Goal: Information Seeking & Learning: Compare options

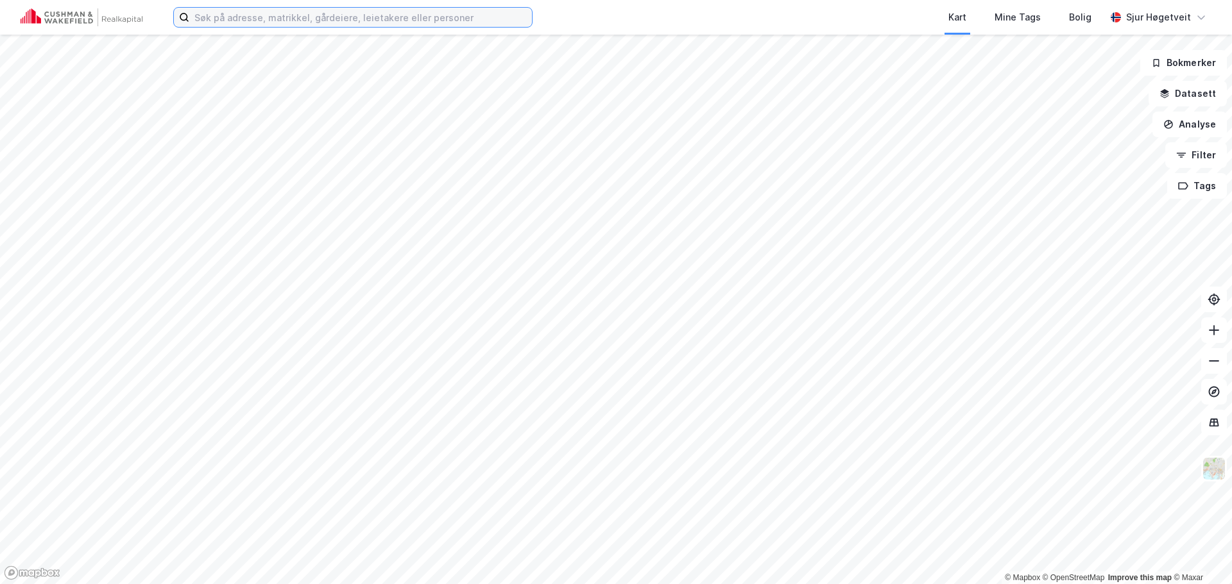
click at [438, 15] on input at bounding box center [360, 17] width 343 height 19
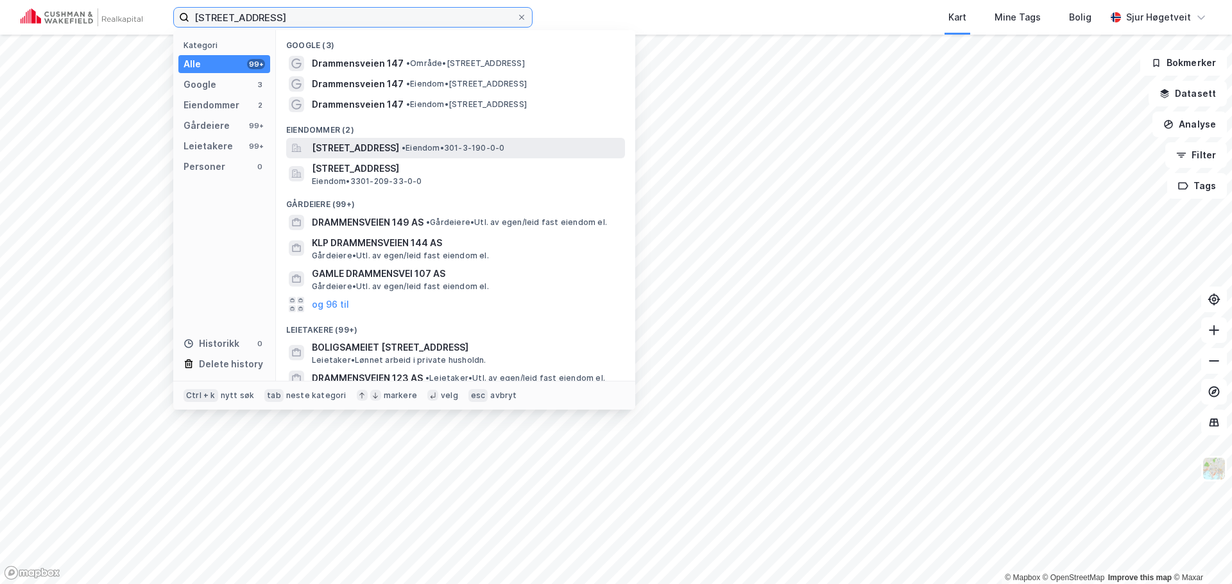
type input "drammensveien 147"
click at [504, 150] on span "• Eiendom • 301-3-190-0-0" at bounding box center [453, 148] width 103 height 10
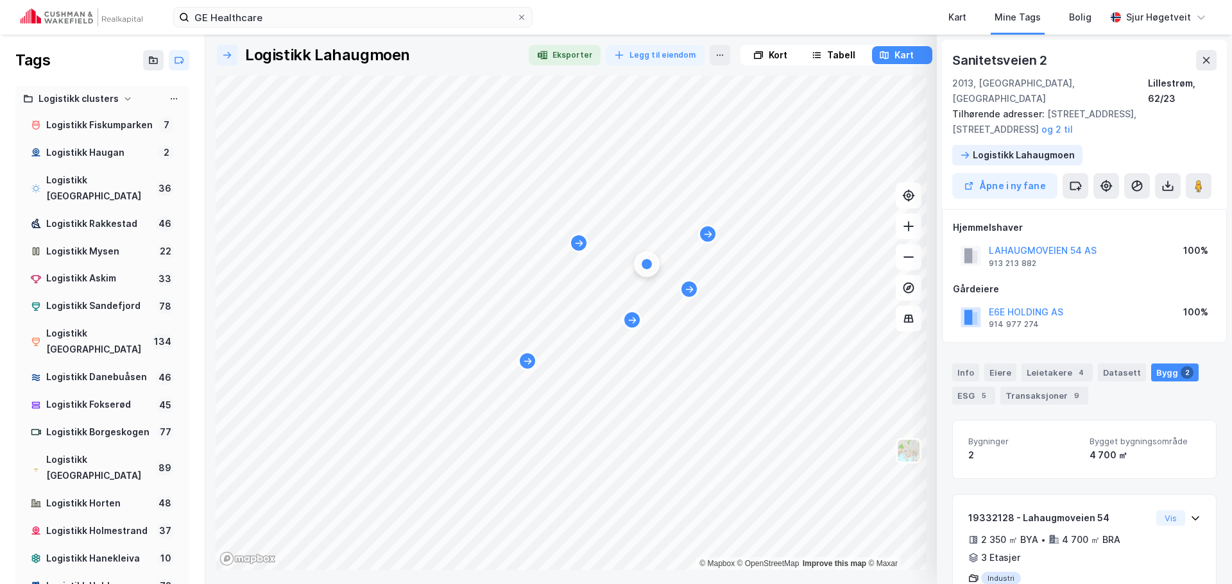
scroll to position [1026, 0]
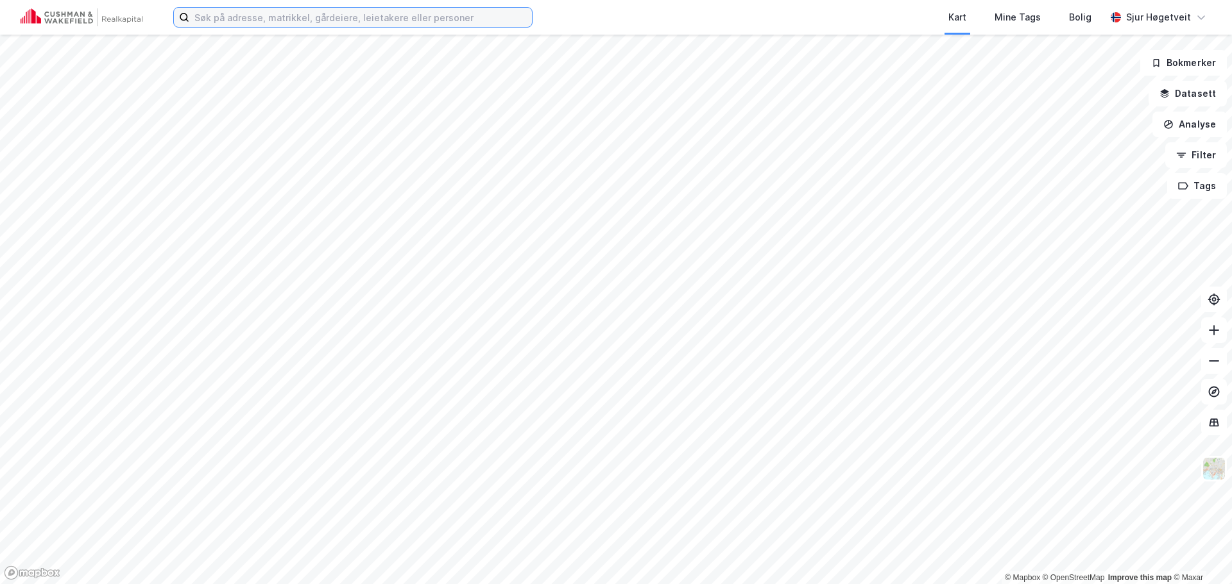
click at [375, 21] on input at bounding box center [360, 17] width 343 height 19
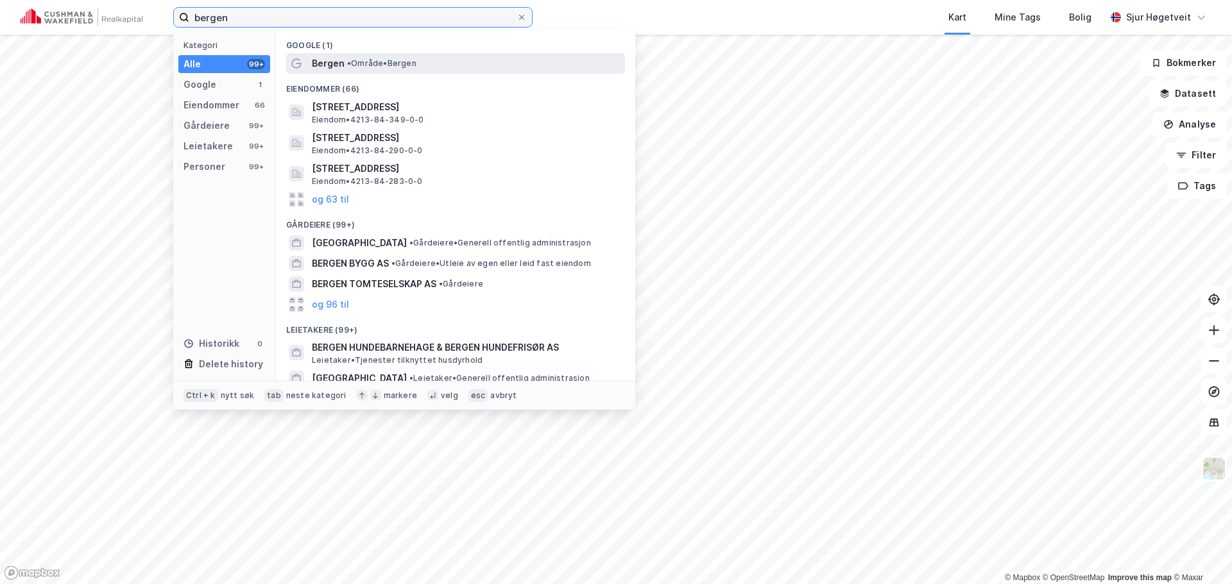
type input "bergen"
click at [396, 53] on div "Bergen • Område • [GEOGRAPHIC_DATA]" at bounding box center [455, 63] width 339 height 21
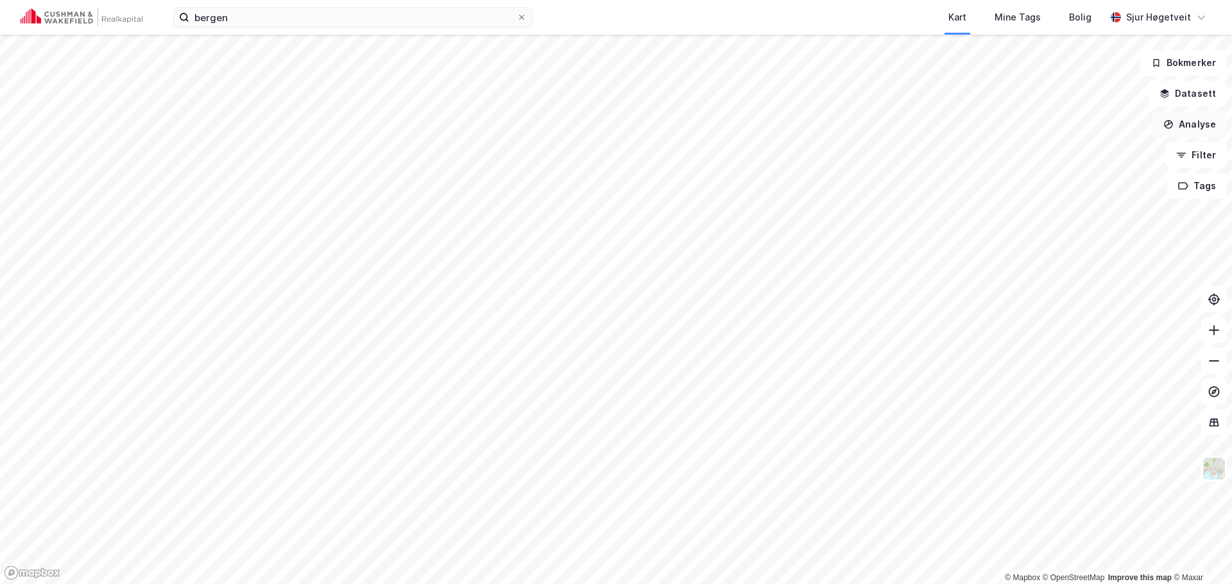
click at [1190, 120] on button "Analyse" at bounding box center [1189, 125] width 74 height 26
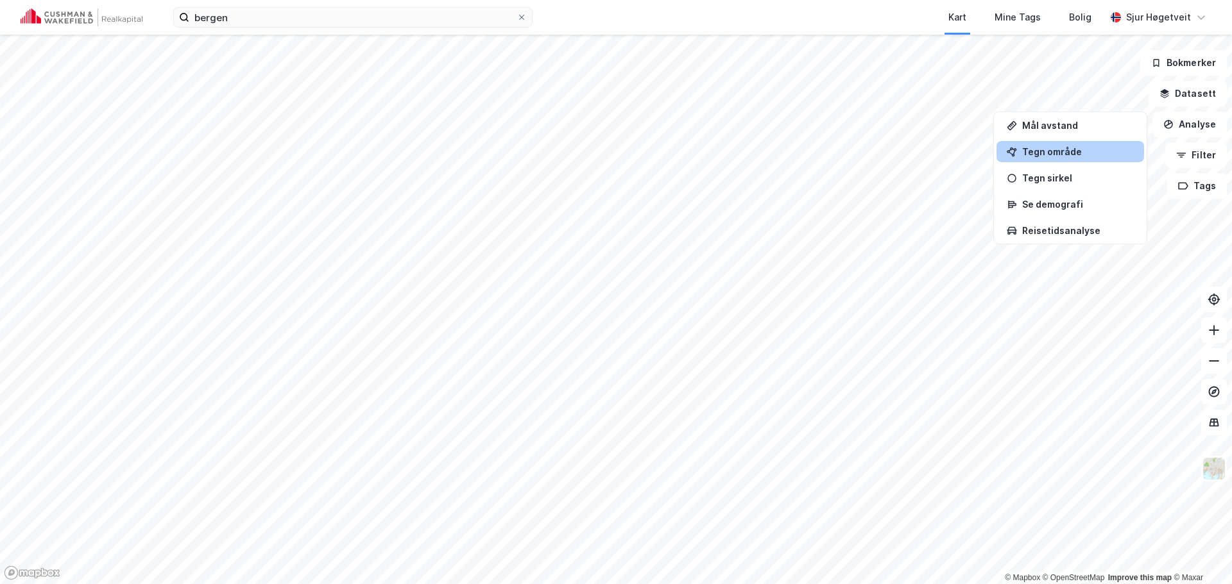
click at [1098, 151] on div "Tegn område" at bounding box center [1078, 151] width 112 height 11
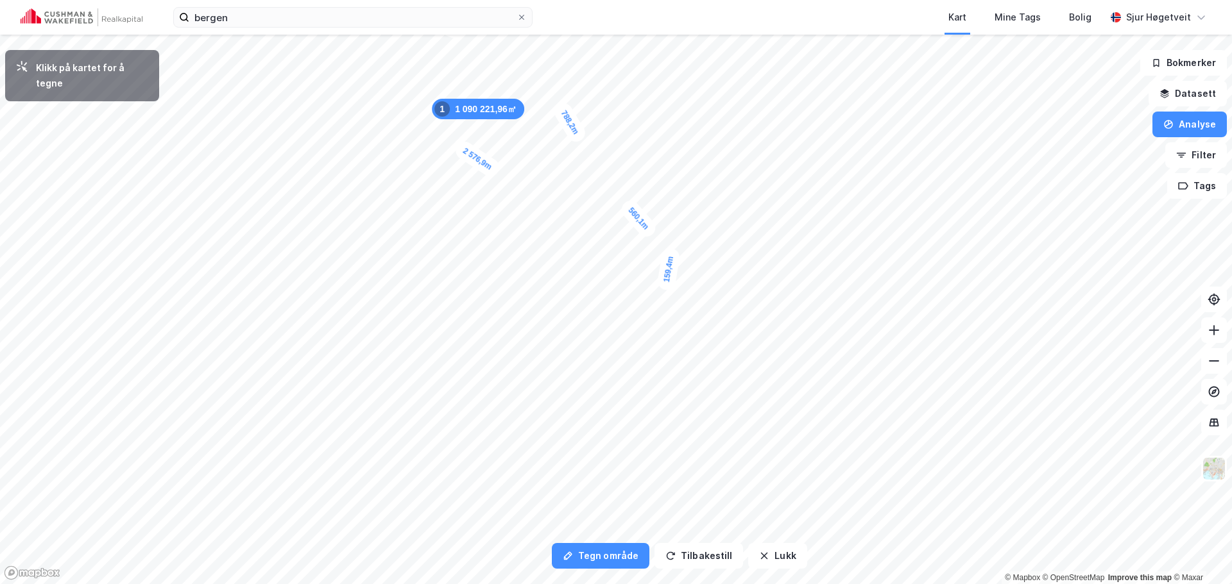
click at [666, 283] on div "159,4m" at bounding box center [668, 270] width 24 height 44
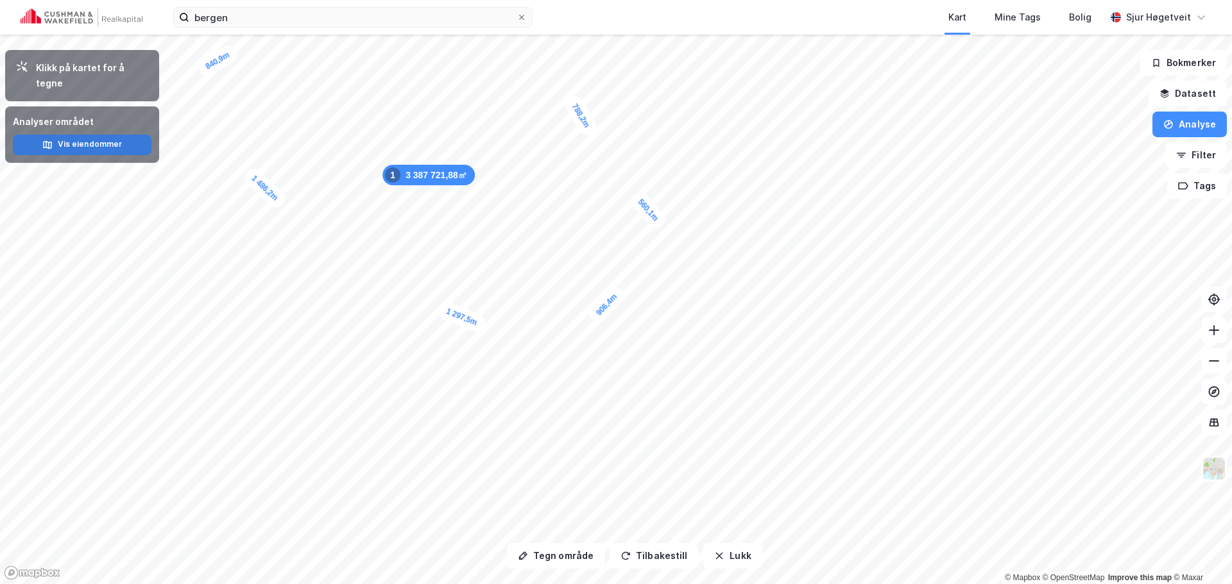
click at [112, 135] on button "Vis eiendommer" at bounding box center [82, 145] width 139 height 21
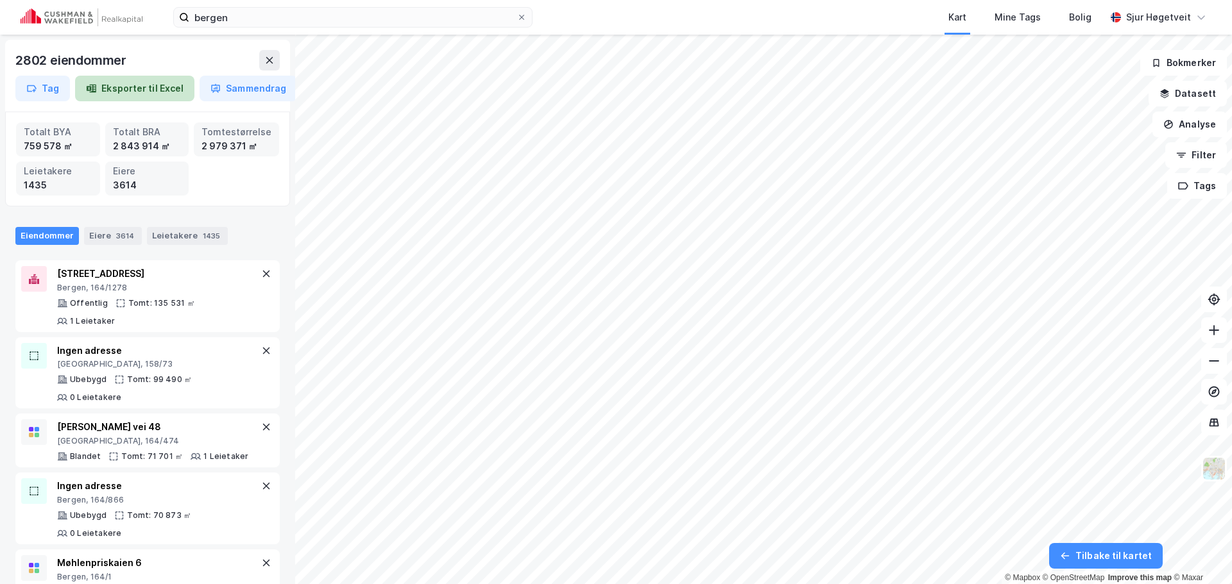
click at [143, 87] on button "Eksporter til Excel" at bounding box center [134, 89] width 119 height 26
drag, startPoint x: 87, startPoint y: 238, endPoint x: 116, endPoint y: 235, distance: 29.0
click at [87, 238] on div "Eiere 3614" at bounding box center [113, 236] width 58 height 18
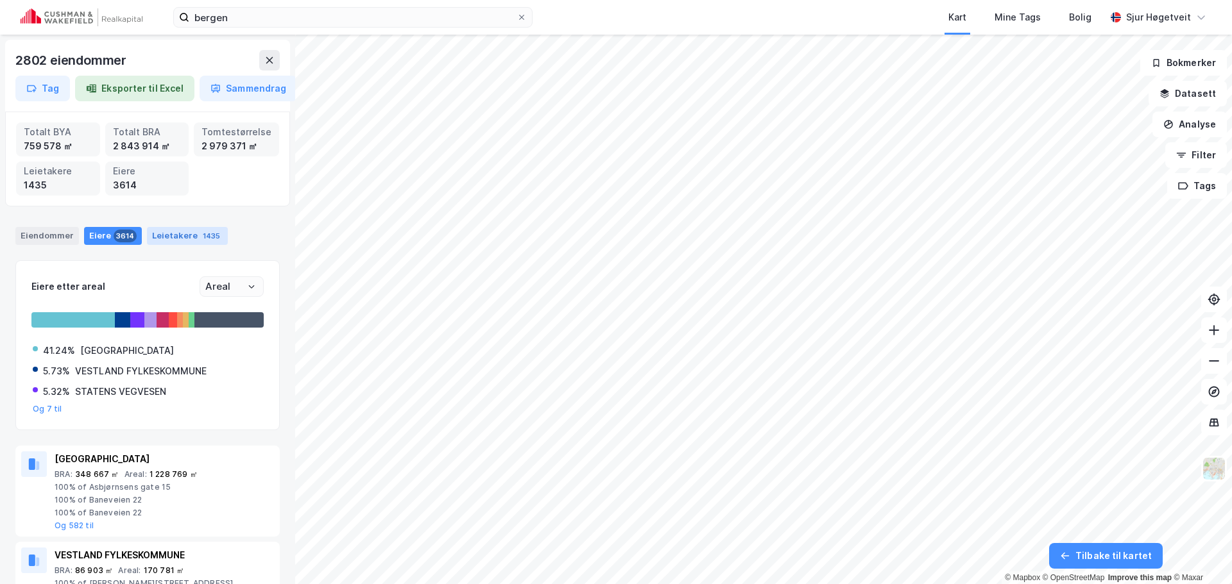
click at [172, 232] on div "Leietakere 1435" at bounding box center [187, 236] width 81 height 18
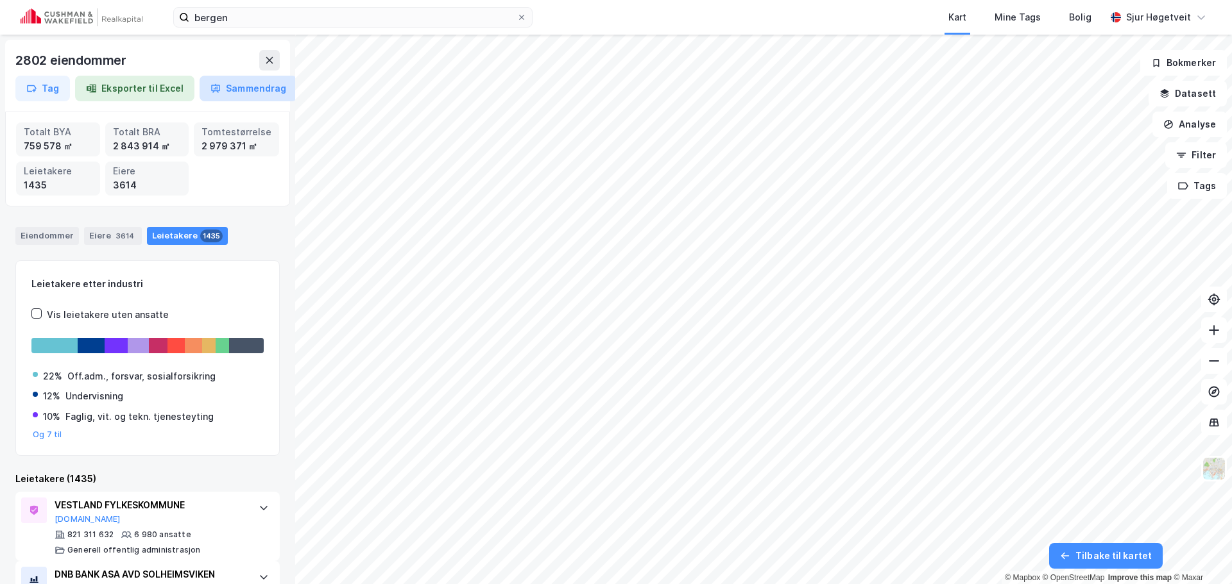
click at [251, 94] on button "Sammendrag" at bounding box center [249, 89] width 98 height 26
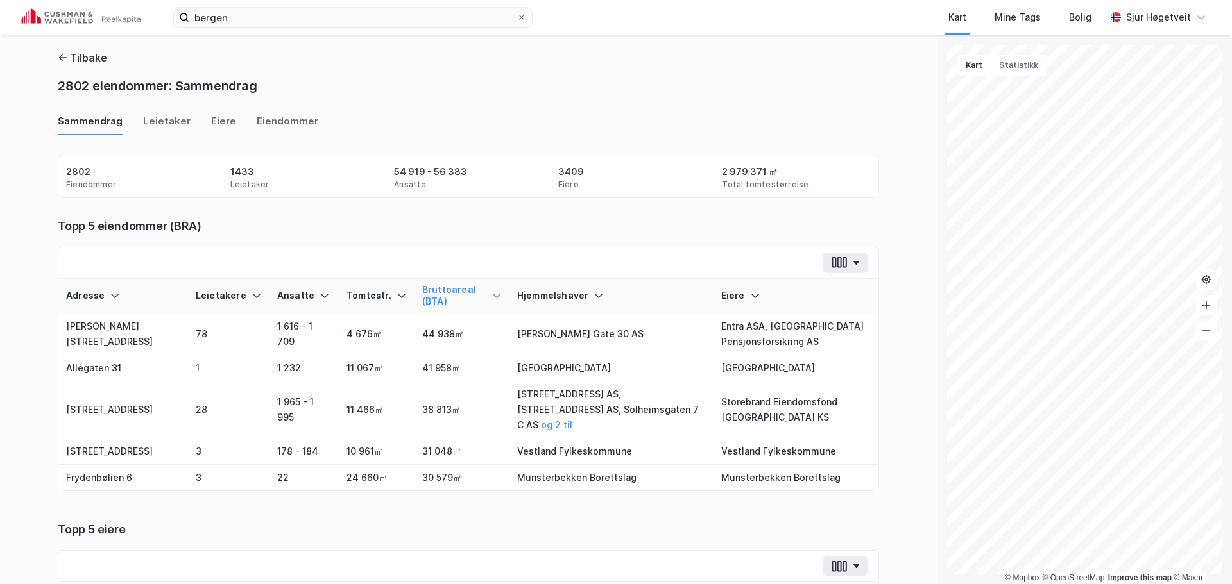
click at [354, 172] on div "© Mapbox © OpenStreetMap Improve this map © [PERSON_NAME] 2802 eiendommer: Samm…" at bounding box center [616, 310] width 1232 height 550
click at [58, 56] on icon "button" at bounding box center [63, 58] width 10 height 10
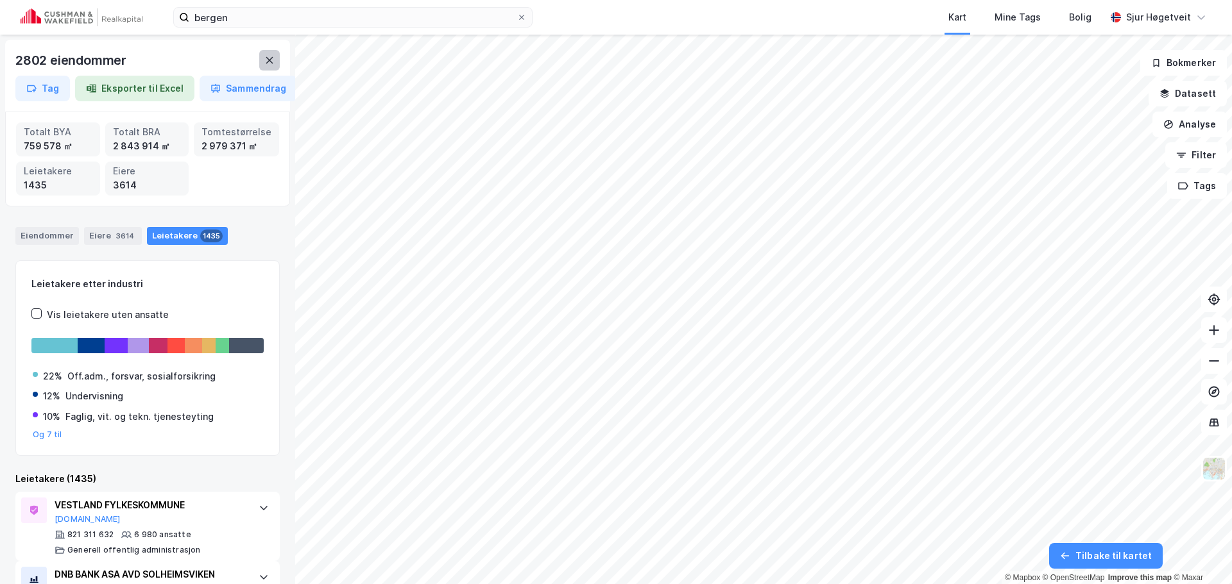
click at [269, 64] on icon at bounding box center [269, 60] width 10 height 10
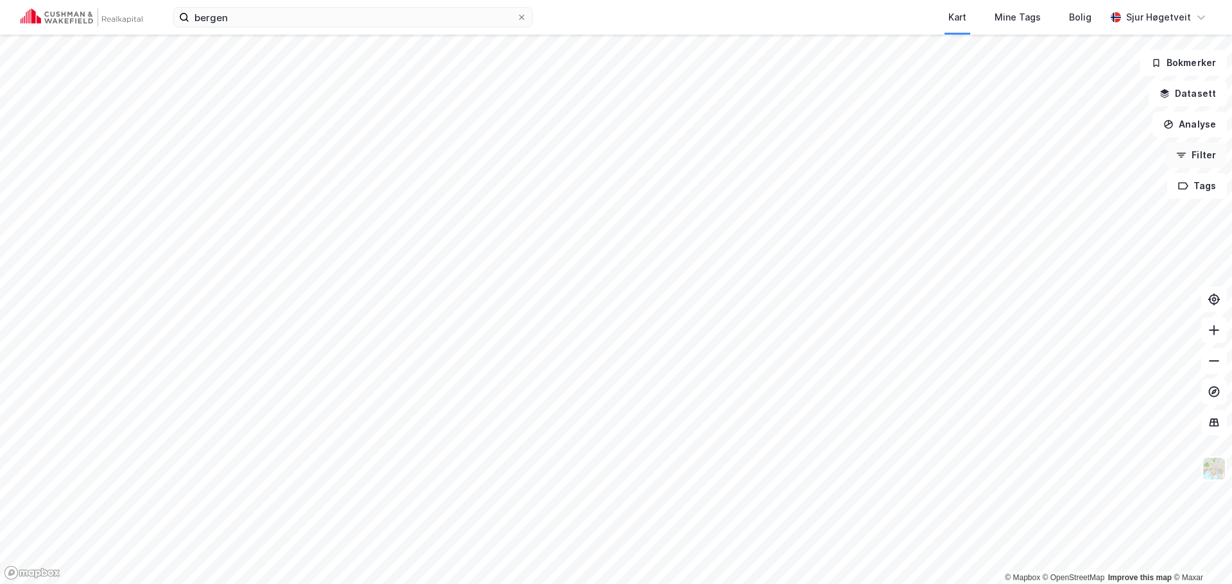
click at [1209, 156] on button "Filter" at bounding box center [1196, 155] width 62 height 26
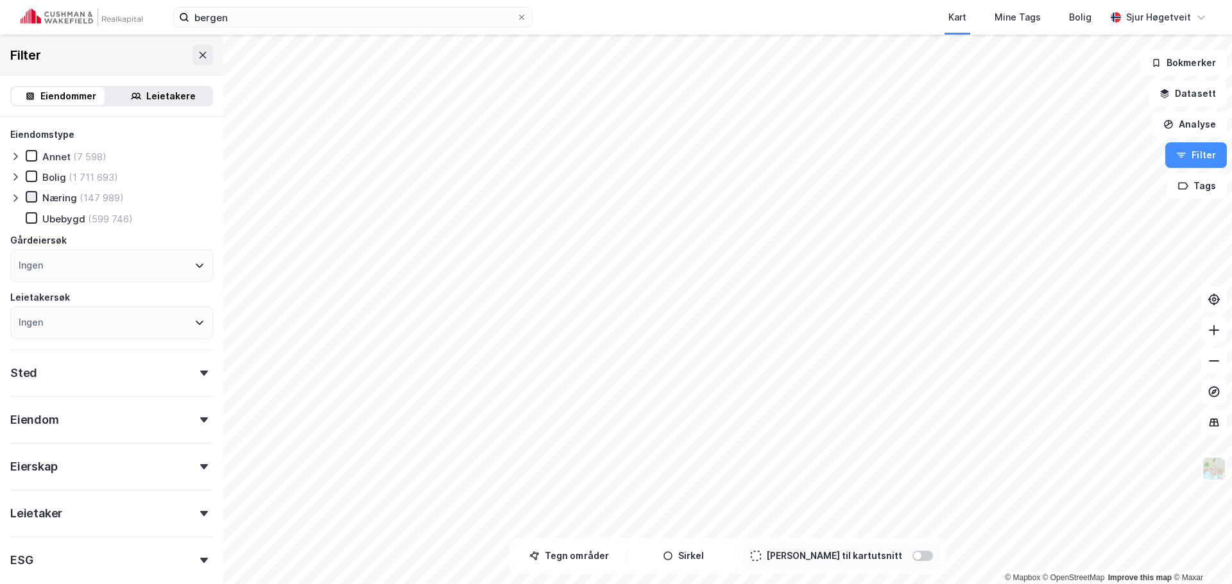
click at [29, 198] on icon at bounding box center [31, 196] width 9 height 9
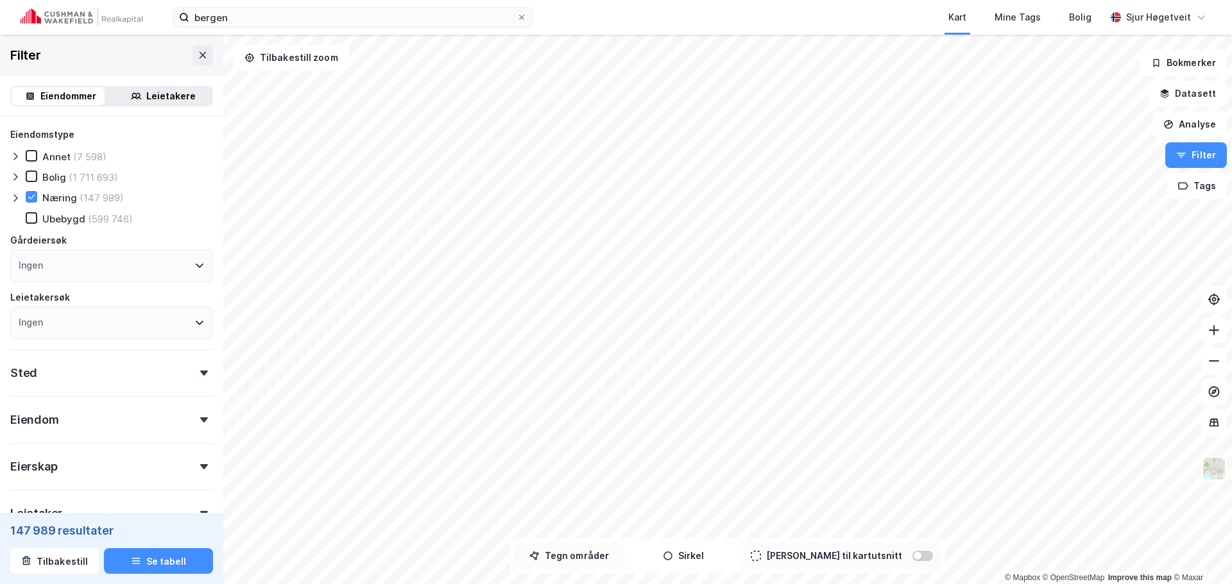
click at [619, 558] on button "Tegn områder" at bounding box center [569, 556] width 109 height 26
click at [624, 558] on button "Tegner i kart" at bounding box center [569, 556] width 109 height 26
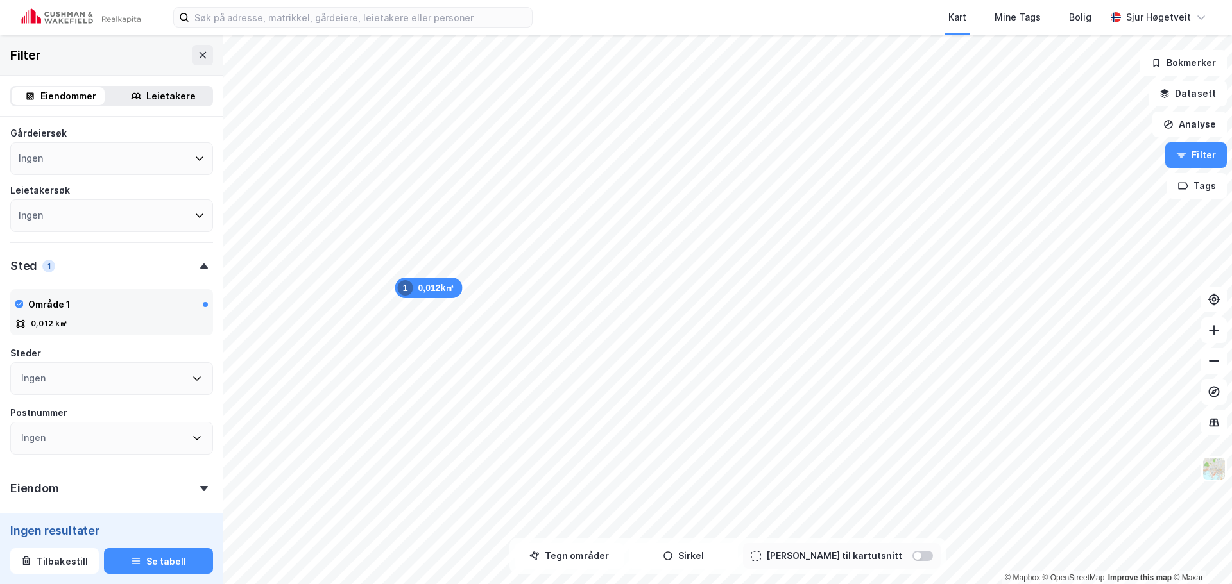
scroll to position [128, 0]
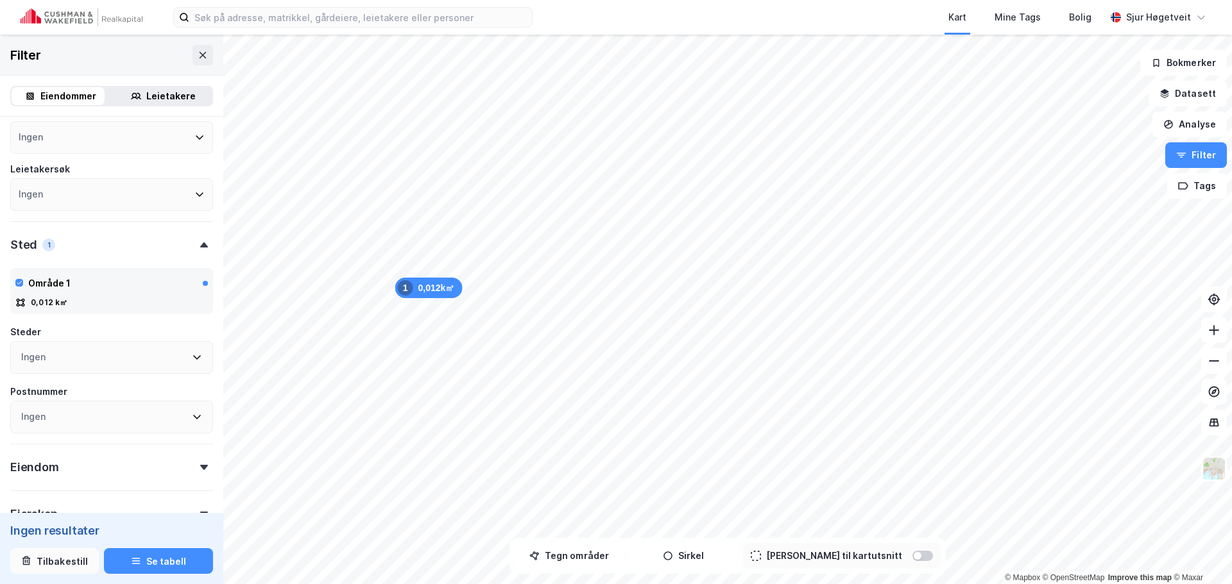
click at [77, 555] on button "Tilbakestill" at bounding box center [54, 562] width 89 height 26
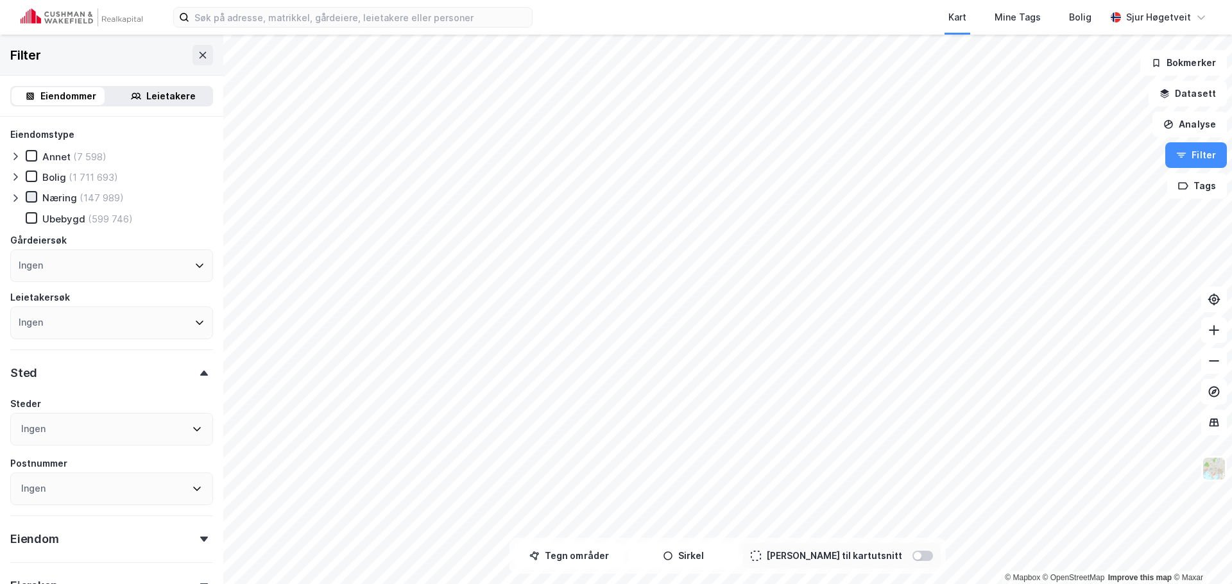
click at [35, 198] on icon at bounding box center [31, 196] width 9 height 9
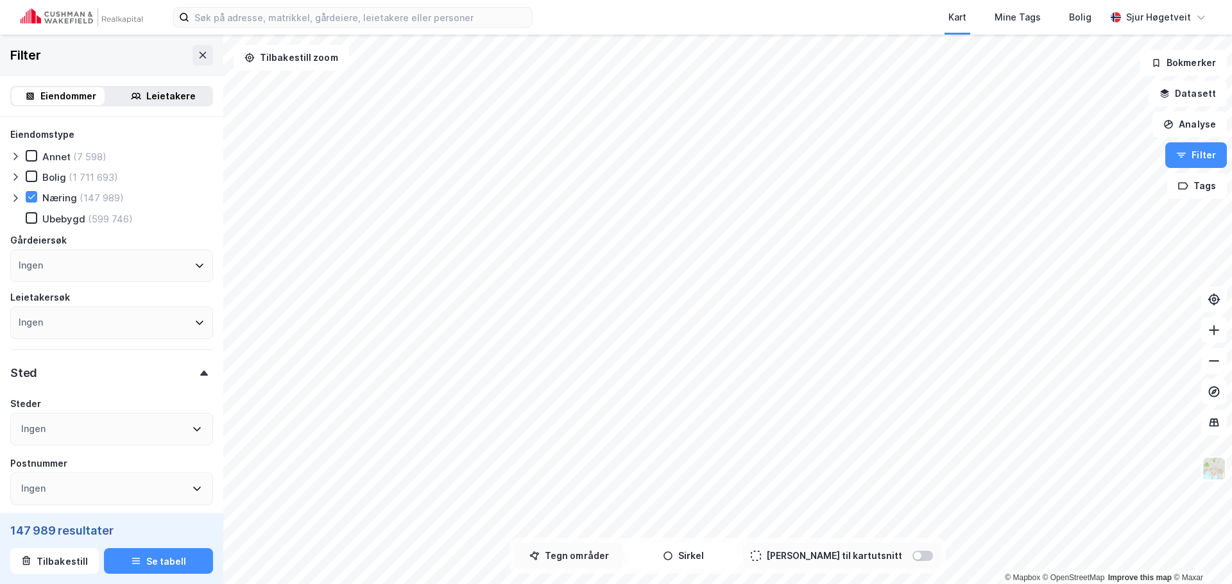
click at [601, 554] on button "Tegn områder" at bounding box center [569, 556] width 109 height 26
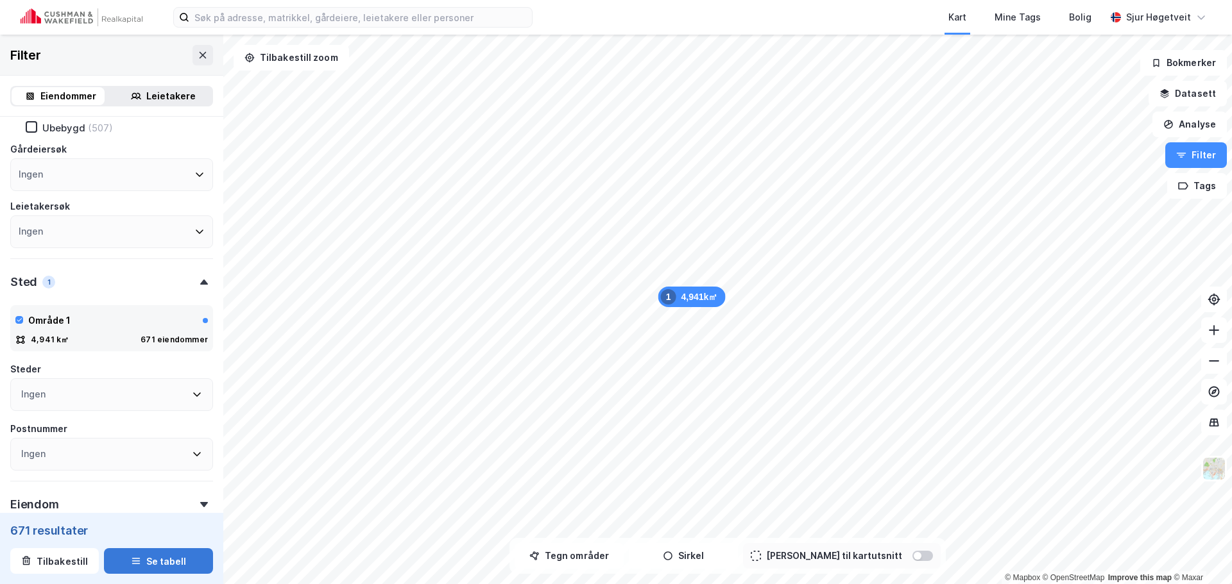
scroll to position [54, 0]
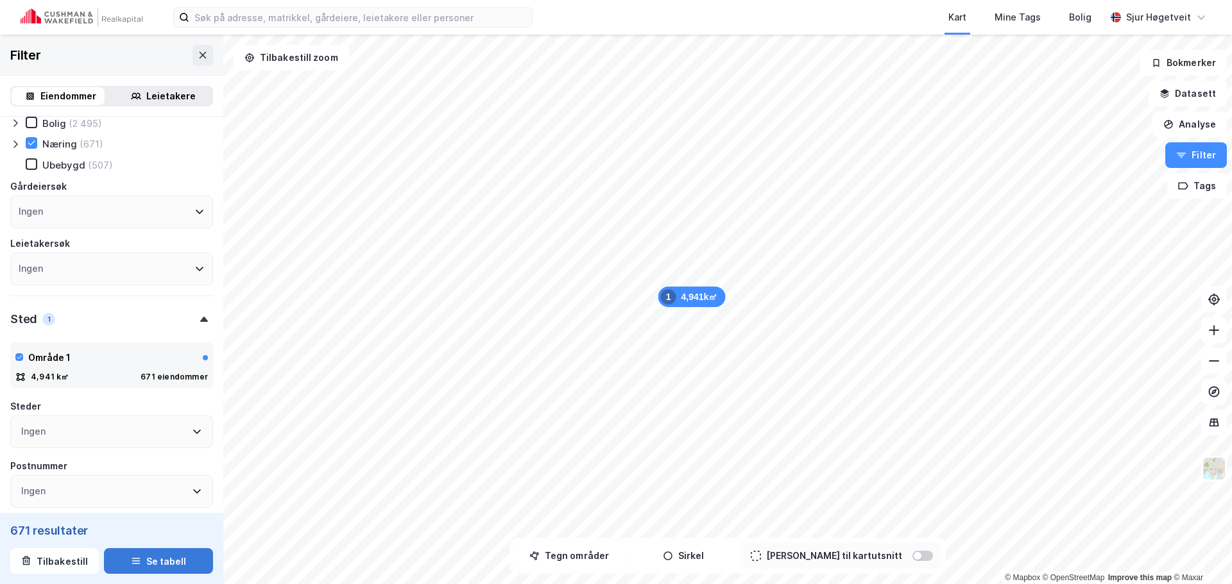
click at [163, 559] on button "Se tabell" at bounding box center [158, 562] width 109 height 26
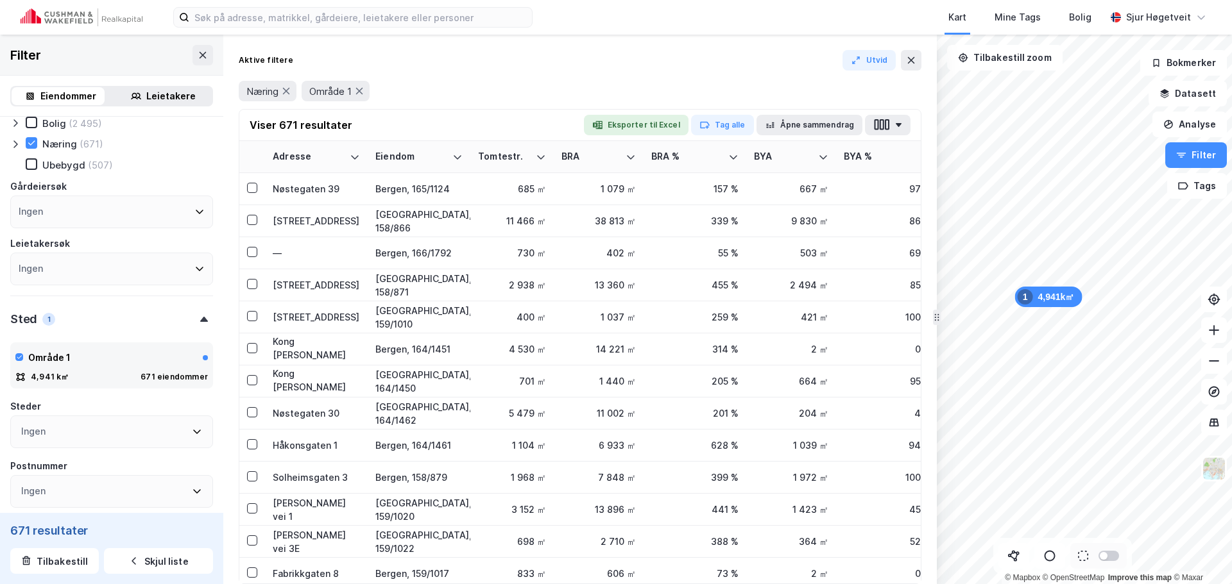
click at [664, 123] on button "Eksporter til Excel" at bounding box center [636, 125] width 105 height 21
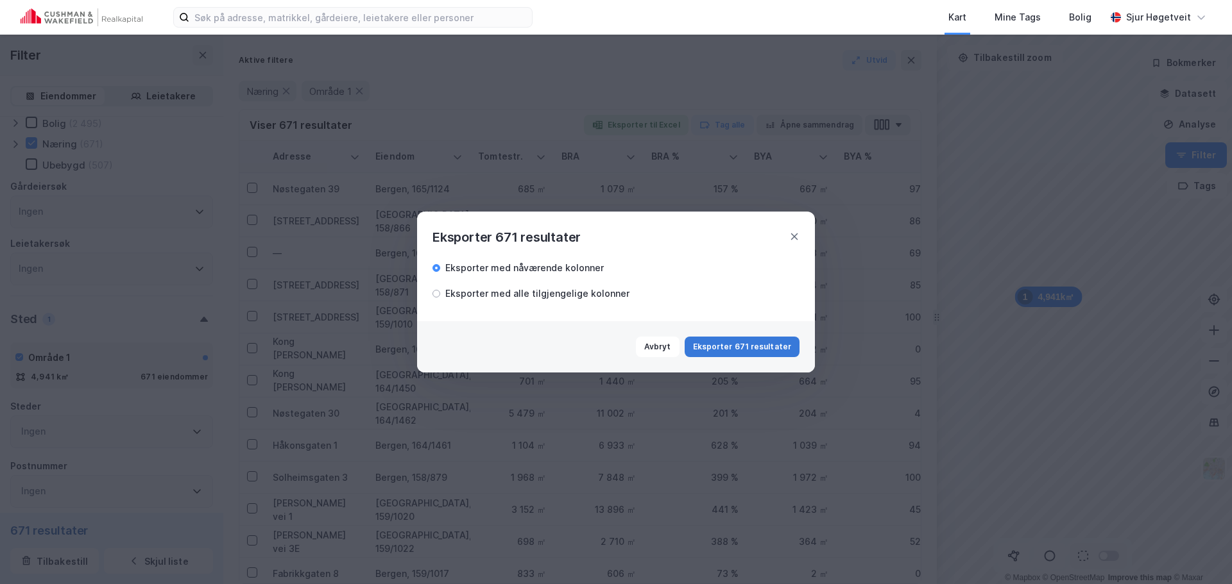
click at [751, 346] on button "Eksporter 671 resultater" at bounding box center [742, 347] width 115 height 21
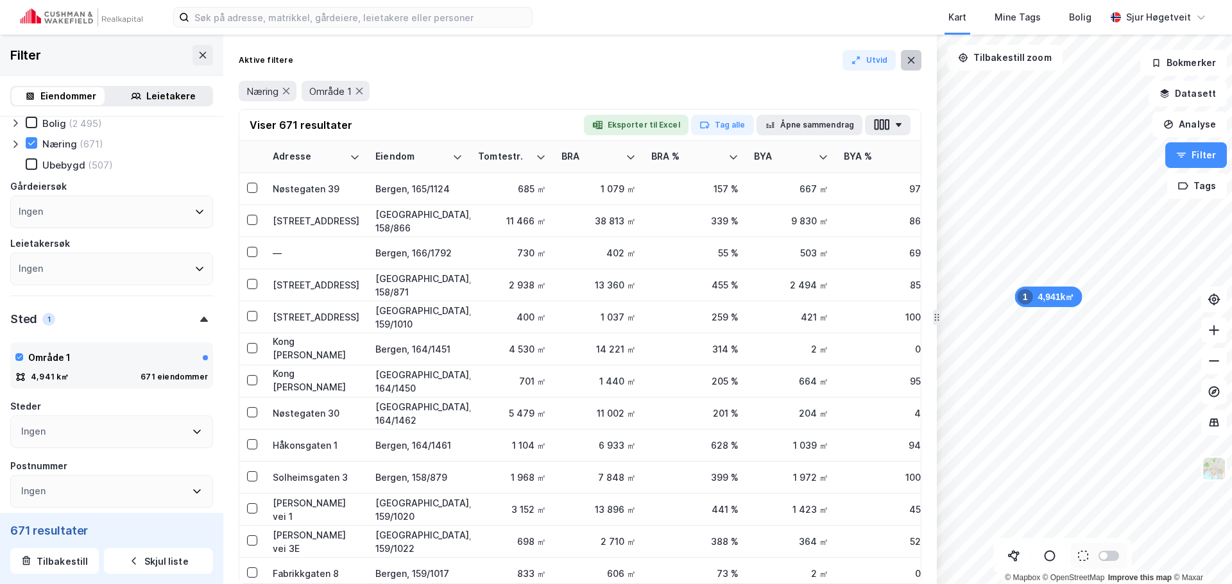
click at [911, 63] on icon at bounding box center [911, 60] width 10 height 10
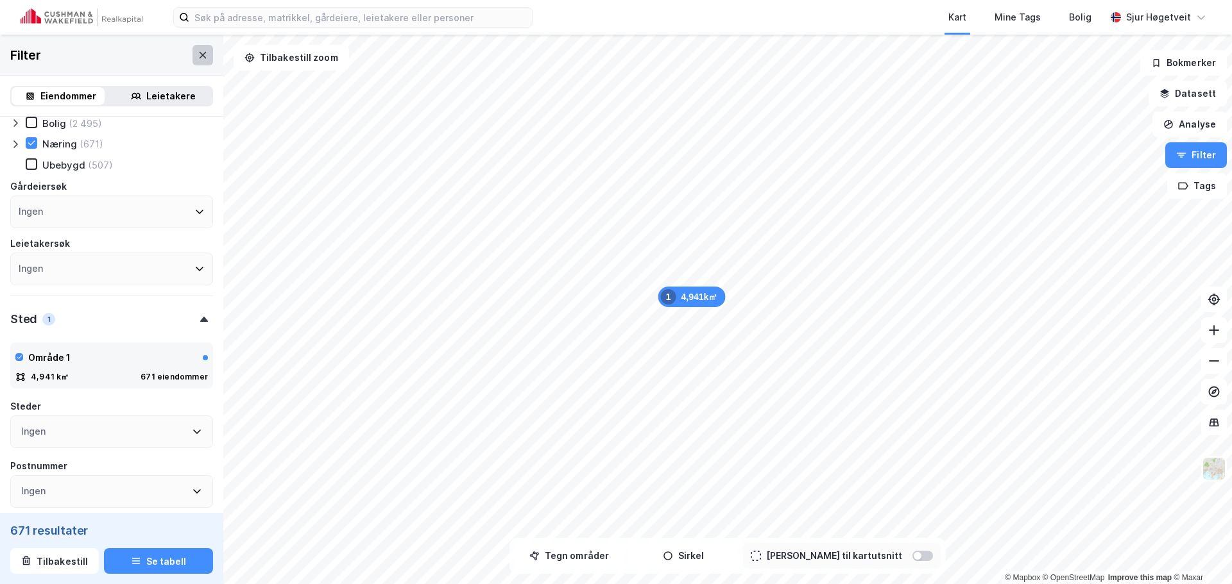
click at [198, 55] on button at bounding box center [202, 55] width 21 height 21
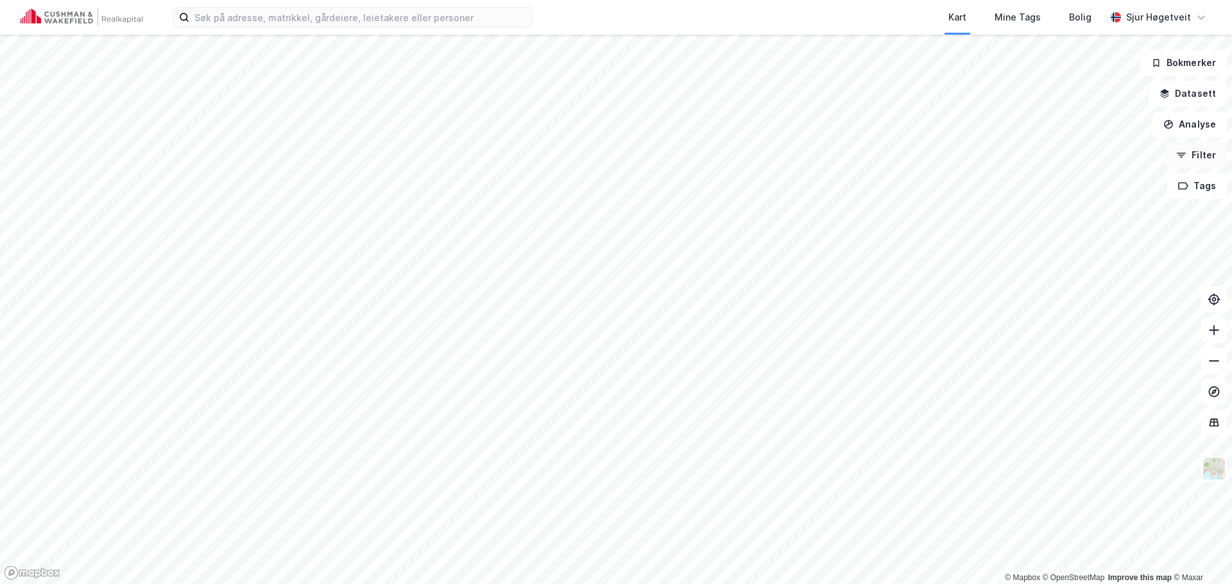
click at [1208, 155] on button "Filter" at bounding box center [1196, 155] width 62 height 26
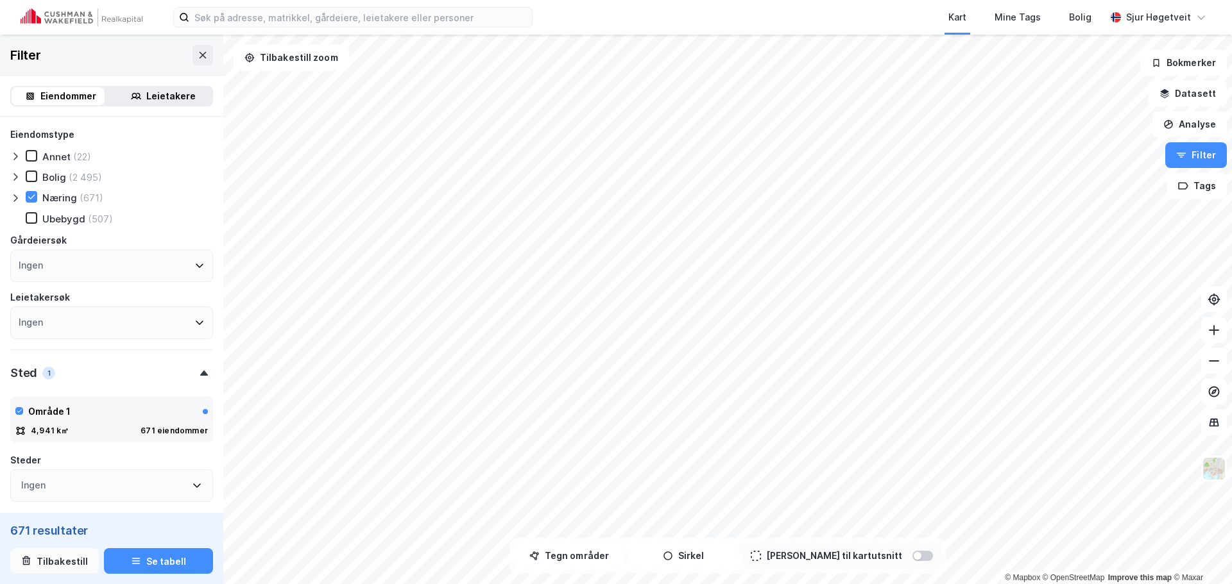
click at [42, 565] on button "Tilbakestill" at bounding box center [54, 562] width 89 height 26
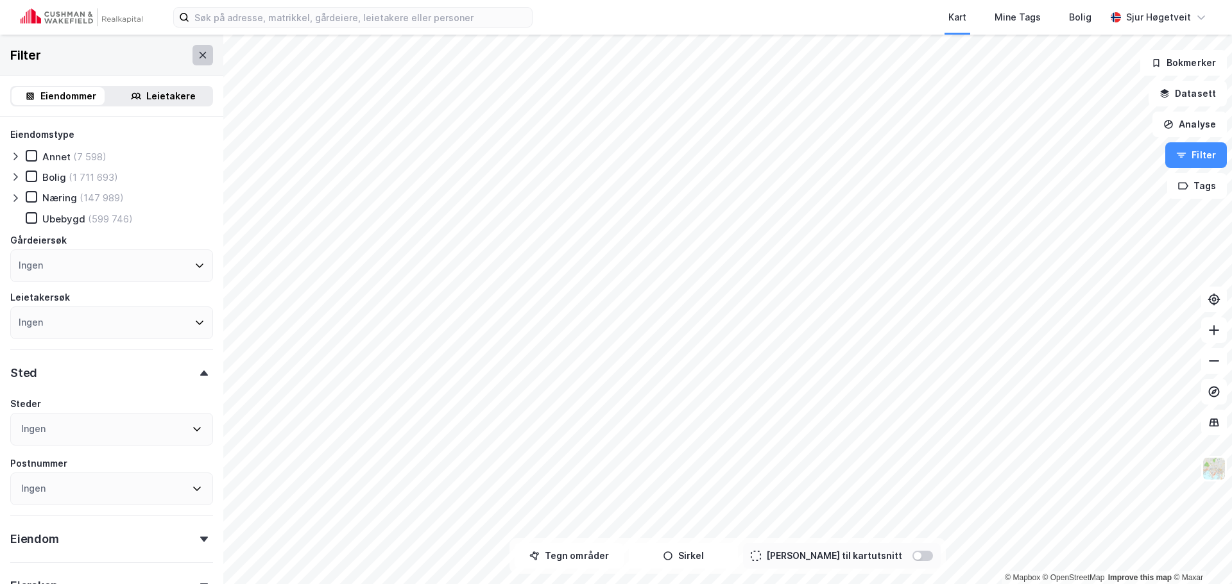
click at [203, 58] on div "Filter" at bounding box center [111, 55] width 223 height 41
click at [198, 58] on button at bounding box center [202, 55] width 21 height 21
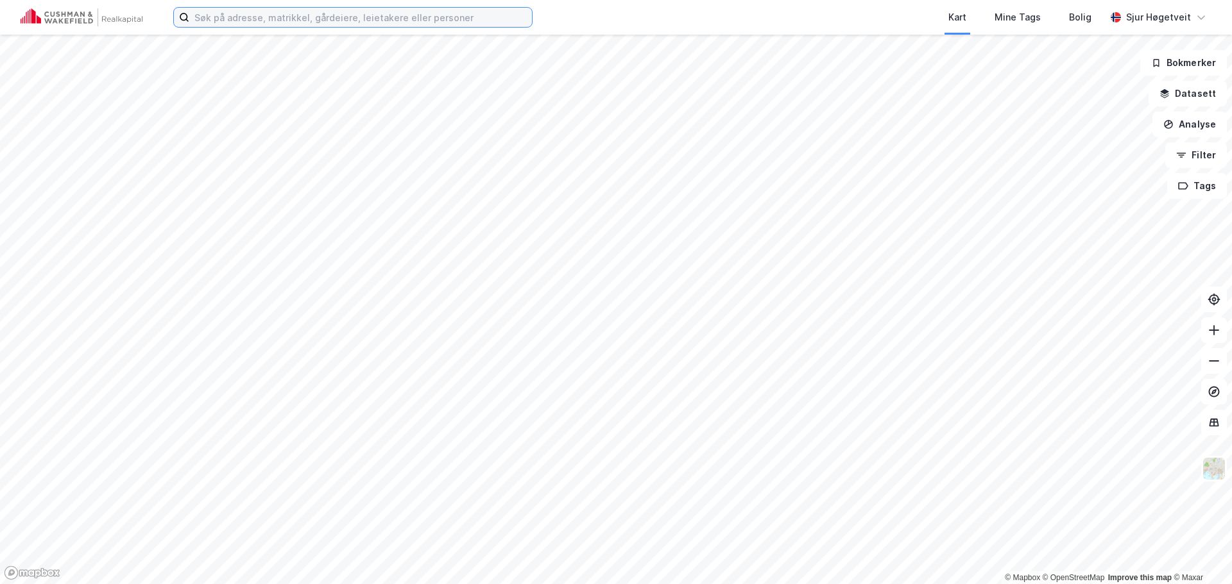
click at [231, 26] on input at bounding box center [360, 17] width 343 height 19
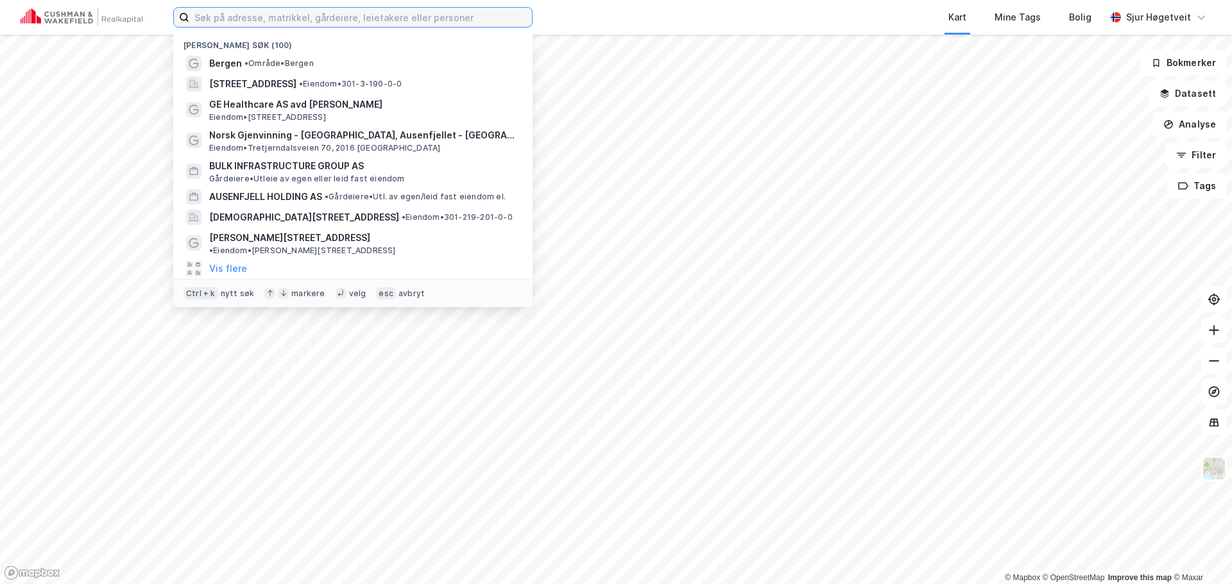
paste input "NYGÅRDSHØYDEN EIENDOM AS"
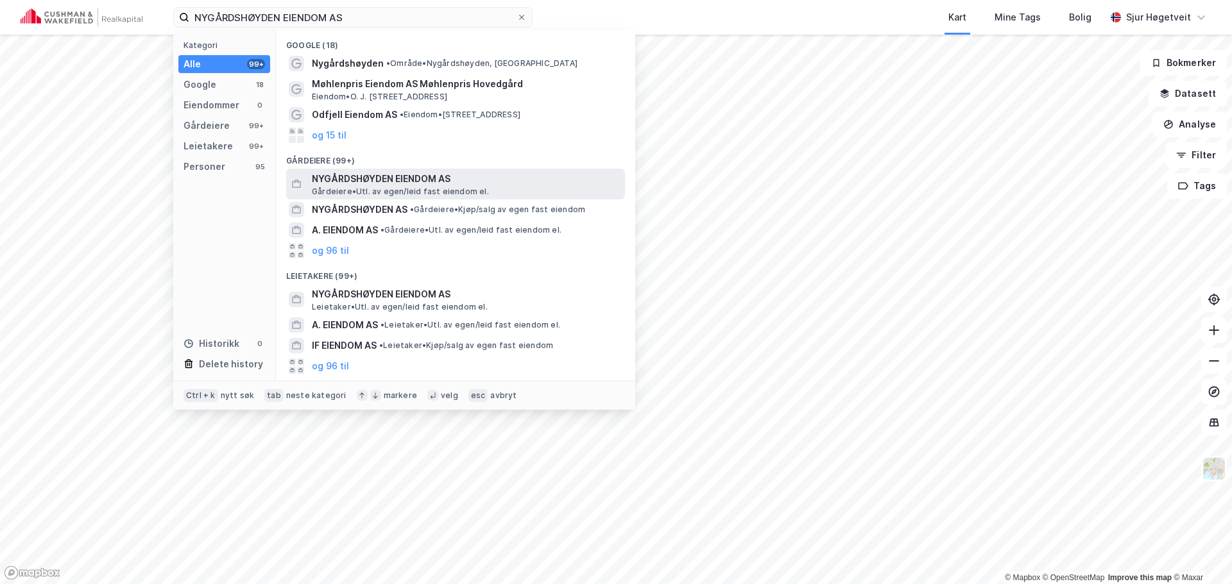
click at [444, 171] on span "NYGÅRDSHØYDEN EIENDOM AS" at bounding box center [466, 178] width 308 height 15
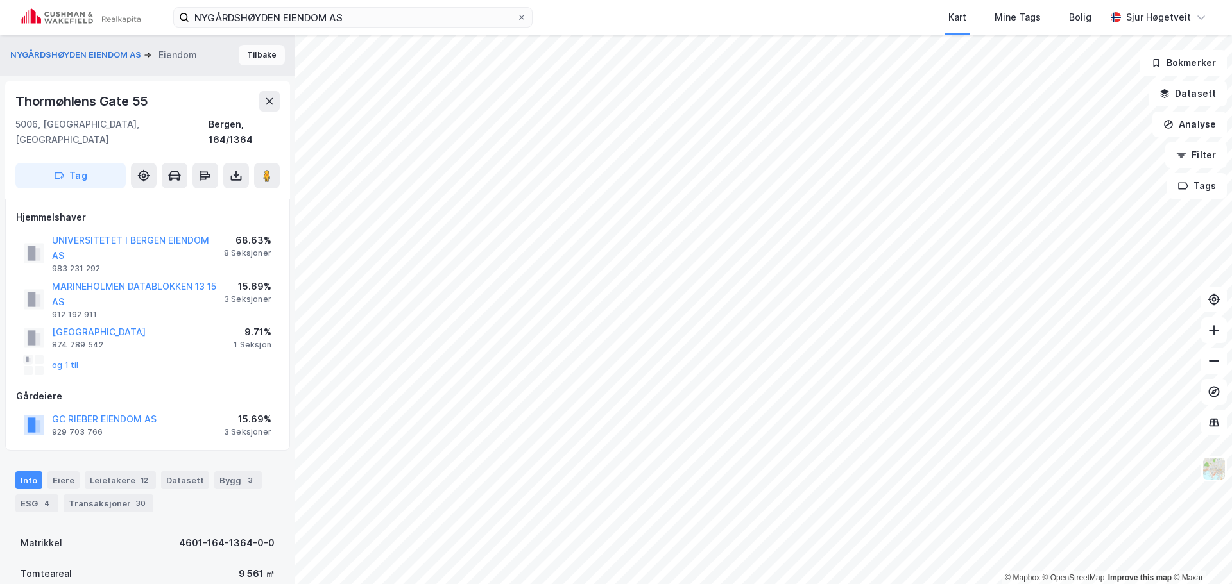
click at [264, 62] on button "Tilbake" at bounding box center [262, 55] width 46 height 21
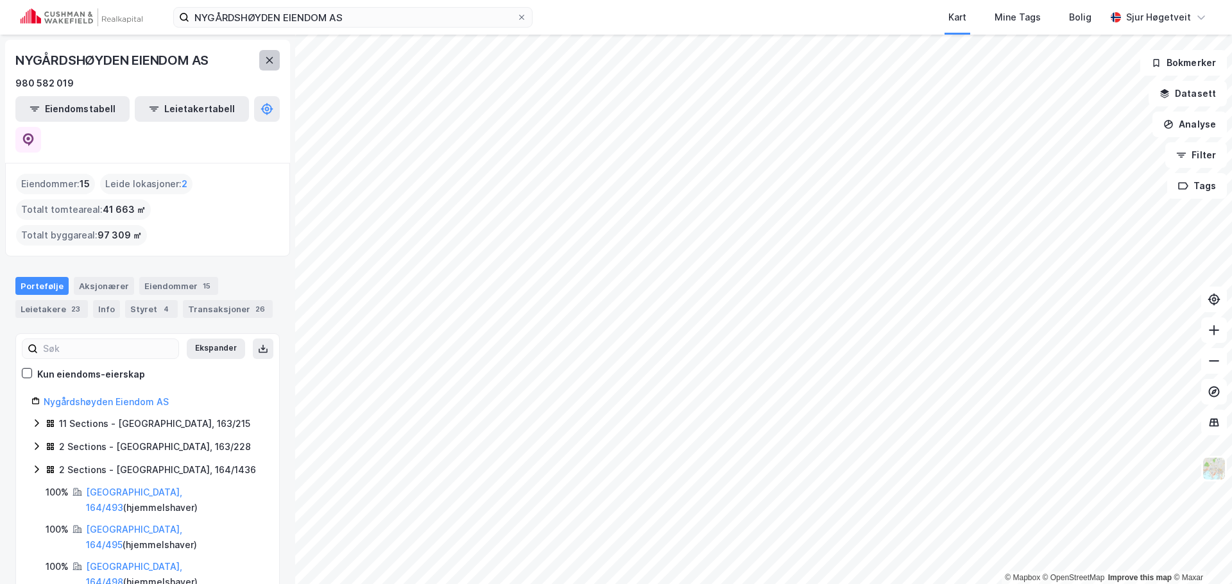
click at [269, 62] on icon at bounding box center [269, 60] width 10 height 10
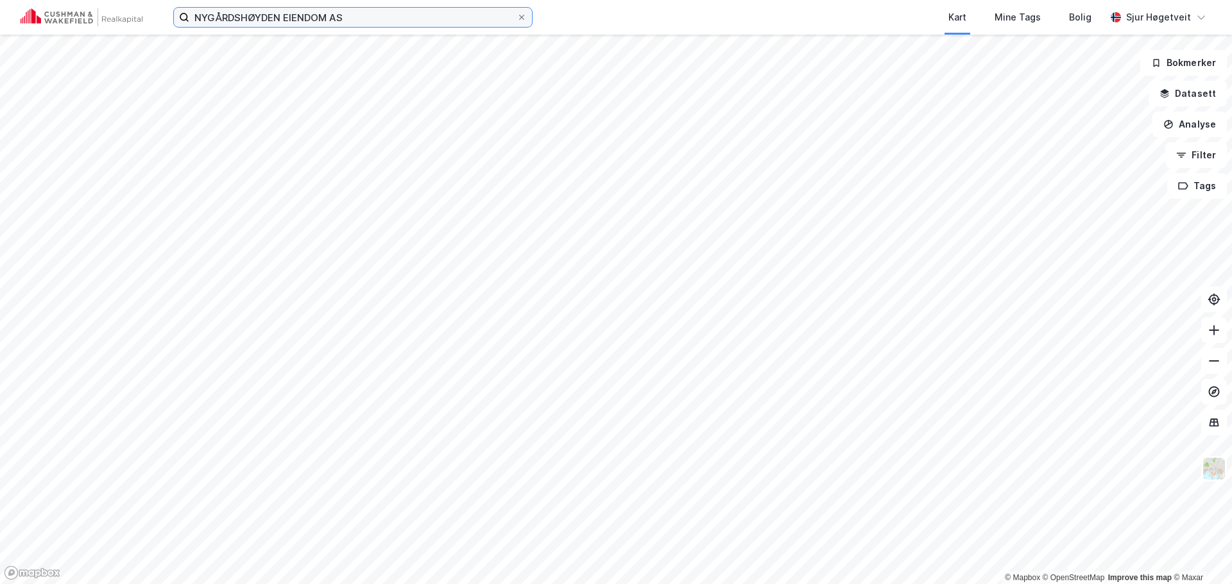
click at [278, 21] on input "NYGÅRDSHØYDEN EIENDOM AS" at bounding box center [352, 17] width 327 height 19
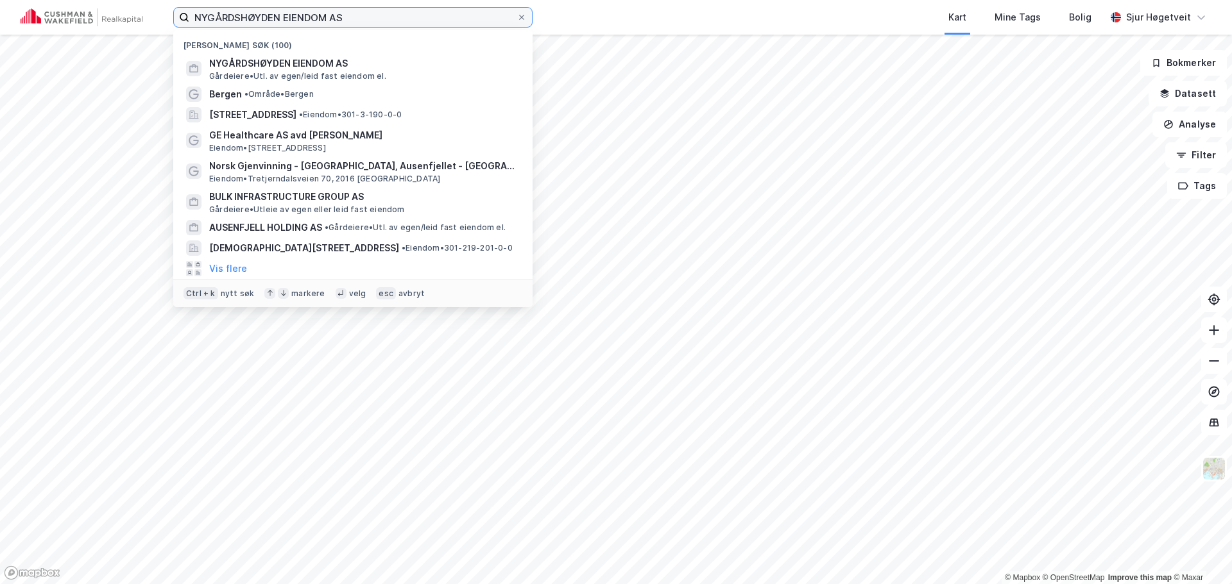
click at [278, 21] on input "NYGÅRDSHØYDEN EIENDOM AS" at bounding box center [352, 17] width 327 height 19
click at [277, 21] on input "NYGÅRDSHØYDEN EIENDOM AS" at bounding box center [352, 17] width 327 height 19
click at [277, 20] on input "NYGÅRDSHØYDEN EIENDOM AS" at bounding box center [352, 17] width 327 height 19
click at [277, 19] on input "NYGÅRDSHØYDEN EIENDOM AS" at bounding box center [352, 17] width 327 height 19
click at [276, 19] on input "NYGÅRDSHØYDEN EIENDOM AS" at bounding box center [352, 17] width 327 height 19
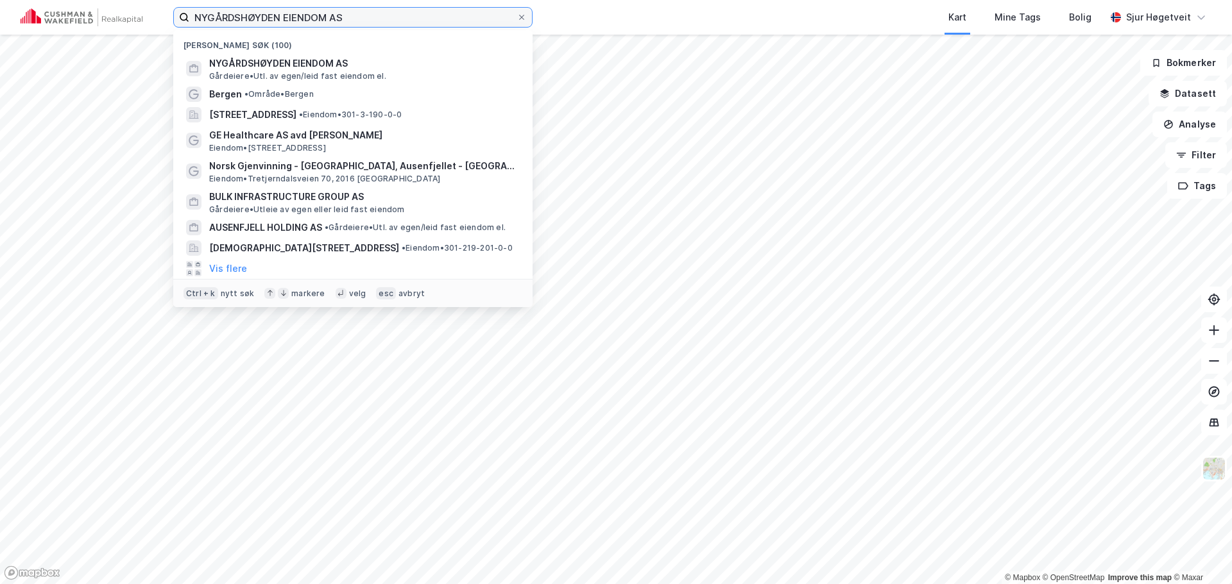
click at [277, 18] on input "NYGÅRDSHØYDEN EIENDOM AS" at bounding box center [352, 17] width 327 height 19
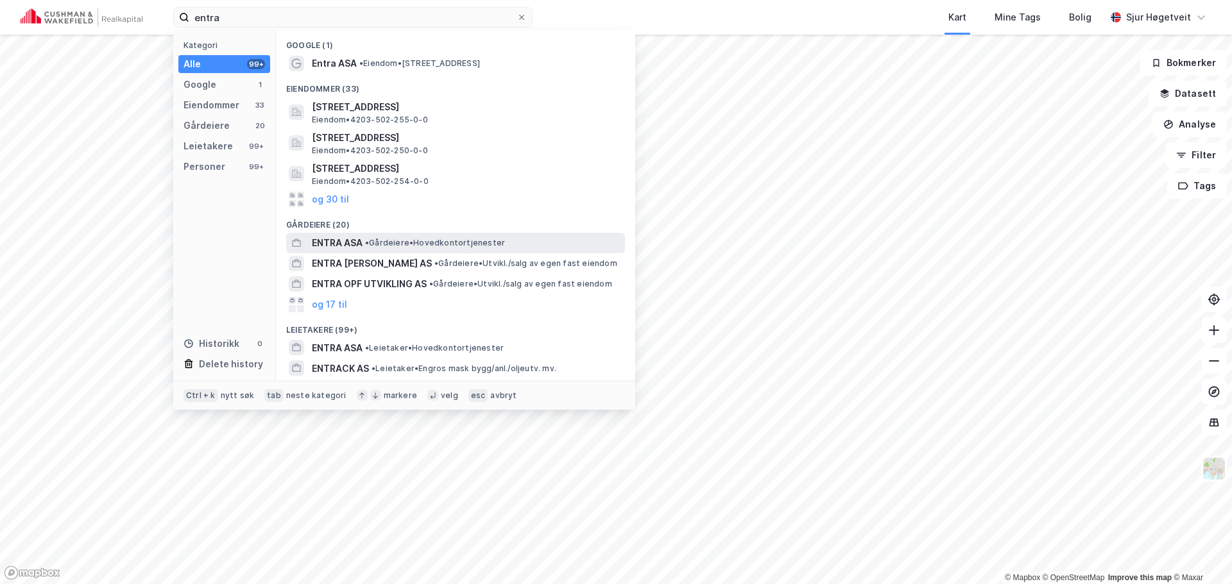
click at [409, 244] on span "• Gårdeiere • Hovedkontortjenester" at bounding box center [435, 243] width 140 height 10
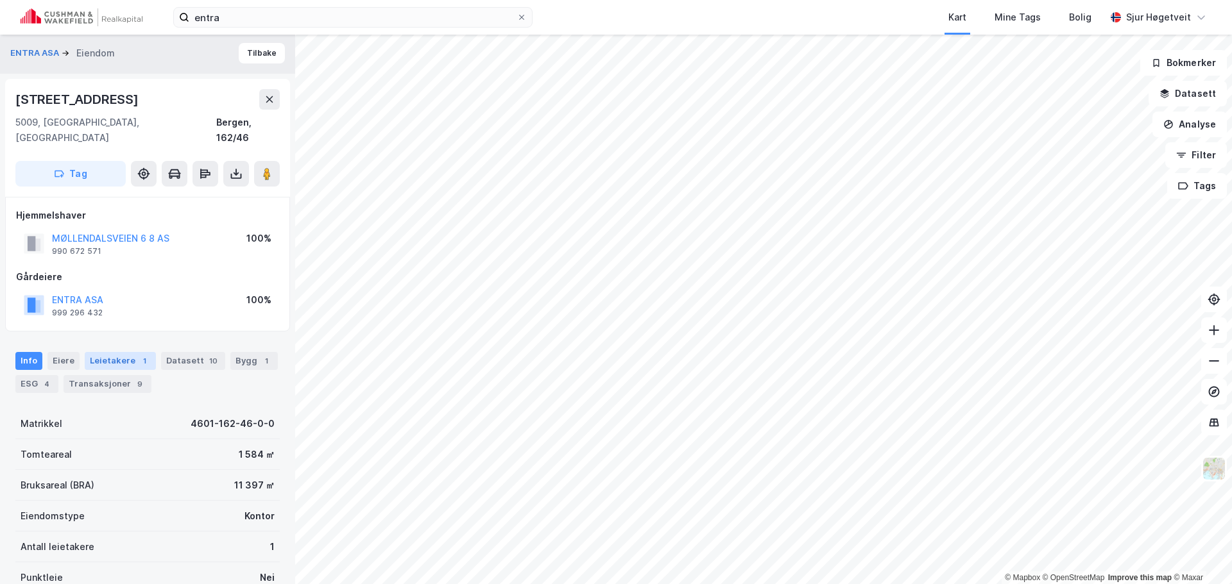
click at [130, 352] on div "Leietakere 1" at bounding box center [120, 361] width 71 height 18
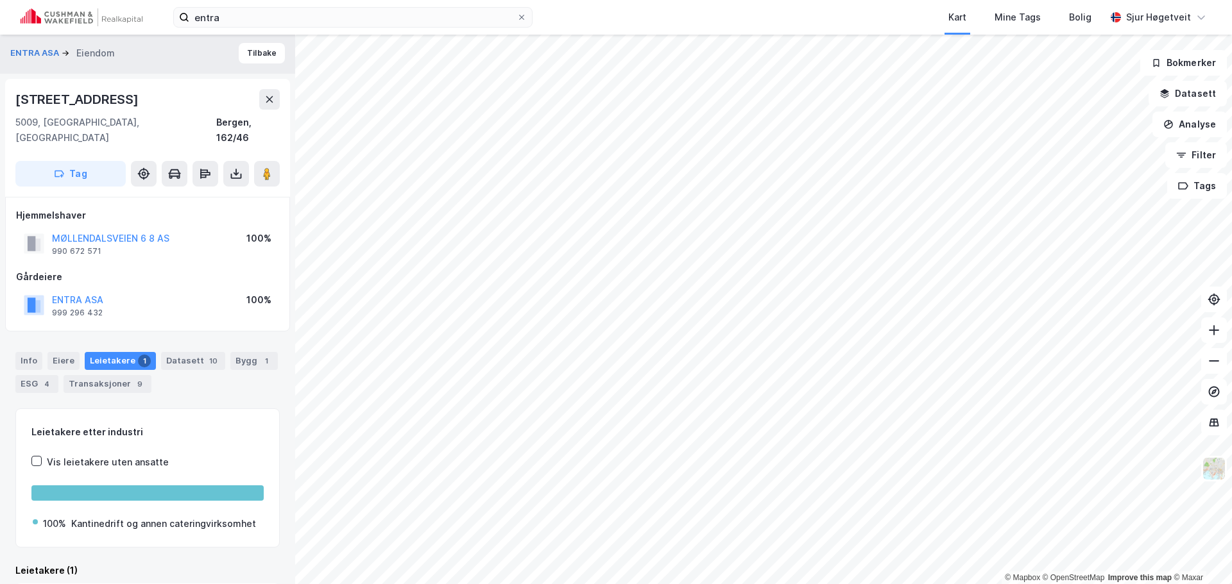
scroll to position [66, 0]
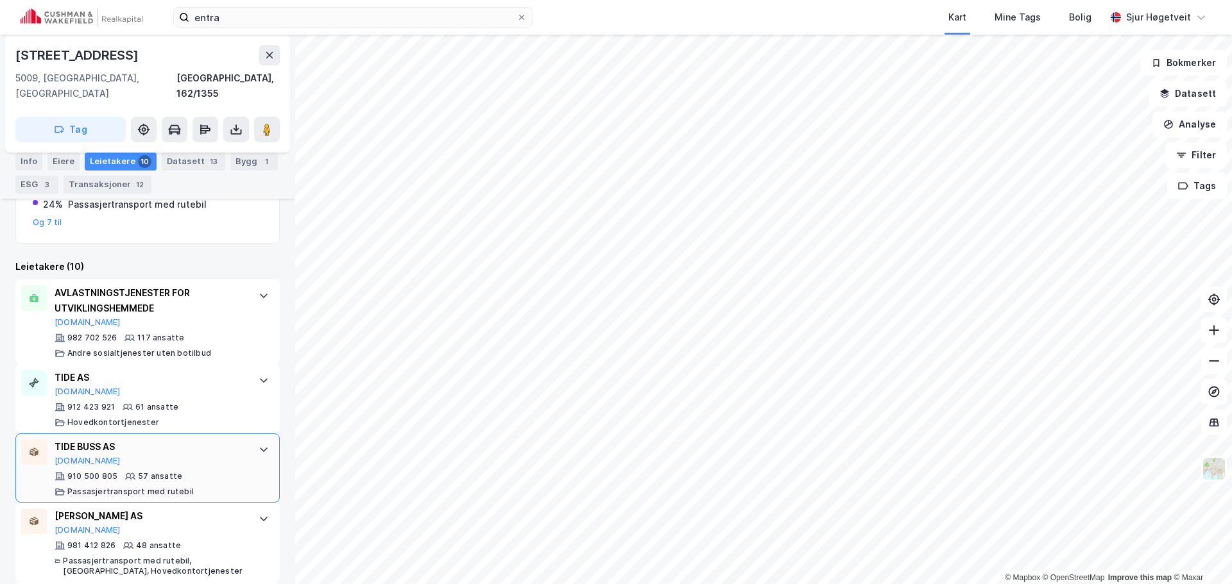
scroll to position [337, 0]
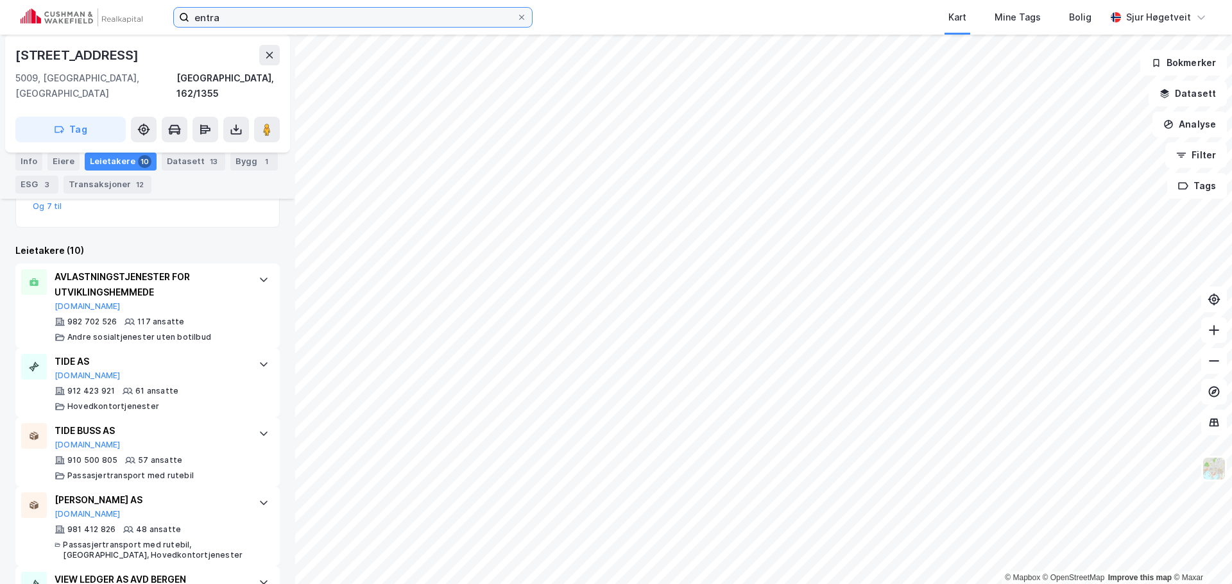
click at [223, 14] on input "entra" at bounding box center [352, 17] width 327 height 19
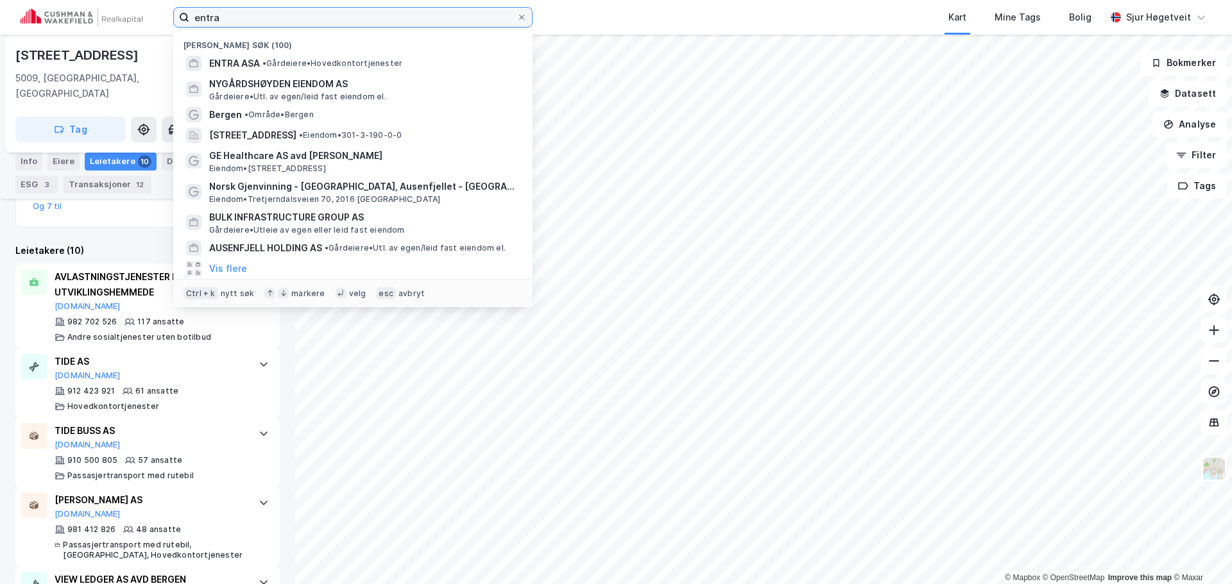
paste input "BARA EIENDOM AS"
click at [223, 13] on input "entraBARA EIENDOM AS" at bounding box center [352, 17] width 327 height 19
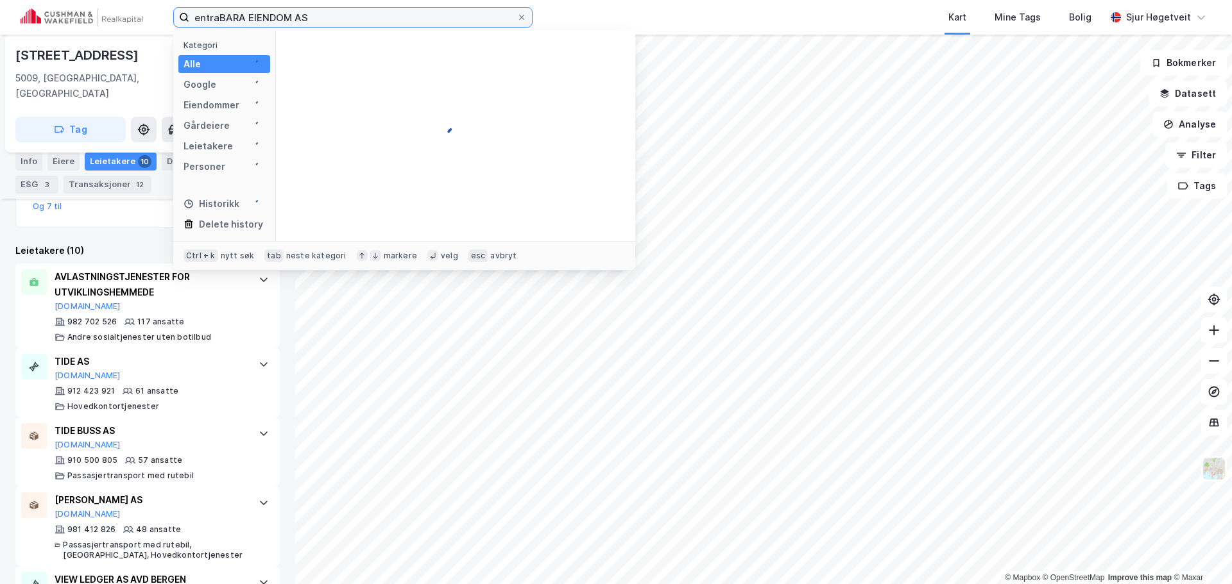
click at [223, 13] on input "entraBARA EIENDOM AS" at bounding box center [352, 17] width 327 height 19
paste input "BARA EIENDOM AS"
click at [222, 13] on input "BARA EIENDOM ASEIENDOM AS" at bounding box center [352, 17] width 327 height 19
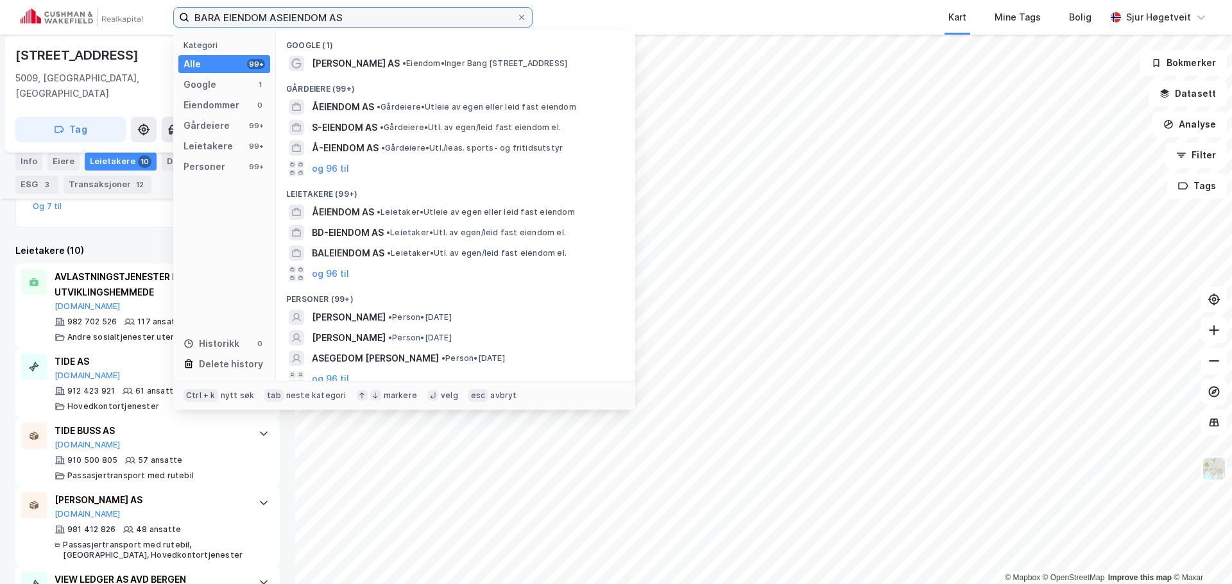
click at [222, 13] on input "BARA EIENDOM ASEIENDOM AS" at bounding box center [352, 17] width 327 height 19
paste input
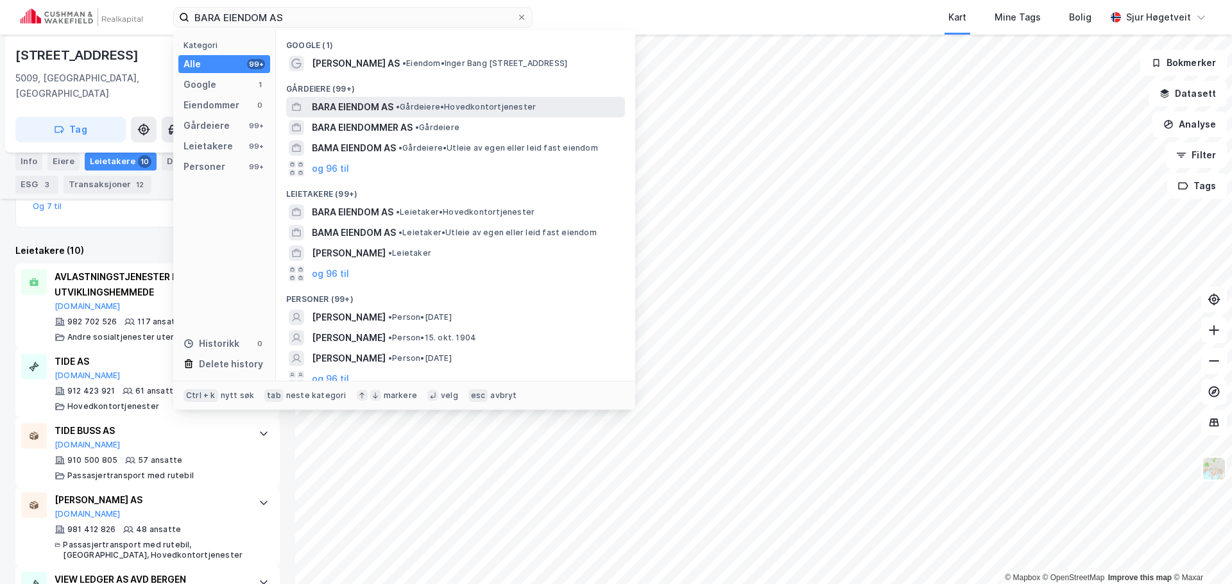
click at [450, 103] on span "• Gårdeiere • Hovedkontortjenester" at bounding box center [466, 107] width 140 height 10
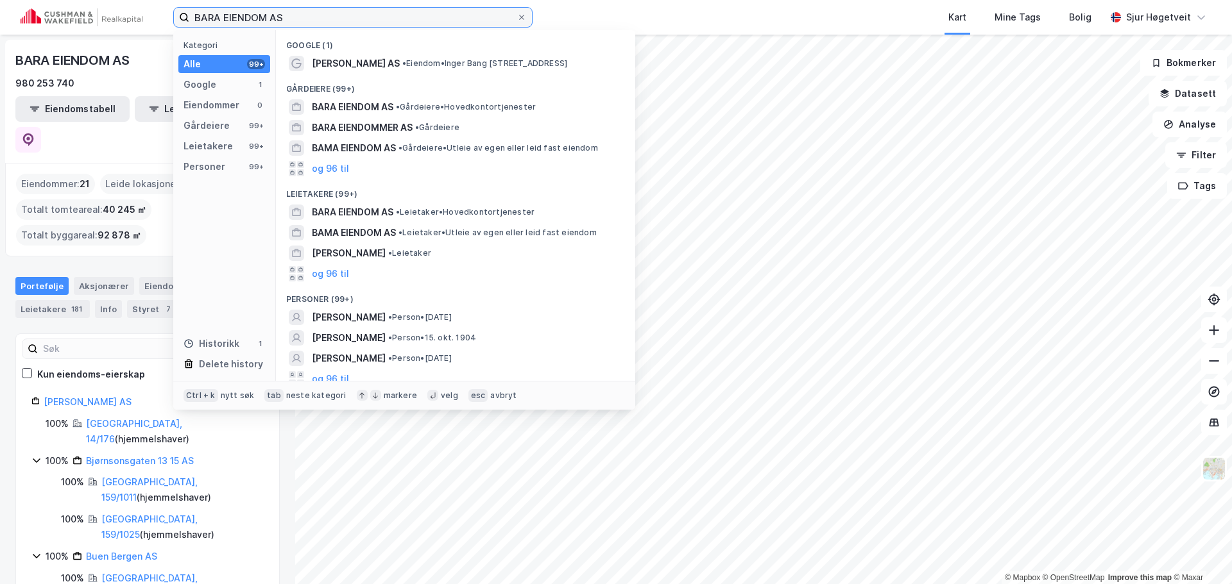
click at [327, 17] on input "BARA EIENDOM AS" at bounding box center [352, 17] width 327 height 19
paste input "MARINEHOLMEN FORSKNINGSPARK"
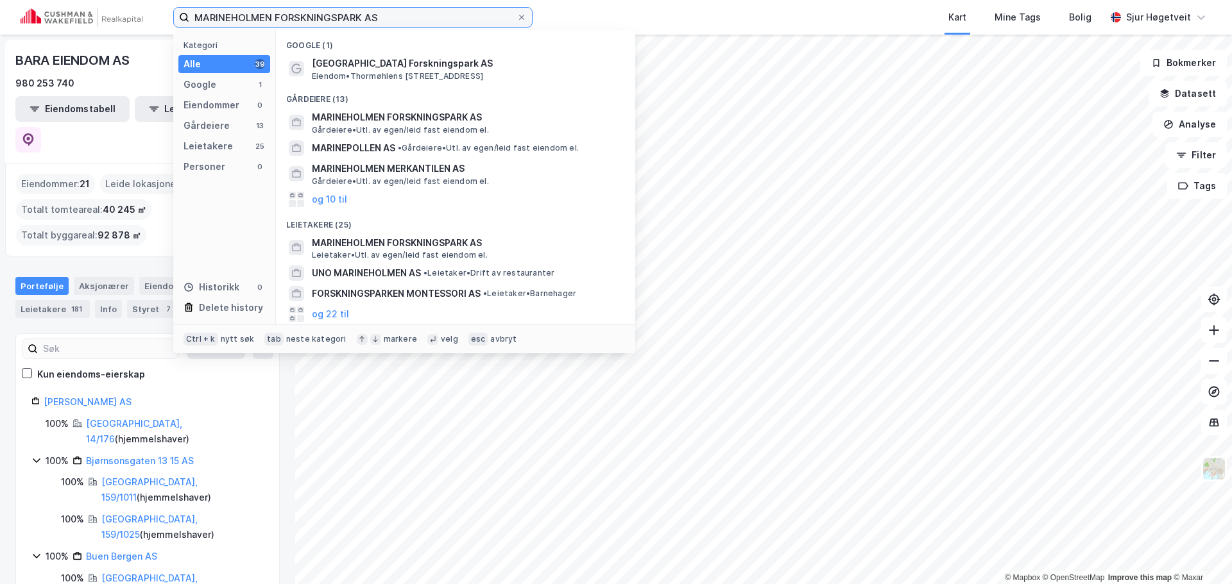
click at [481, 23] on input "MARINEHOLMEN FORSKNINGSPARK AS" at bounding box center [352, 17] width 327 height 19
paste input "STIFTELSEN MUSIKSELSKABET"
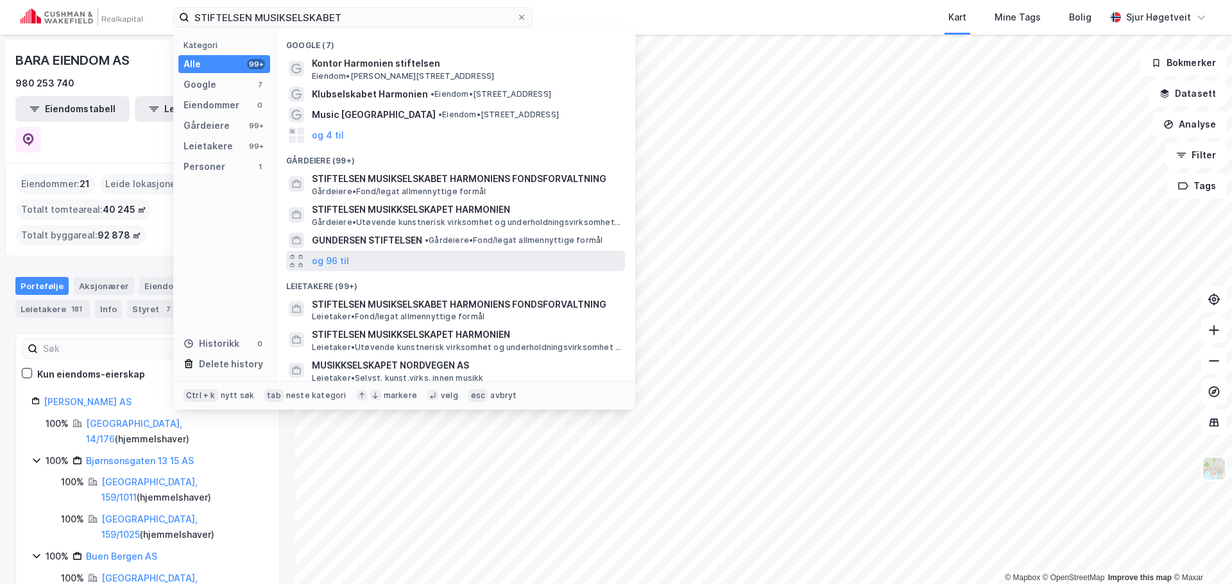
click at [497, 258] on div "og 96 til" at bounding box center [455, 261] width 339 height 21
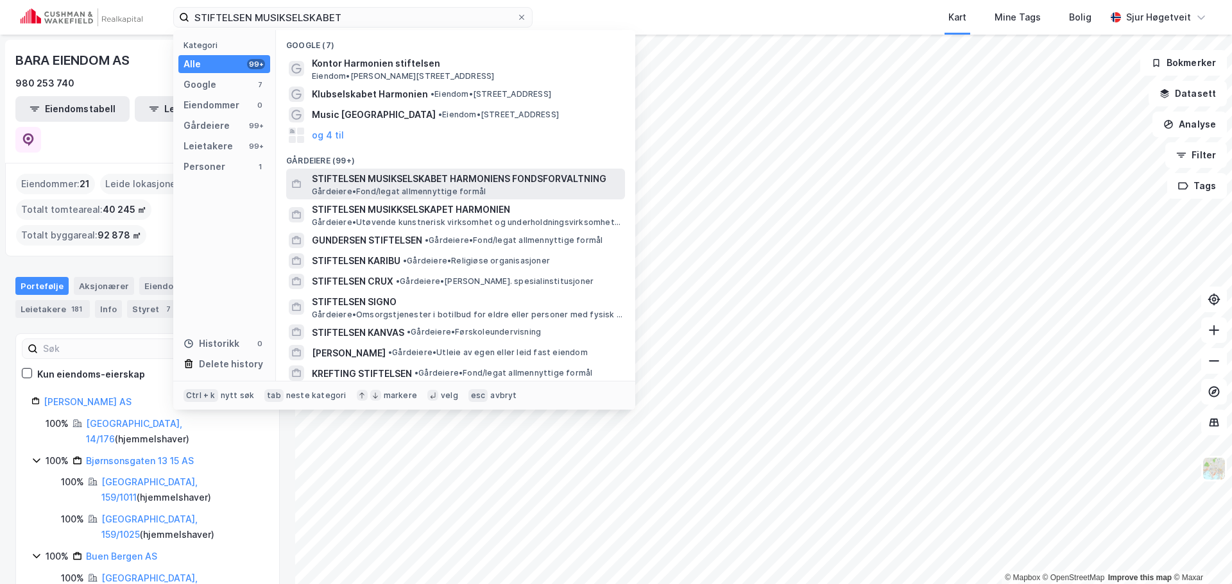
click at [495, 192] on div "STIFTELSEN MUSIKSELSKABET HARMONIENS FONDSFORVALTNING Gårdeiere • Fond/legat al…" at bounding box center [467, 184] width 311 height 26
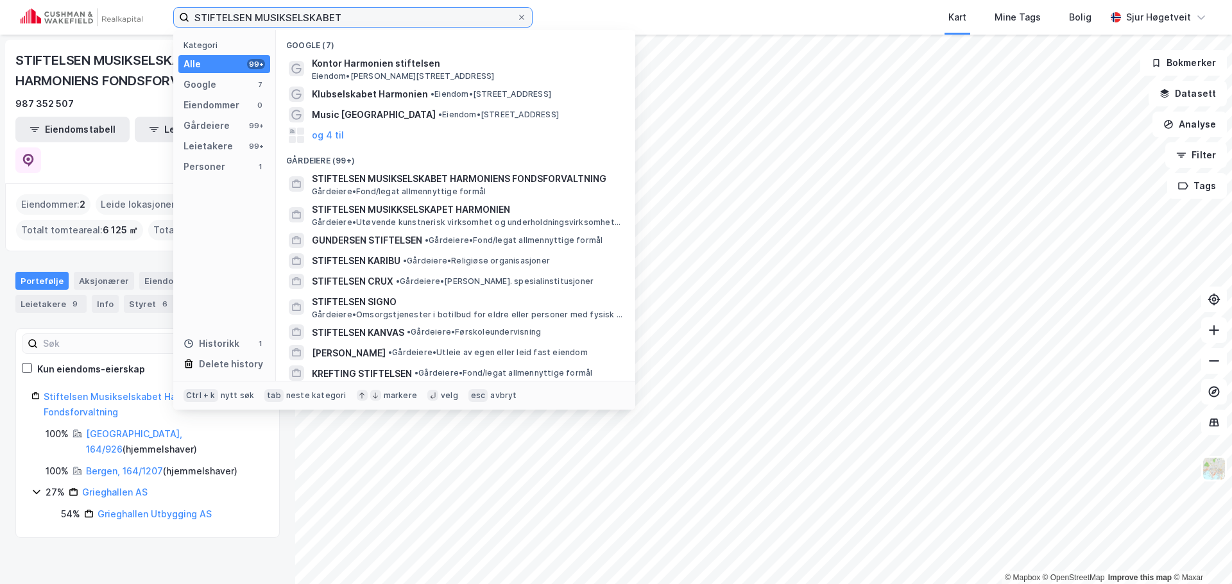
click at [332, 17] on input "STIFTELSEN MUSIKSELSKABET" at bounding box center [352, 17] width 327 height 19
click at [331, 17] on input "STIFTELSEN MUSIKSELSKABET" at bounding box center [352, 17] width 327 height 19
paste input "DNB SCANDINAVIAN PROPERTY FUND DA"
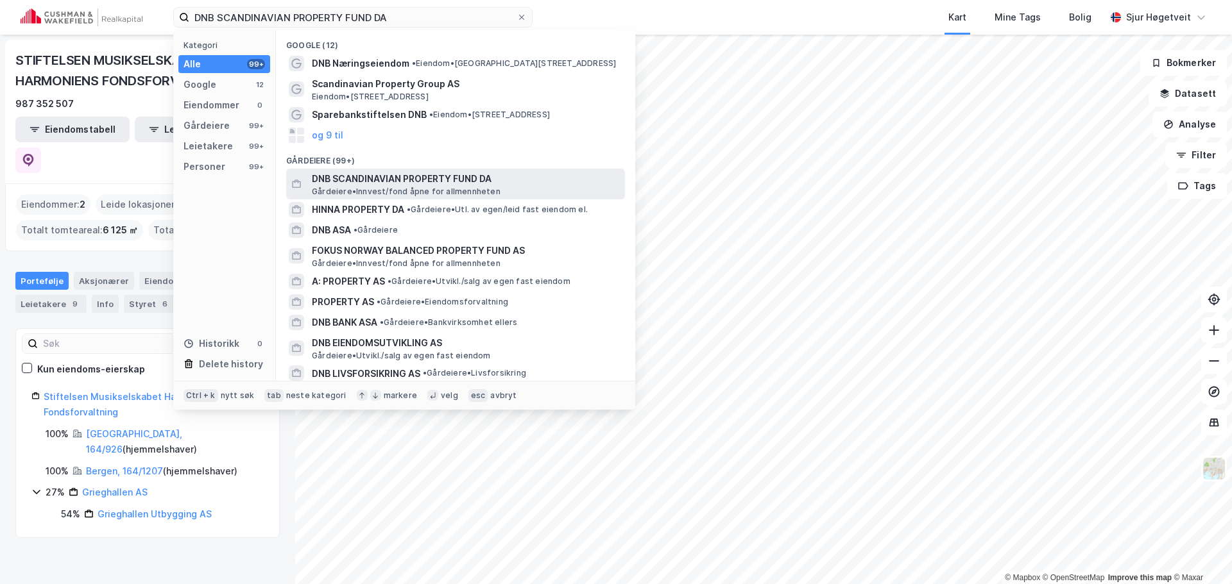
click at [505, 182] on span "DNB SCANDINAVIAN PROPERTY FUND DA" at bounding box center [466, 178] width 308 height 15
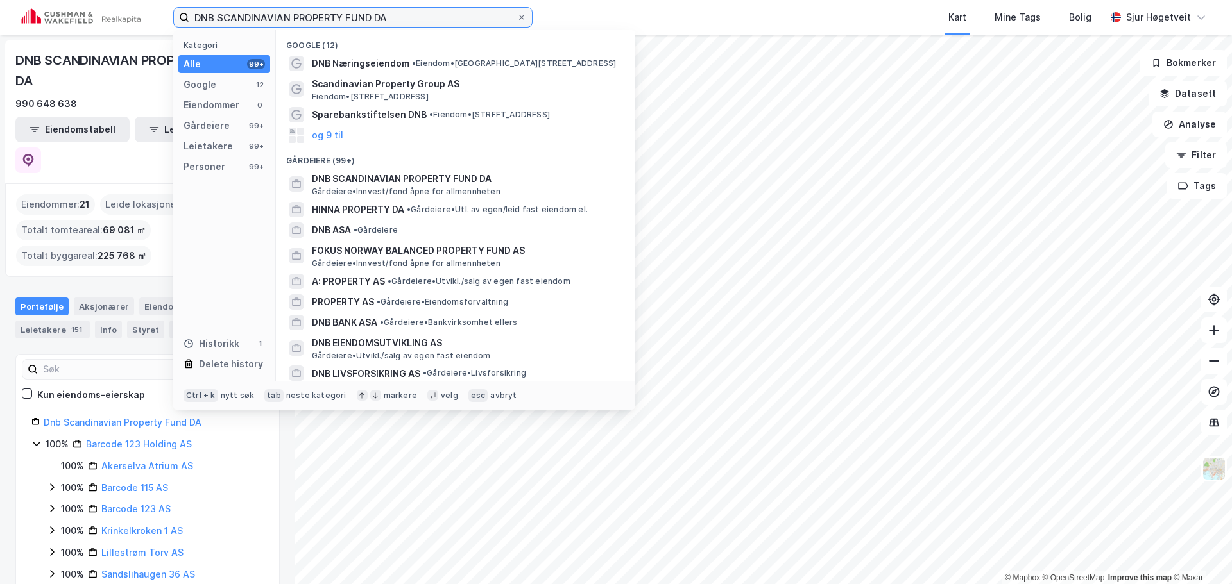
click at [428, 17] on input "DNB SCANDINAVIAN PROPERTY FUND DA" at bounding box center [352, 17] width 327 height 19
click at [428, 16] on input "DNB SCANDINAVIAN PROPERTY FUND DA" at bounding box center [352, 17] width 327 height 19
paste input "VESTENFJELDSKE EIENDOM AS"
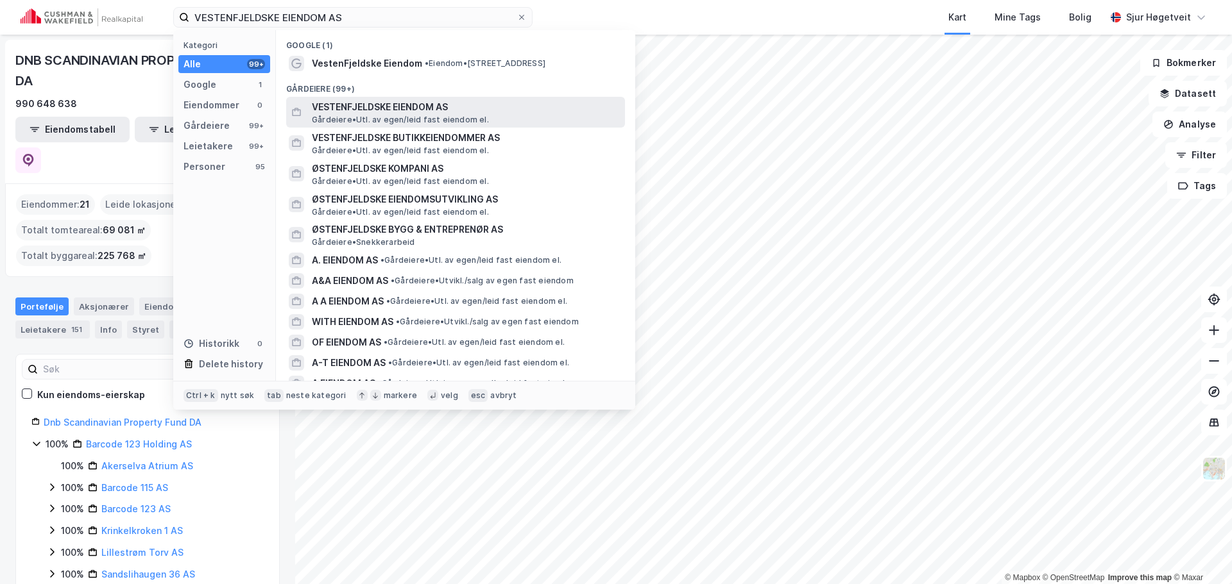
click at [447, 115] on span "Gårdeiere • Utl. av egen/leid fast eiendom el." at bounding box center [400, 120] width 177 height 10
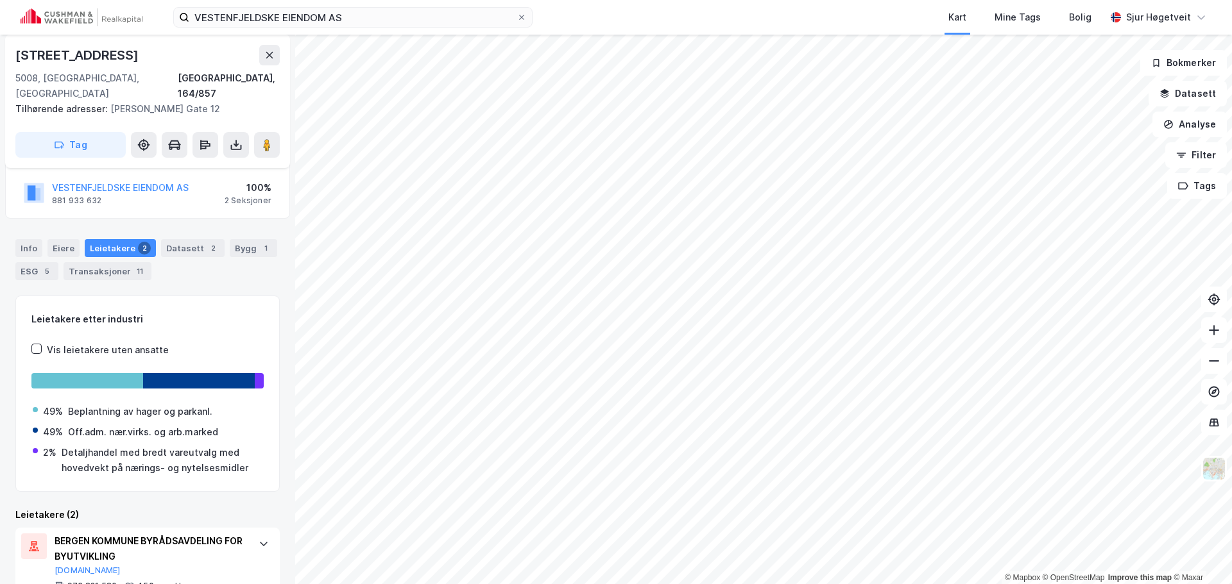
scroll to position [9, 0]
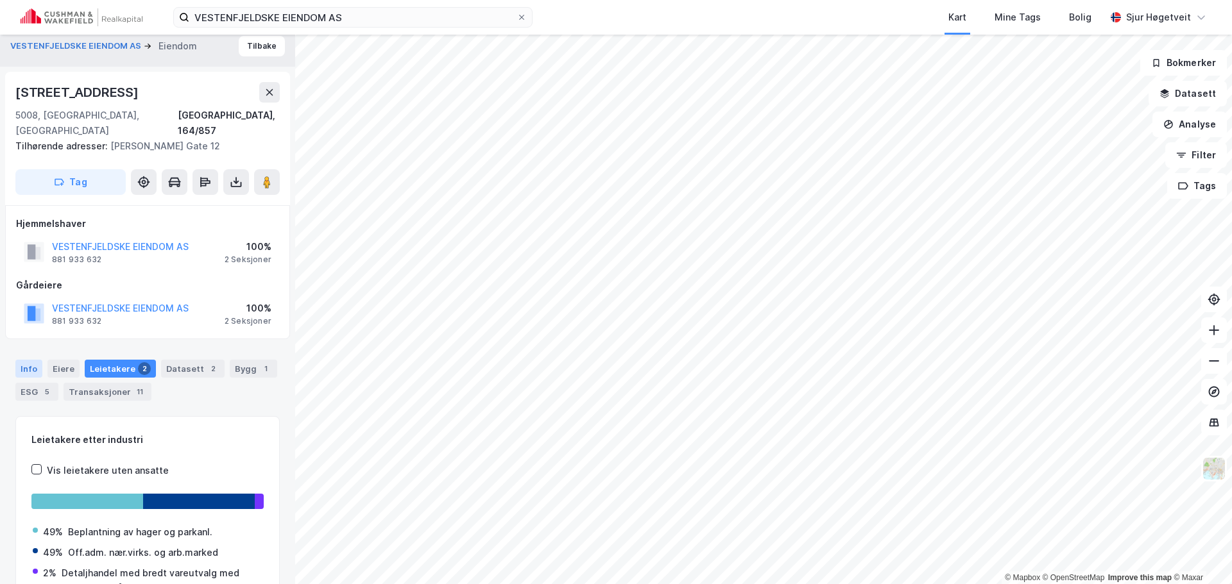
click at [34, 360] on div "Info" at bounding box center [28, 369] width 27 height 18
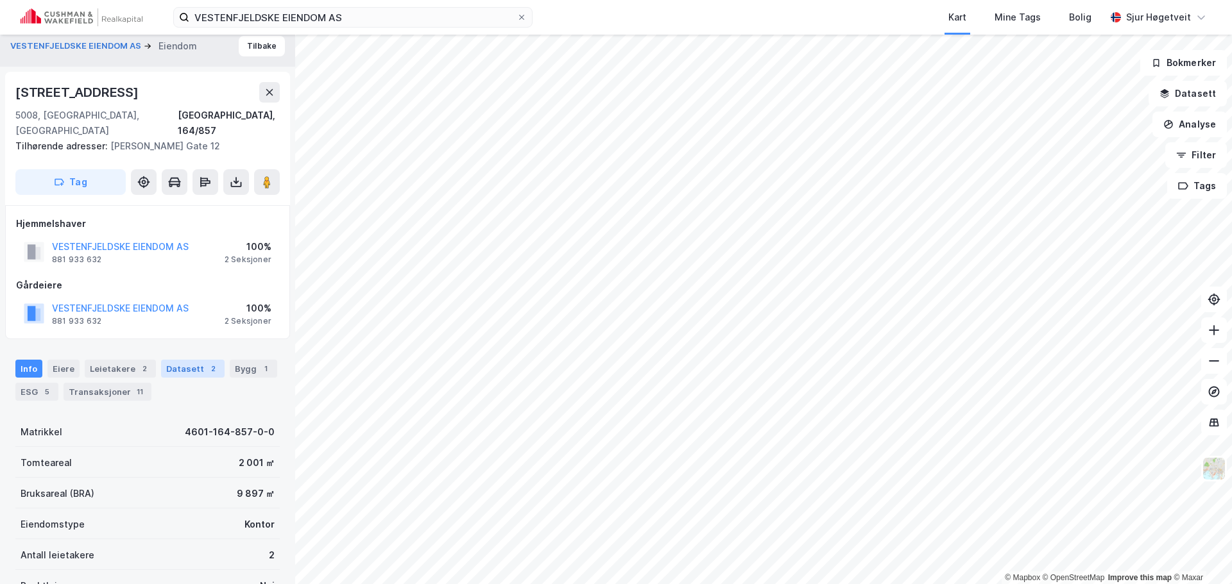
click at [207, 362] on div "2" at bounding box center [213, 368] width 13 height 13
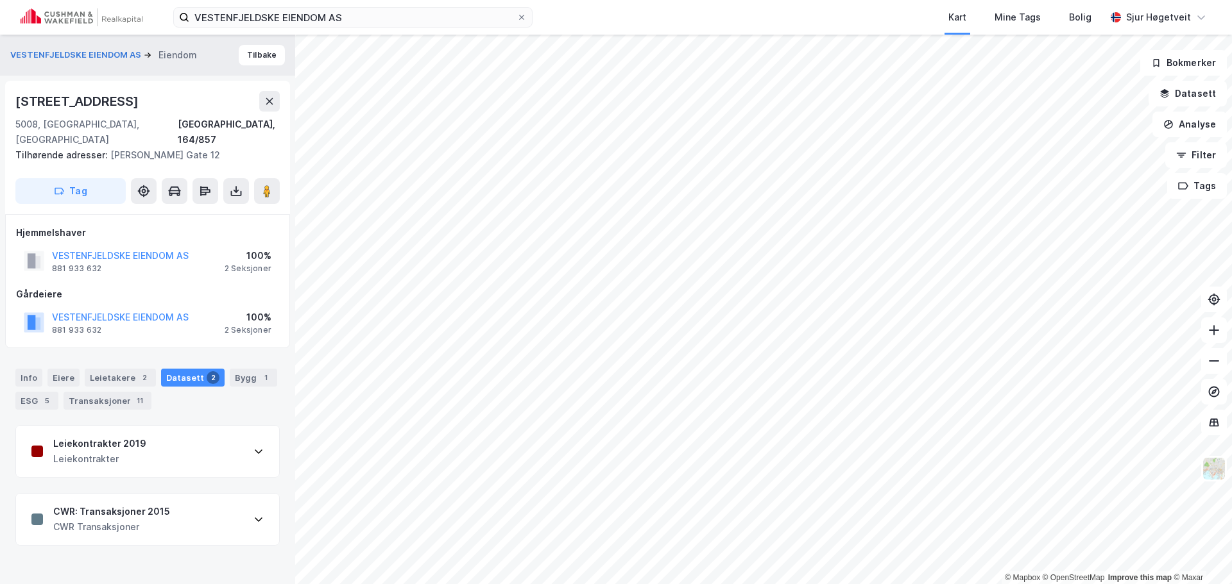
click at [213, 504] on div "CWR: Transaksjoner 2015 CWR Transaksjoner" at bounding box center [147, 519] width 263 height 51
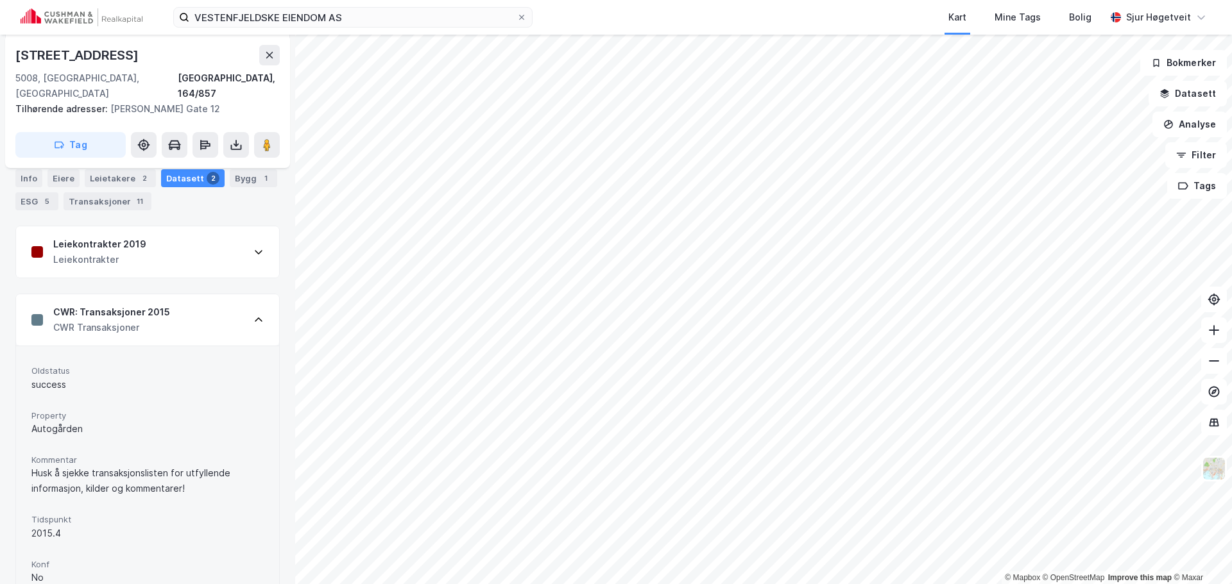
scroll to position [123, 0]
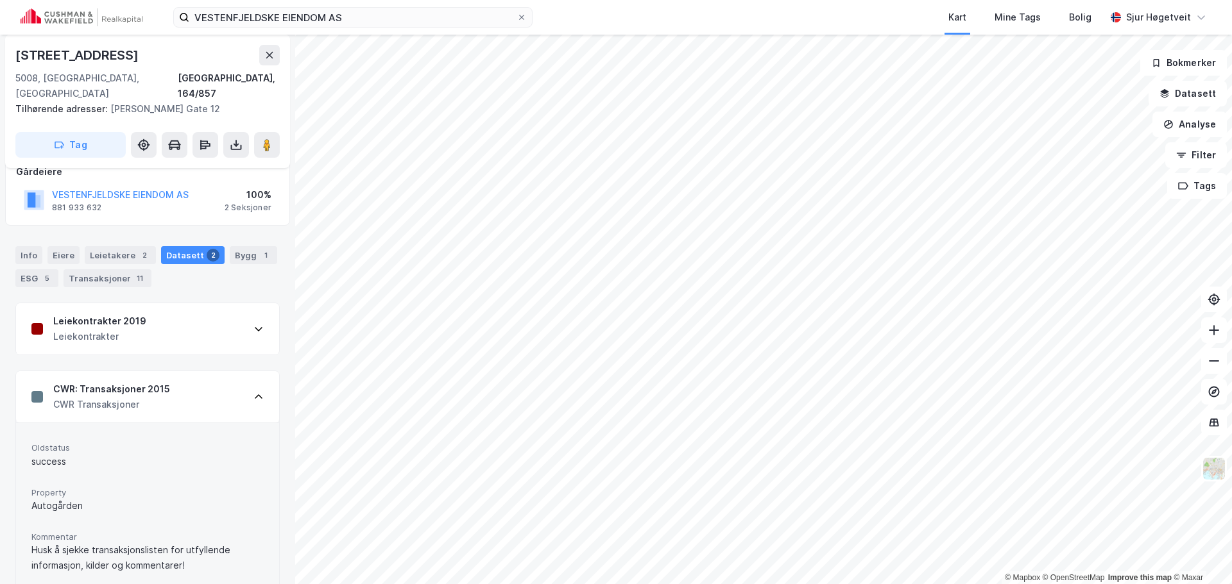
click at [231, 382] on div "CWR: Transaksjoner 2015 CWR Transaksjoner" at bounding box center [147, 396] width 263 height 51
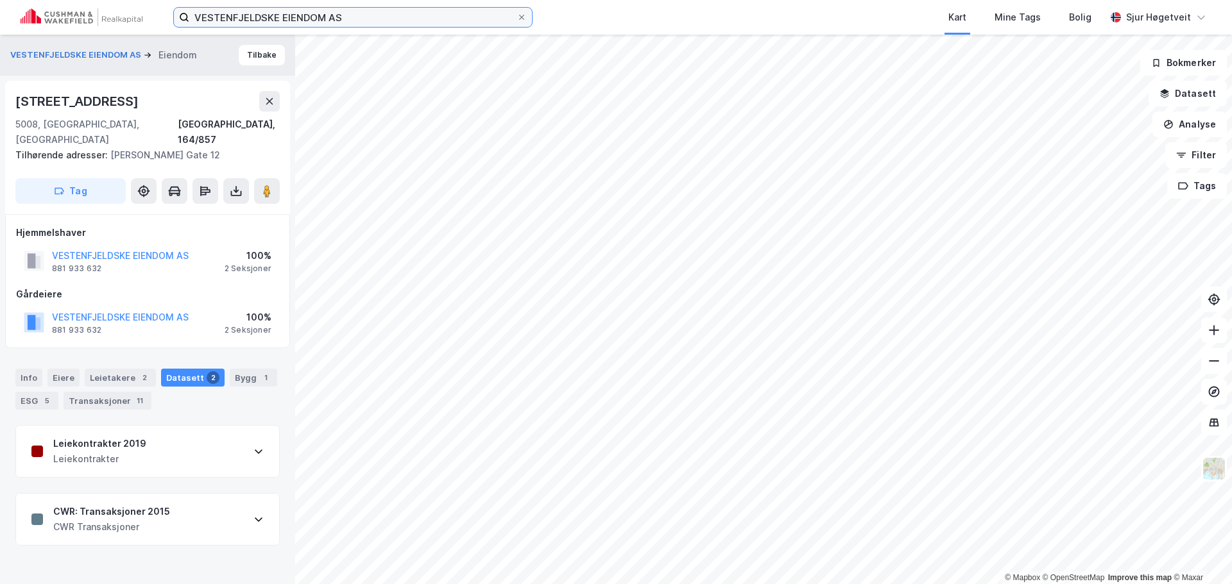
click at [346, 13] on input "VESTENFJELDSKE EIENDOM AS" at bounding box center [352, 17] width 327 height 19
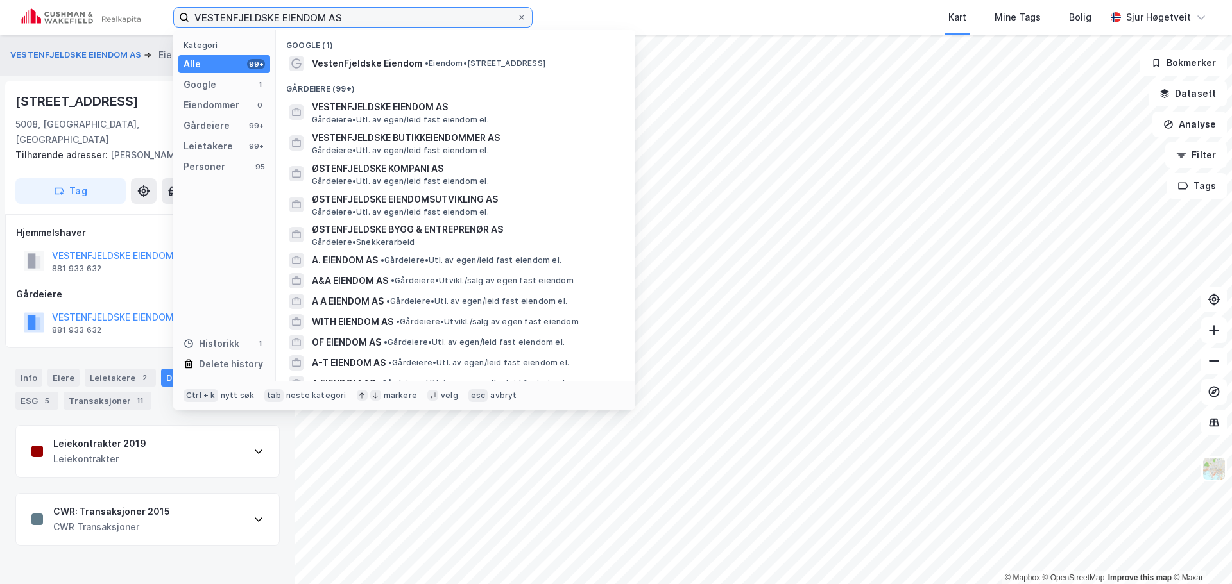
click at [346, 13] on input "VESTENFJELDSKE EIENDOM AS" at bounding box center [352, 17] width 327 height 19
paste input "FRYDENBØ"
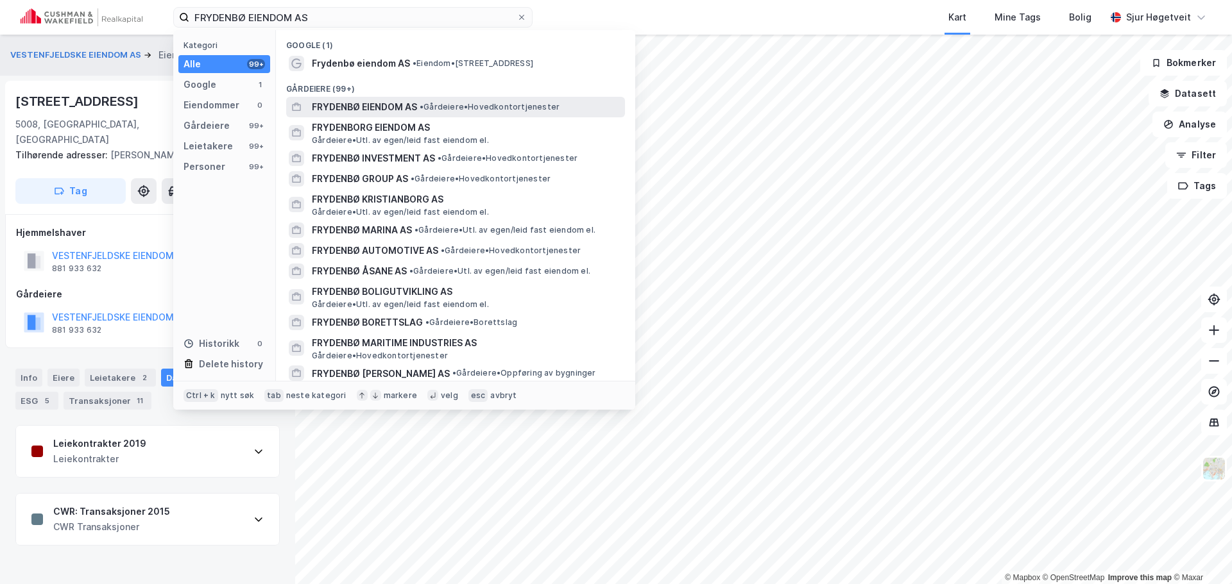
click at [416, 112] on span "FRYDENBØ EIENDOM AS" at bounding box center [364, 106] width 105 height 15
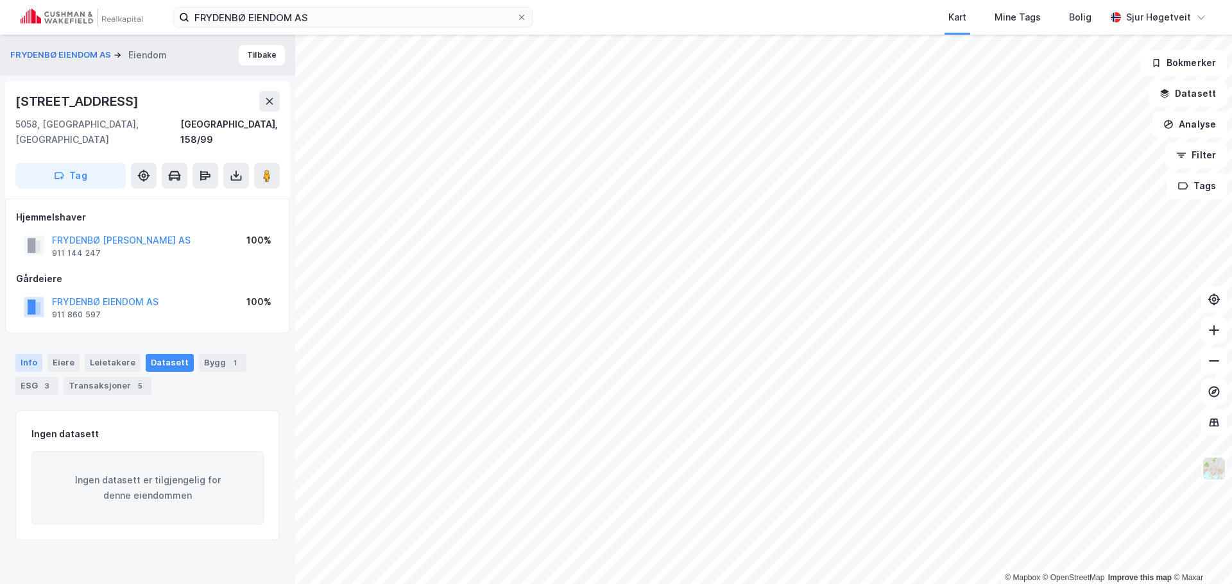
click at [34, 354] on div "Info" at bounding box center [28, 363] width 27 height 18
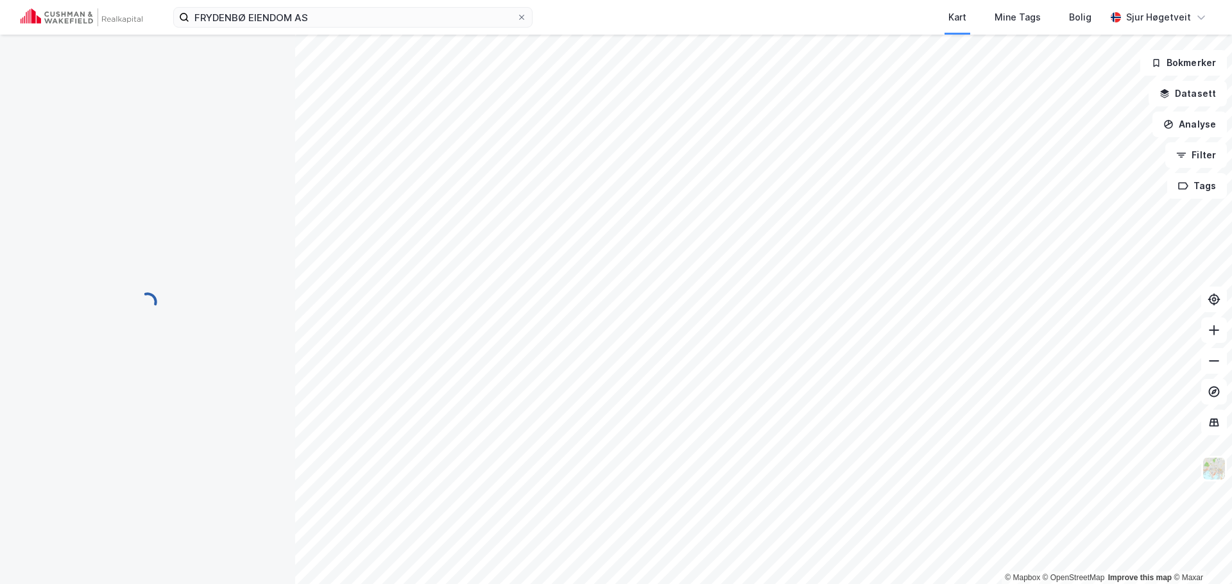
scroll to position [114, 0]
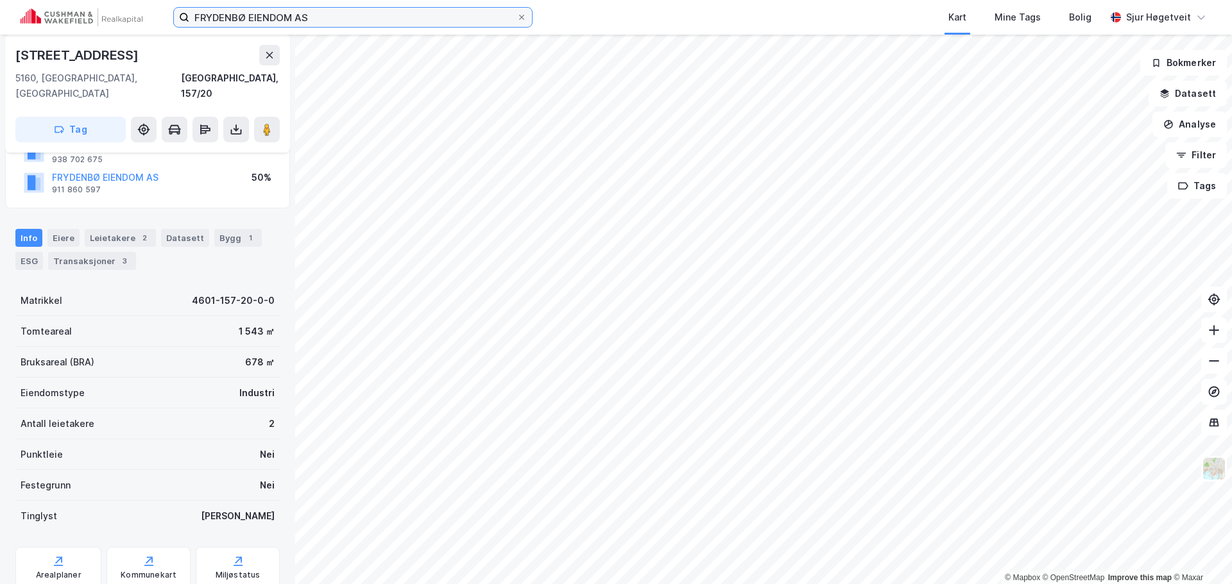
click at [358, 12] on input "FRYDENBØ EIENDOM AS" at bounding box center [352, 17] width 327 height 19
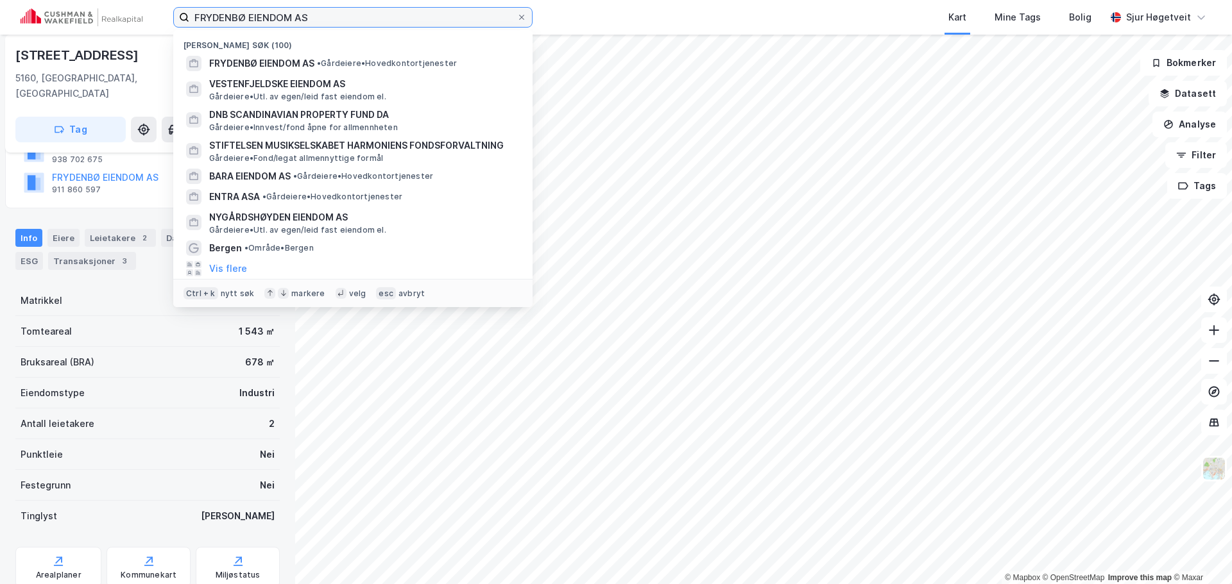
click at [358, 12] on input "FRYDENBØ EIENDOM AS" at bounding box center [352, 17] width 327 height 19
paste input "[PERSON_NAME]"
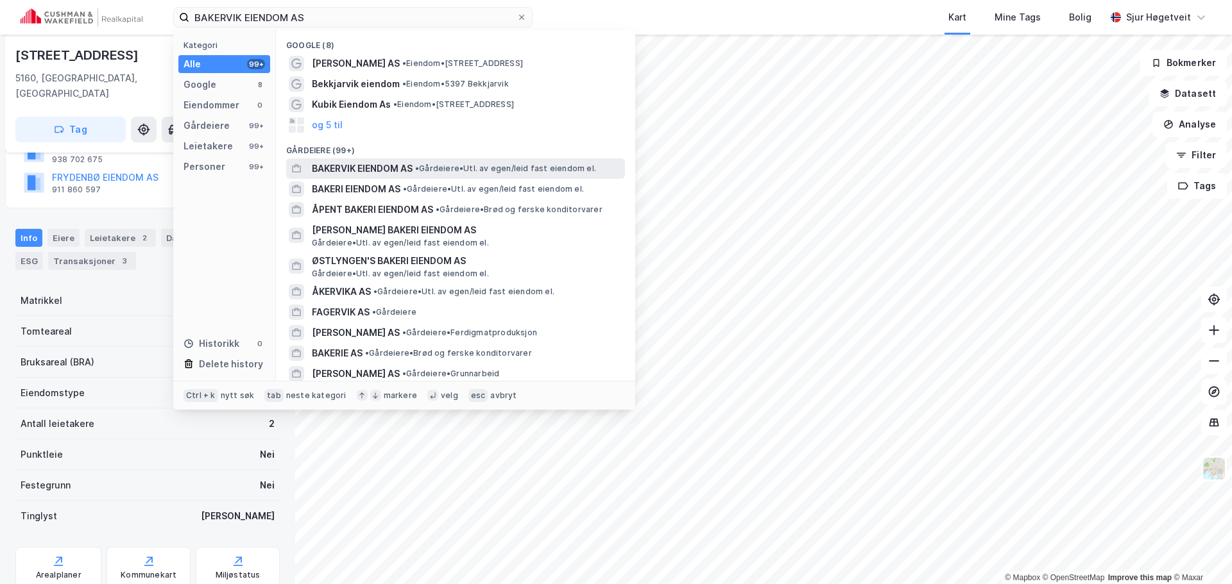
click at [450, 161] on div "[PERSON_NAME] EIENDOM AS • Gårdeiere • Utl. av egen/leid fast eiendom el." at bounding box center [467, 168] width 311 height 15
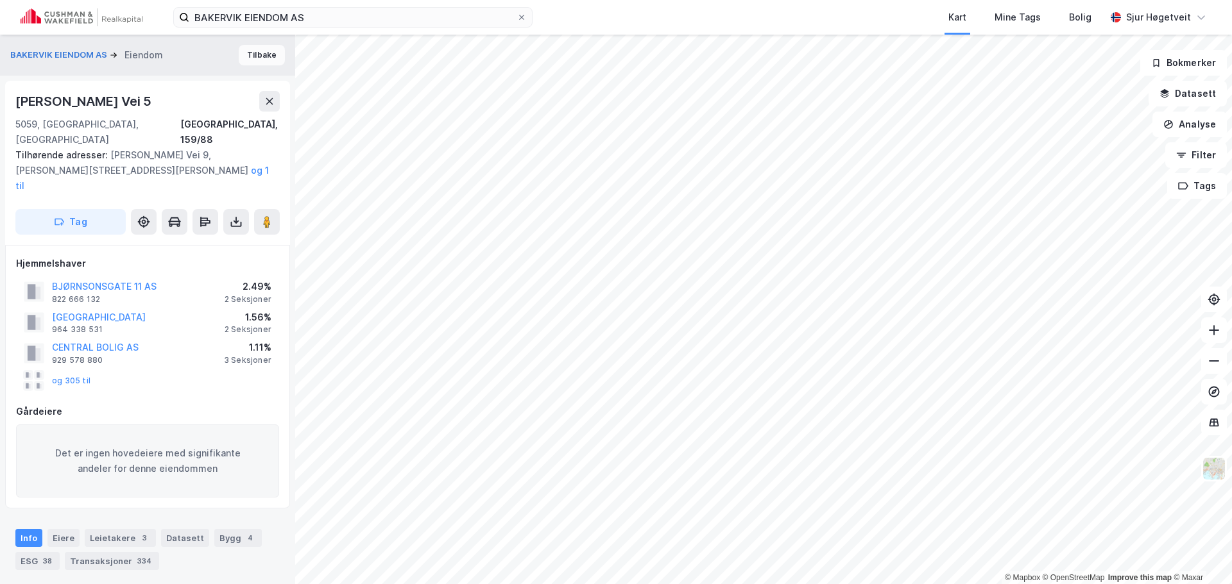
click at [259, 53] on button "Tilbake" at bounding box center [262, 55] width 46 height 21
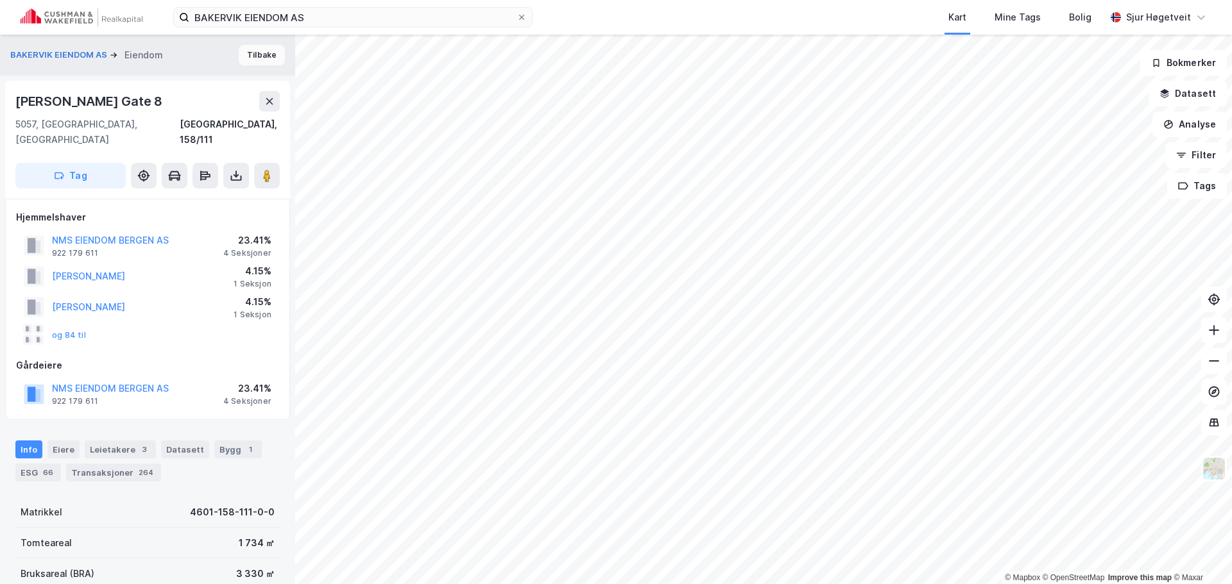
click at [243, 59] on button "Tilbake" at bounding box center [262, 55] width 46 height 21
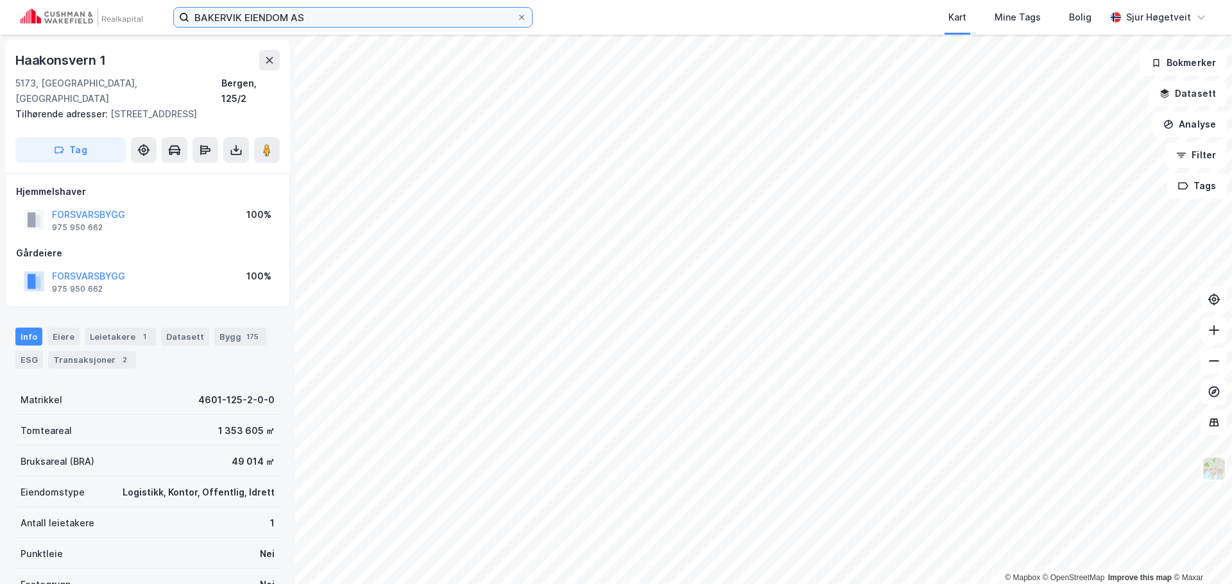
click at [308, 17] on input "BAKERVIK EIENDOM AS" at bounding box center [352, 17] width 327 height 19
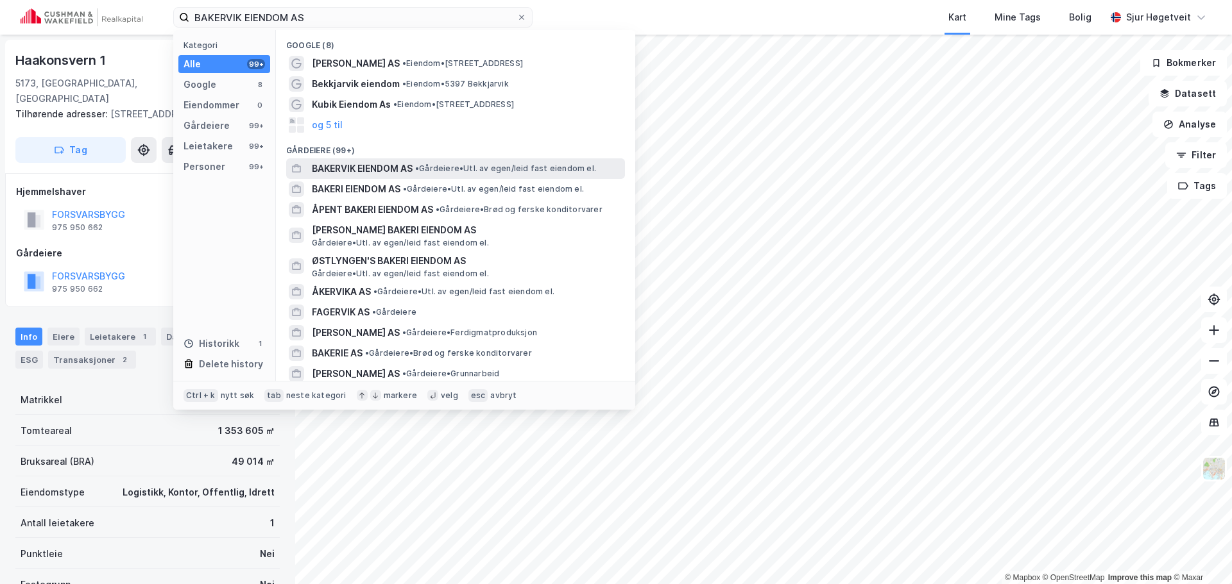
click at [416, 167] on div "[PERSON_NAME] EIENDOM AS • Gårdeiere • Utl. av egen/leid fast eiendom el." at bounding box center [467, 168] width 311 height 15
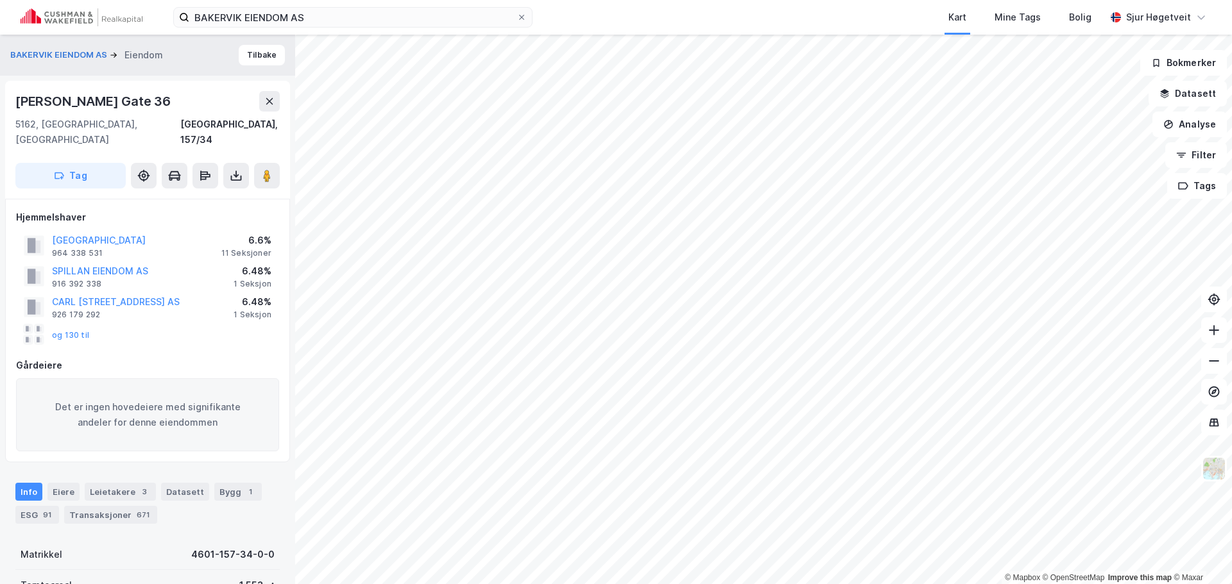
scroll to position [1, 0]
click at [323, 15] on input "BAKERVIK EIENDOM AS" at bounding box center [352, 17] width 327 height 19
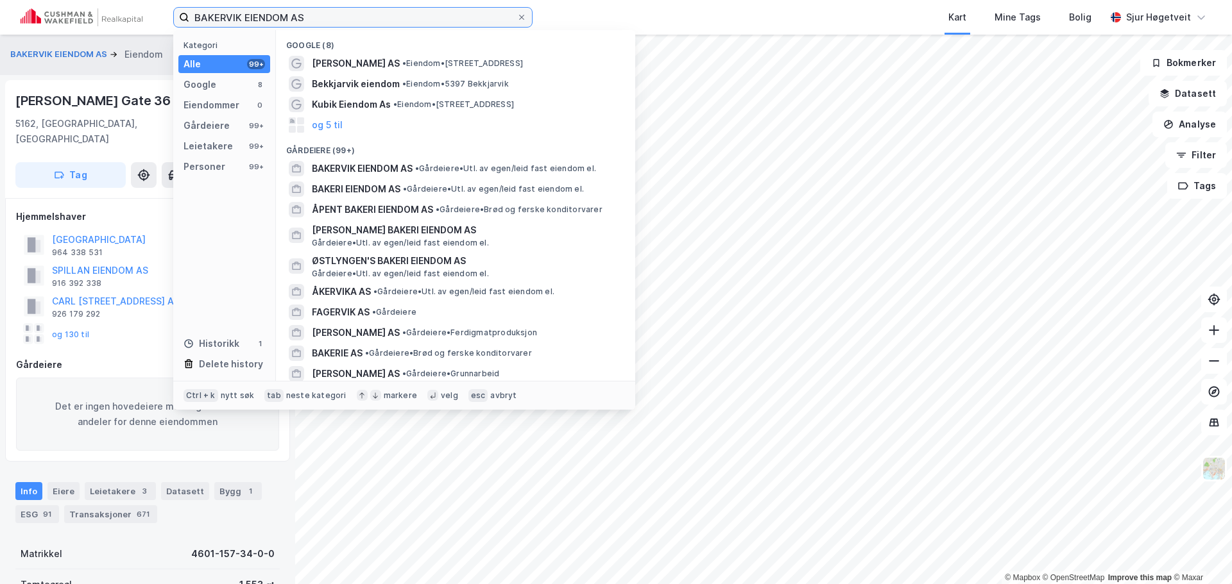
click at [323, 15] on input "BAKERVIK EIENDOM AS" at bounding box center [352, 17] width 327 height 19
click at [322, 15] on input "BAKERVIK EIENDOM AS" at bounding box center [352, 17] width 327 height 19
paste input "[PERSON_NAME]"
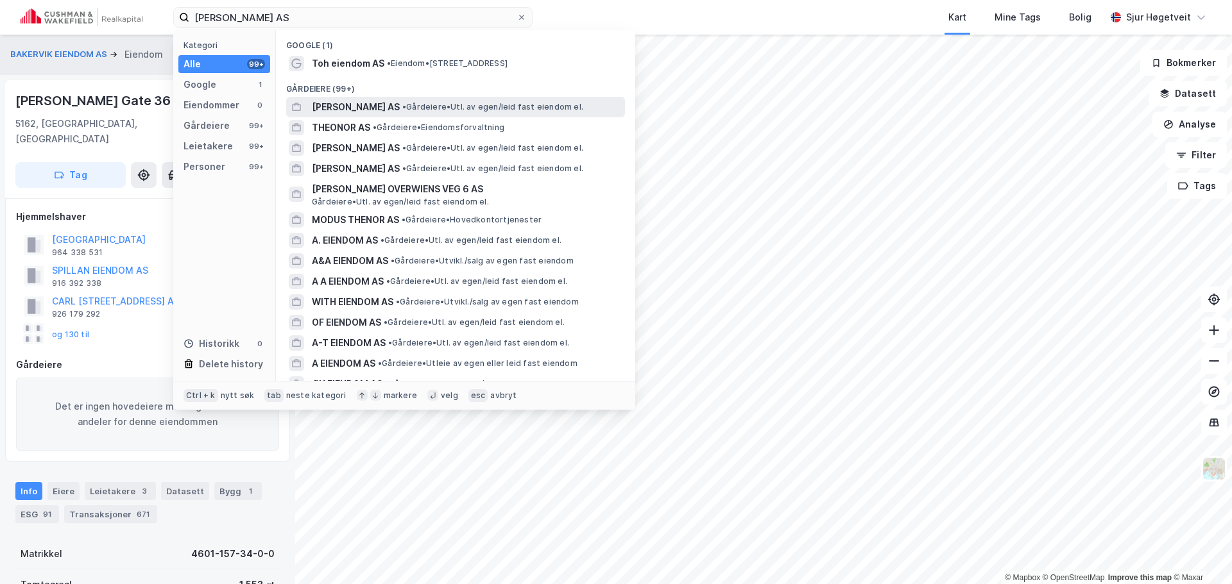
click at [434, 101] on div "[PERSON_NAME] AS • Gårdeiere • Utl. av egen/leid fast eiendom el." at bounding box center [467, 106] width 311 height 15
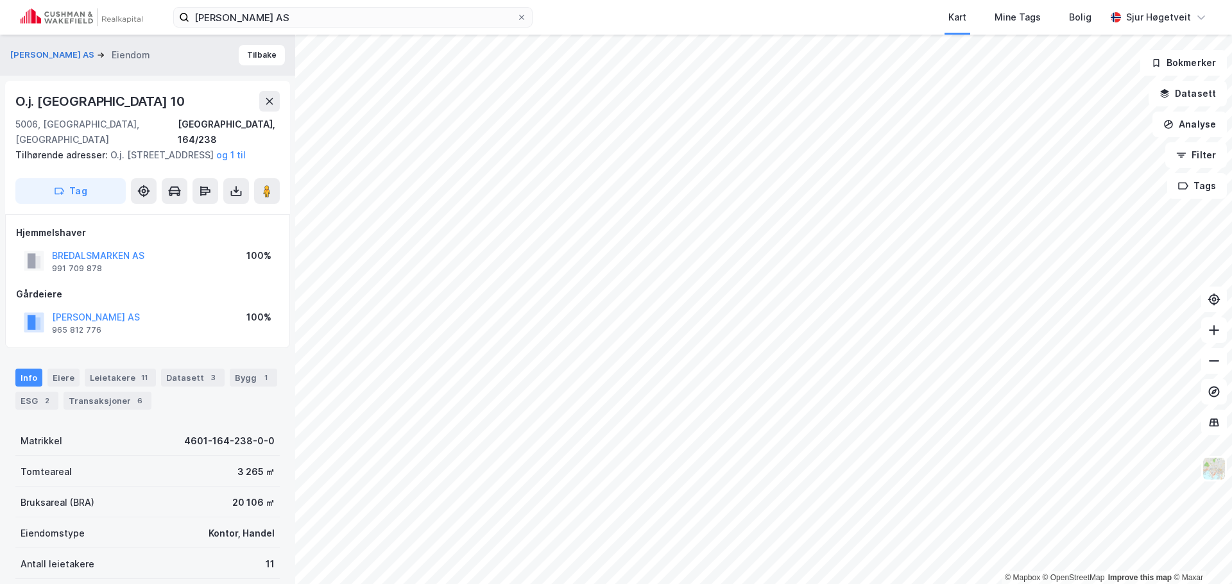
scroll to position [1, 0]
click at [139, 380] on div "11" at bounding box center [144, 377] width 13 height 13
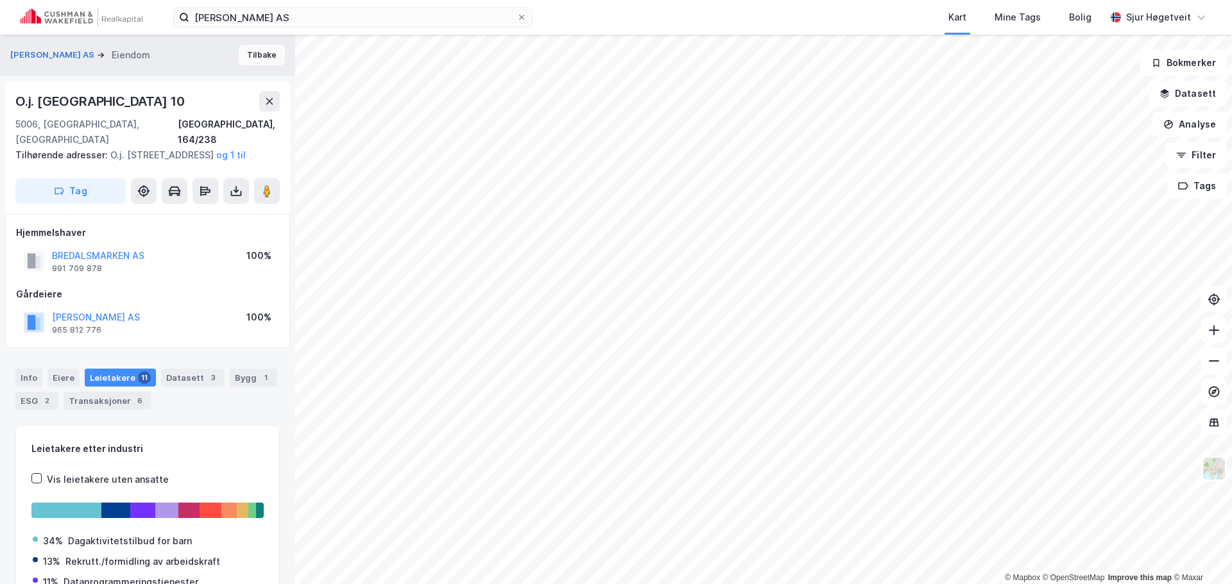
click at [269, 59] on button "Tilbake" at bounding box center [262, 55] width 46 height 21
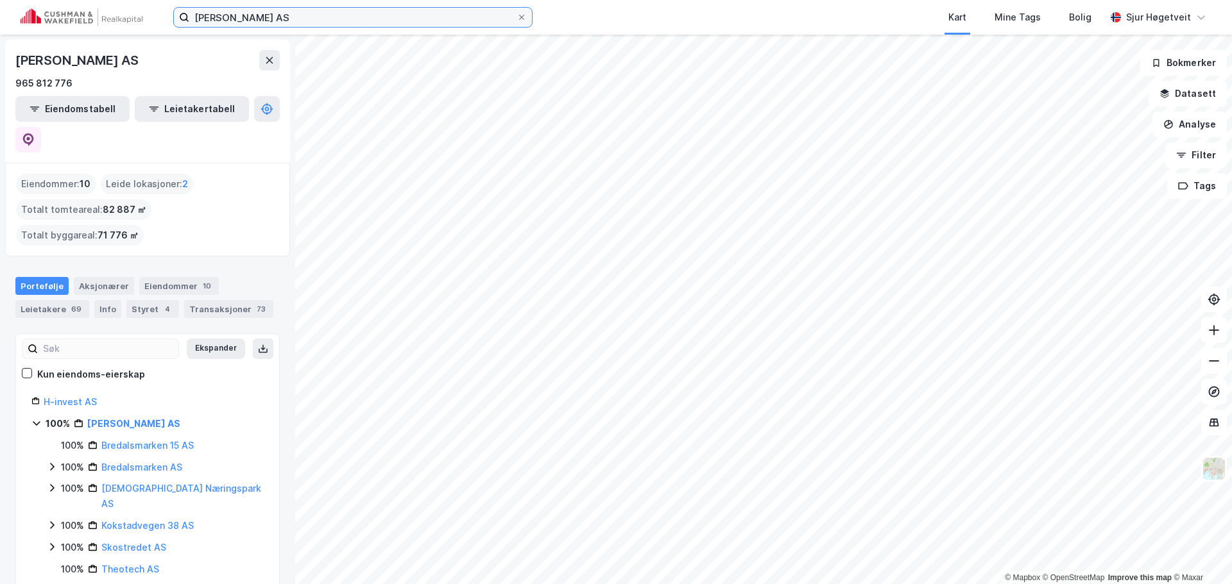
click at [433, 19] on input "[PERSON_NAME] AS" at bounding box center [352, 17] width 327 height 19
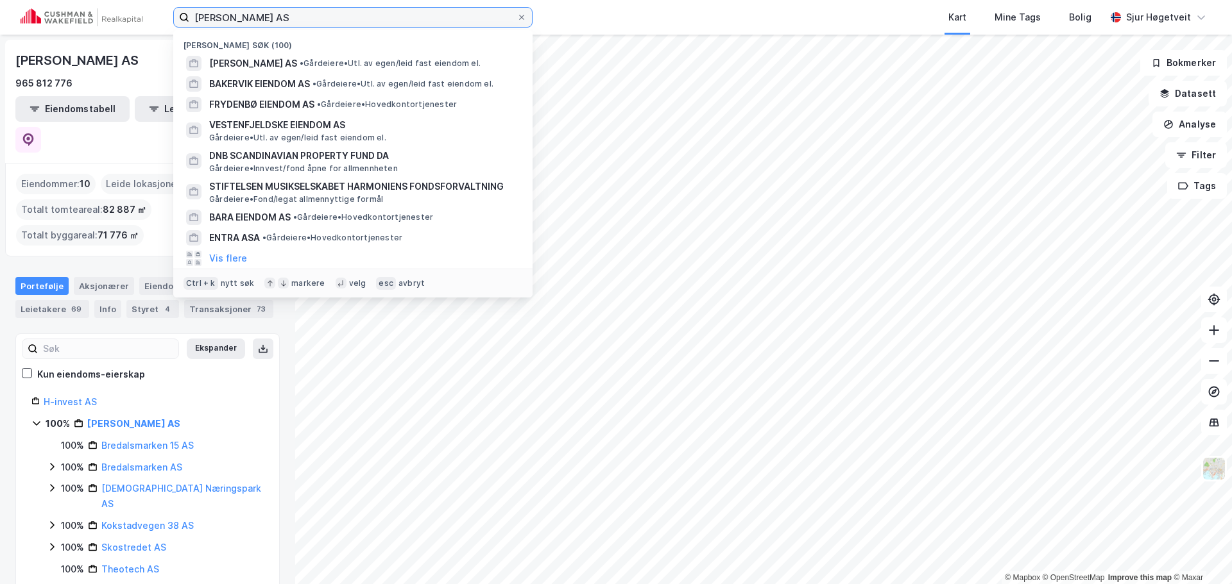
click at [433, 19] on input "[PERSON_NAME] AS" at bounding box center [352, 17] width 327 height 19
click at [432, 19] on input "[PERSON_NAME] AS" at bounding box center [352, 17] width 327 height 19
paste input "[PERSON_NAME] GATE 30"
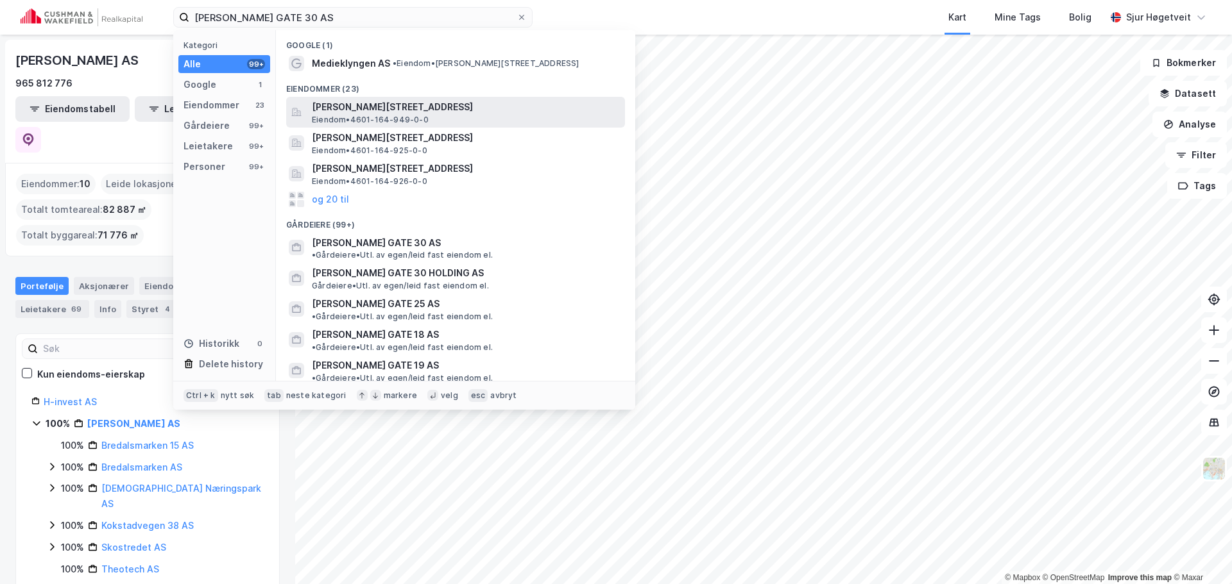
click at [437, 106] on span "[PERSON_NAME][STREET_ADDRESS]" at bounding box center [466, 106] width 308 height 15
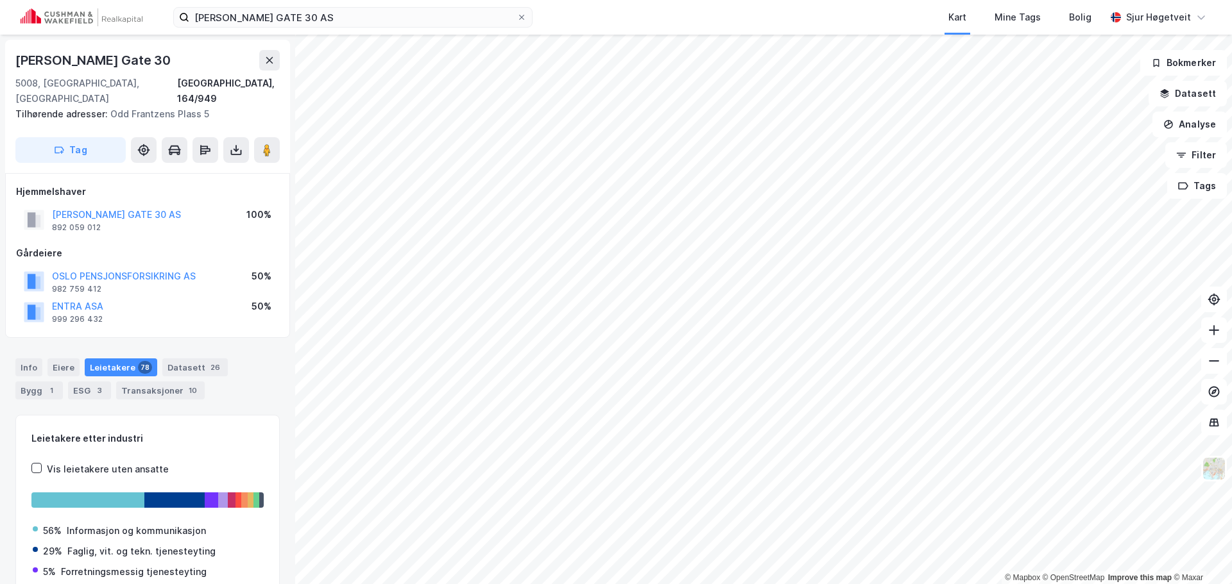
click at [395, 28] on div "[PERSON_NAME] GATE 30 AS Kart Mine Tags Bolig [PERSON_NAME]" at bounding box center [616, 17] width 1232 height 35
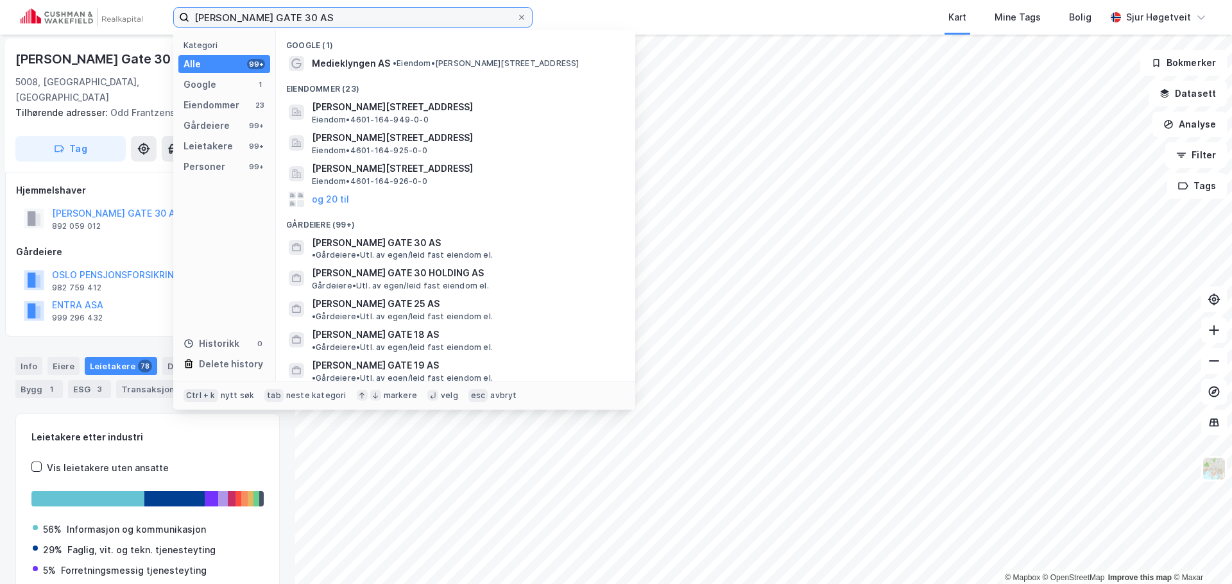
click at [398, 23] on input "[PERSON_NAME] GATE 30 AS" at bounding box center [352, 17] width 327 height 19
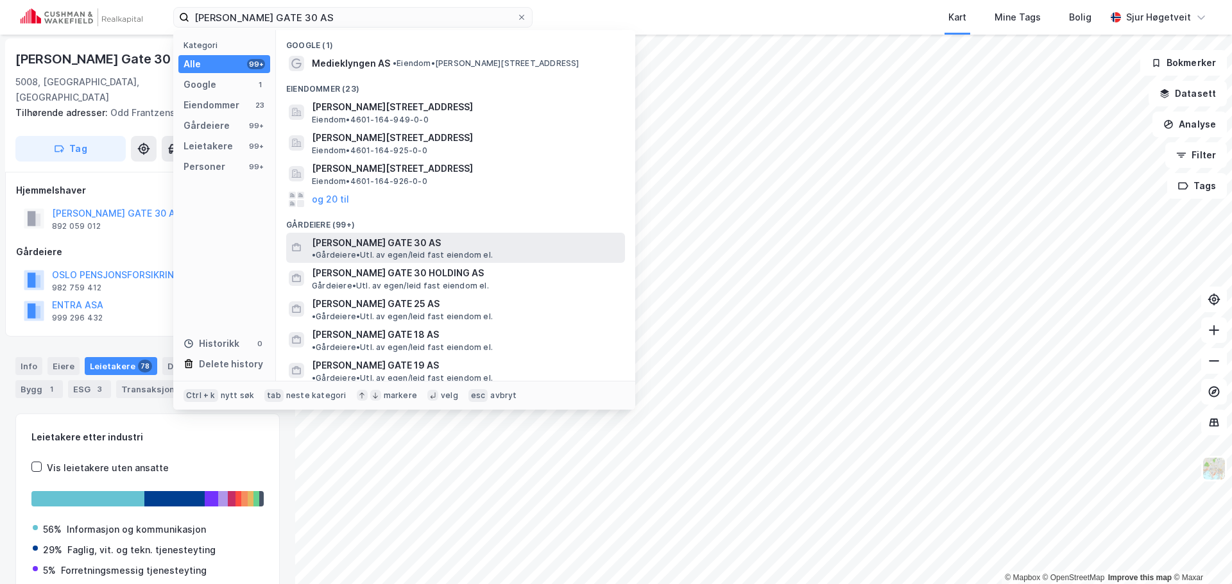
click at [438, 250] on span "• Gårdeiere • Utl. av egen/leid fast eiendom el." at bounding box center [402, 255] width 181 height 10
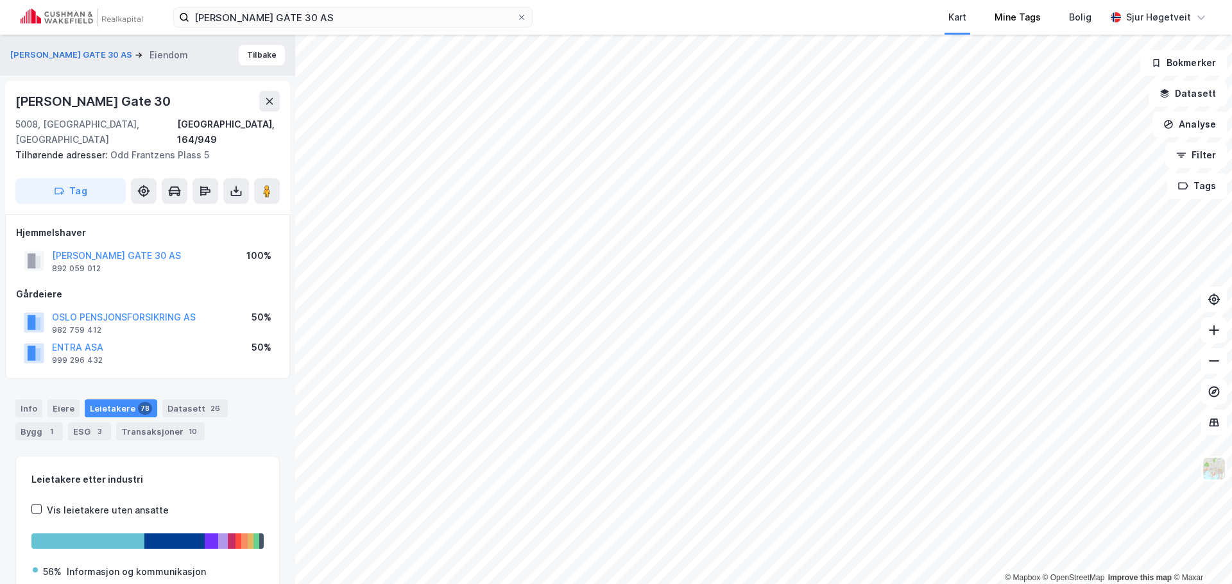
scroll to position [1, 0]
click at [194, 399] on div "Datasett 26" at bounding box center [194, 407] width 65 height 18
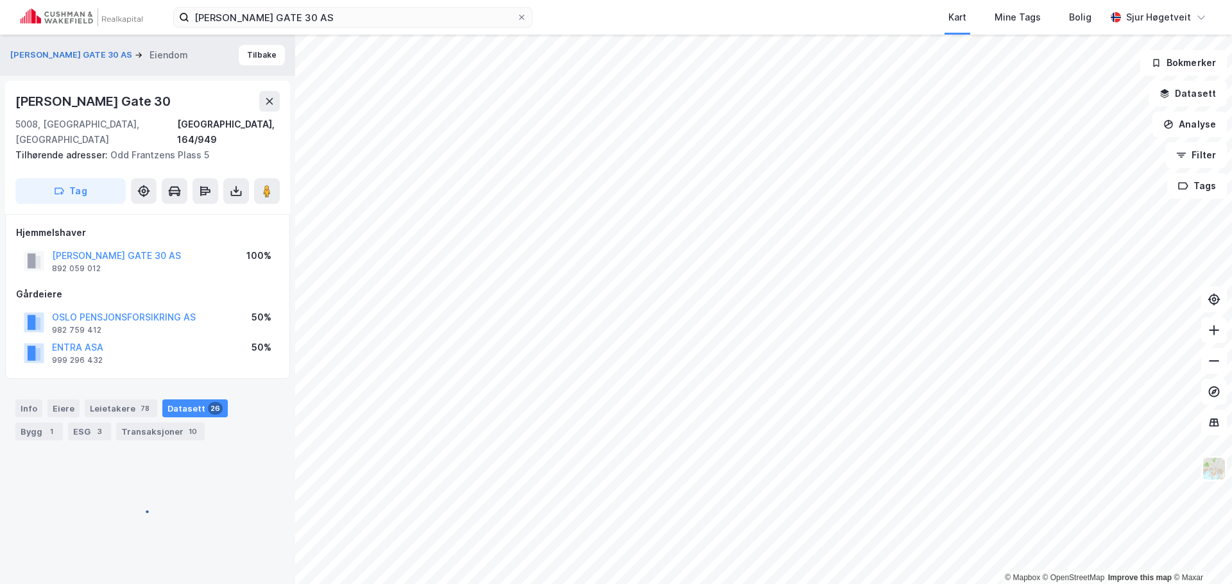
click at [196, 400] on div "Datasett 26" at bounding box center [194, 409] width 65 height 18
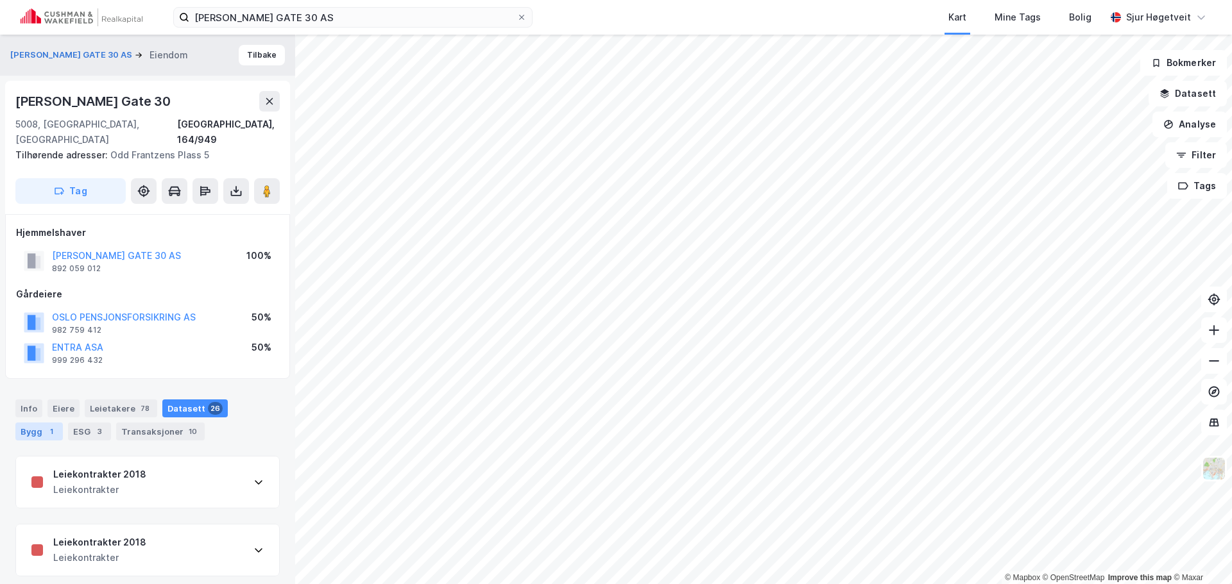
click at [63, 423] on div "Bygg 1" at bounding box center [38, 432] width 47 height 18
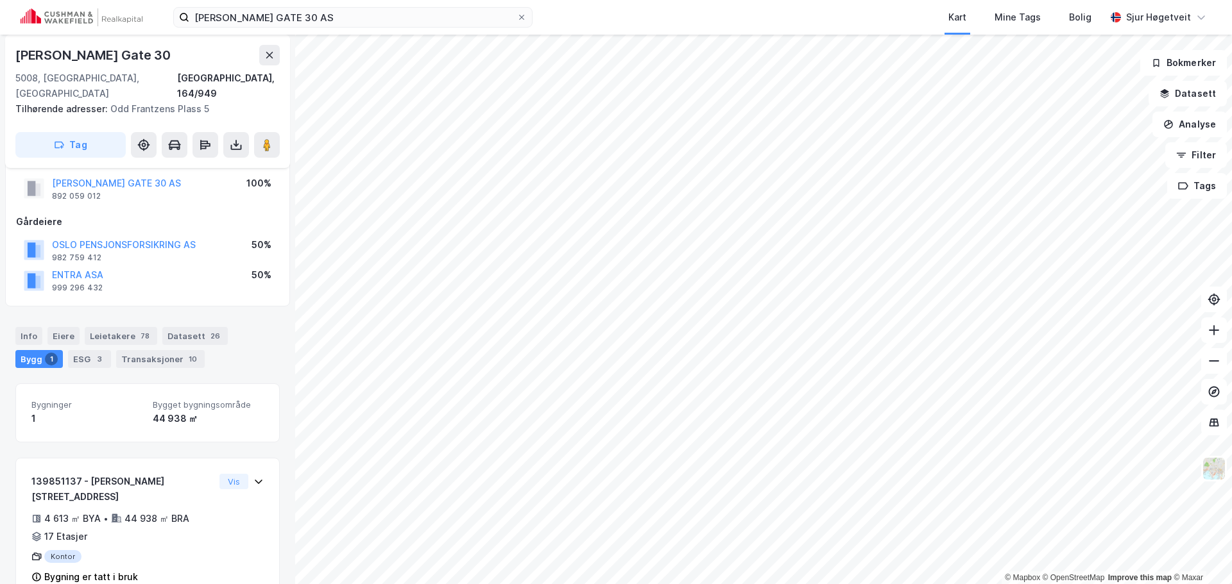
scroll to position [74, 0]
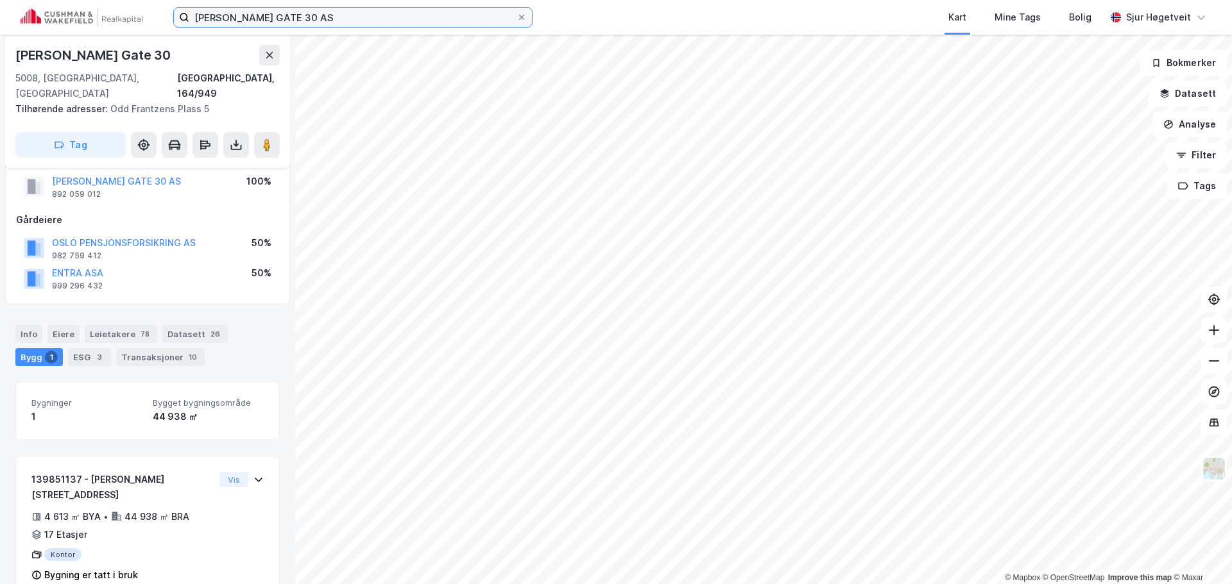
click at [315, 17] on input "[PERSON_NAME] GATE 30 AS" at bounding box center [352, 17] width 327 height 19
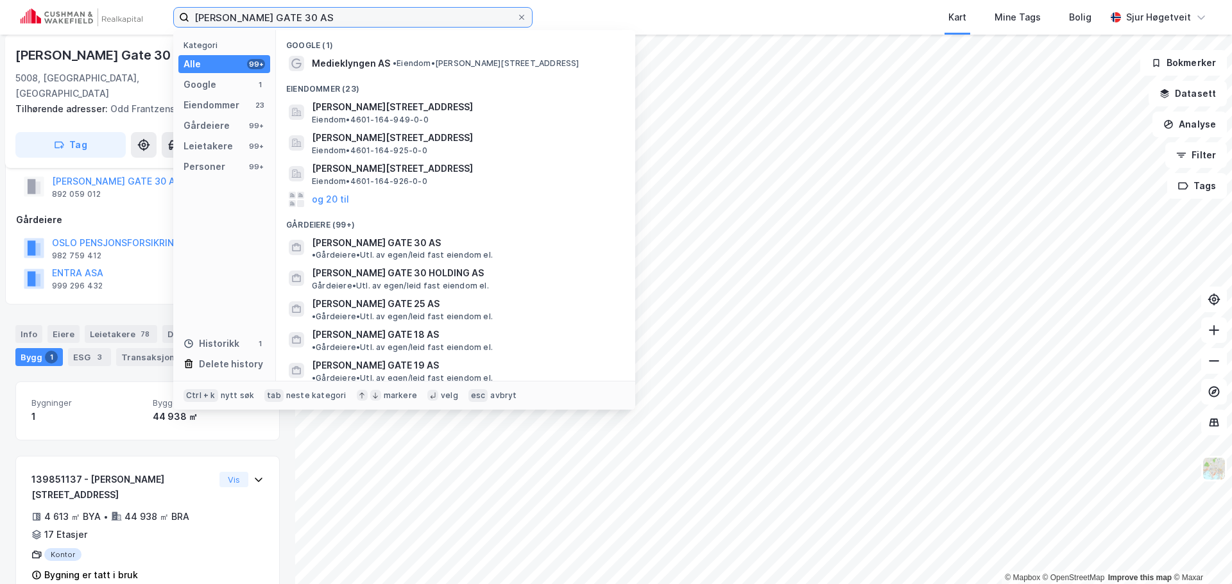
click at [315, 17] on input "[PERSON_NAME] GATE 30 AS" at bounding box center [352, 17] width 327 height 19
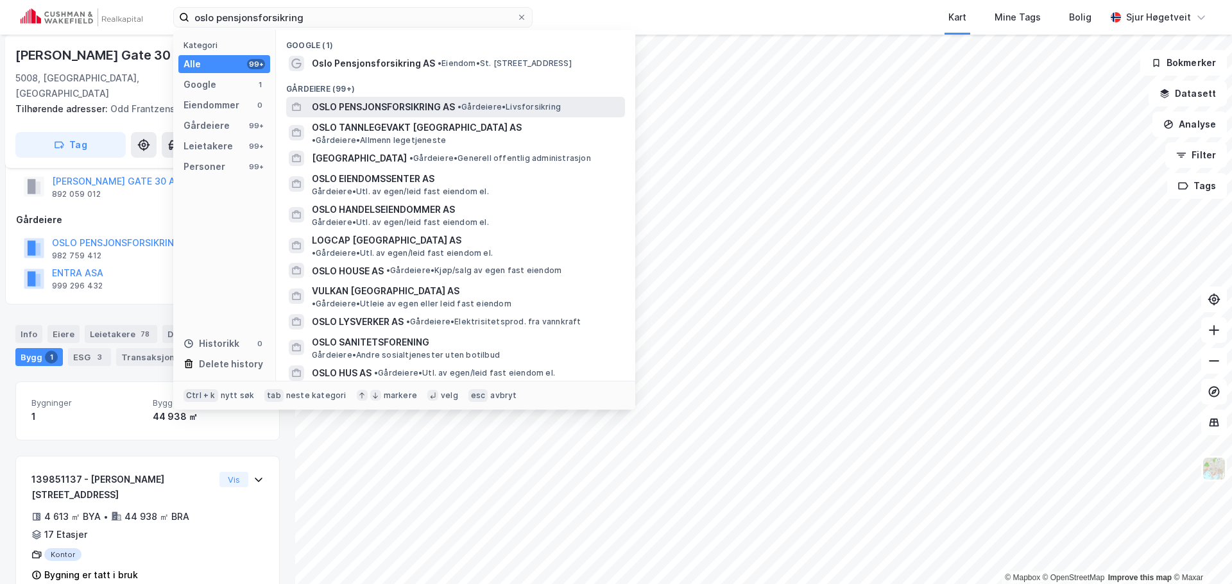
click at [432, 106] on span "OSLO PENSJONSFORSIKRING AS" at bounding box center [383, 106] width 143 height 15
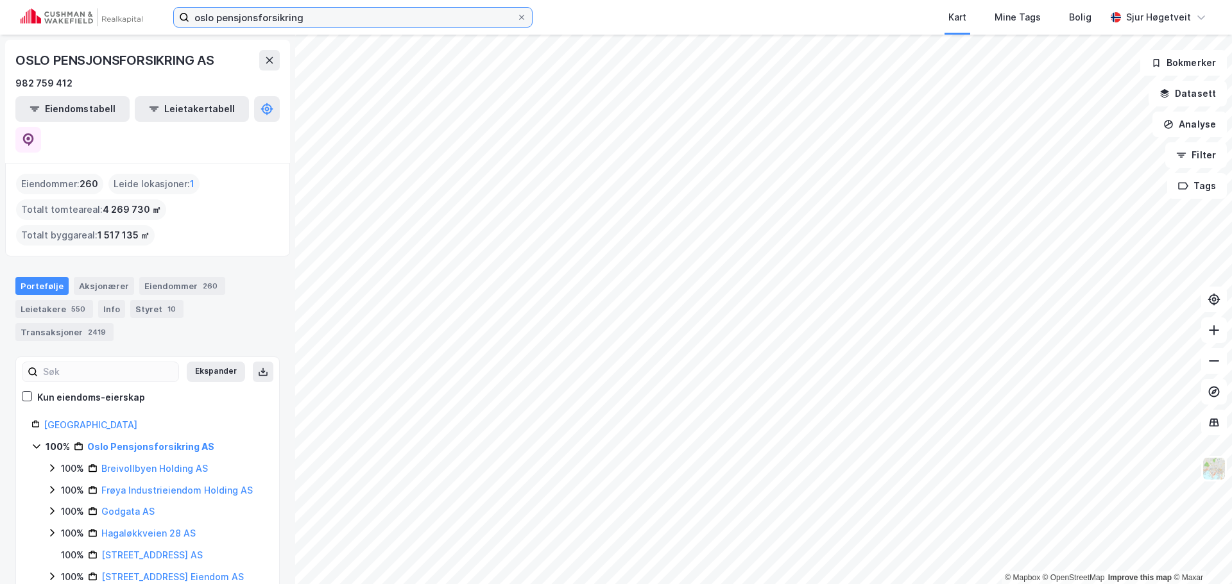
click at [411, 20] on input "oslo pensjonsforsikring" at bounding box center [352, 17] width 327 height 19
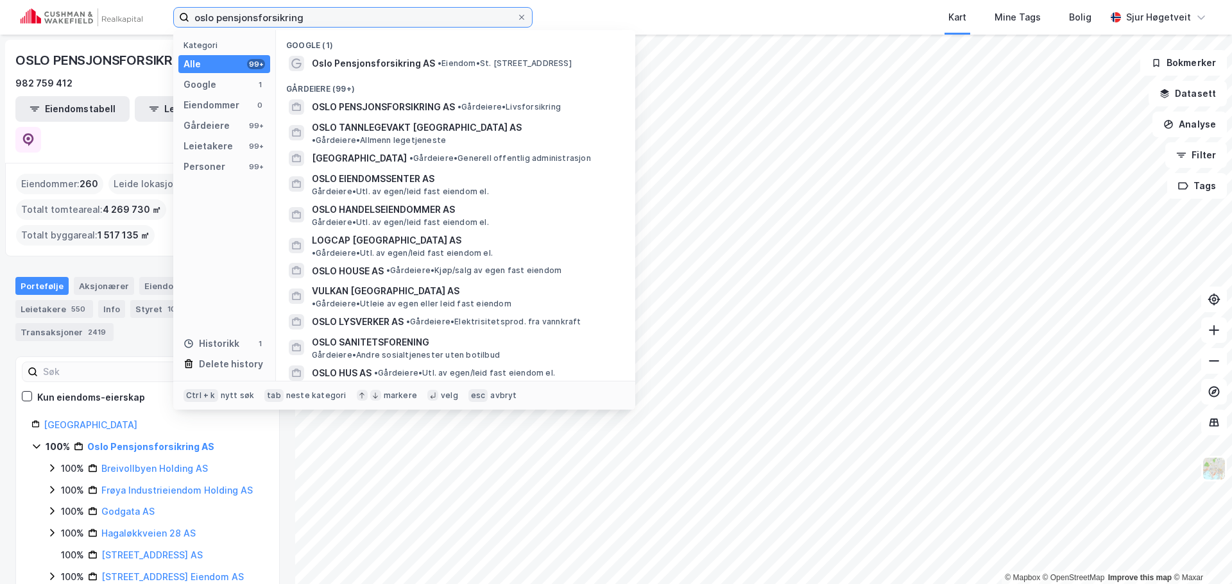
click at [411, 19] on input "oslo pensjonsforsikring" at bounding box center [352, 17] width 327 height 19
paste input "BHG EIENDOM AS"
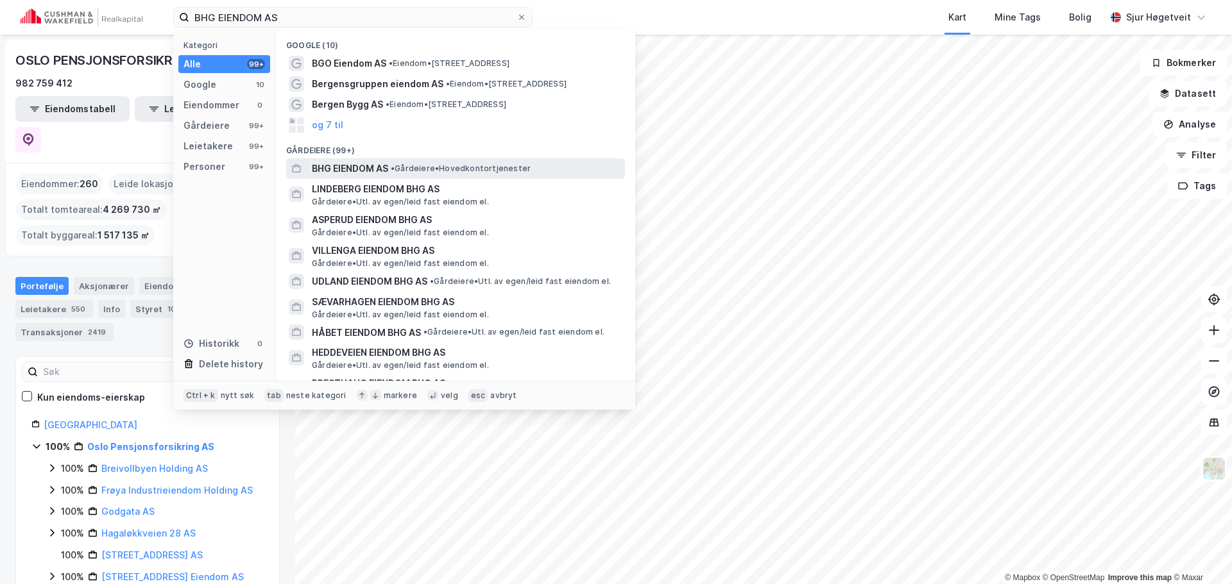
click at [465, 171] on span "• Gårdeiere • Hovedkontortjenester" at bounding box center [461, 169] width 140 height 10
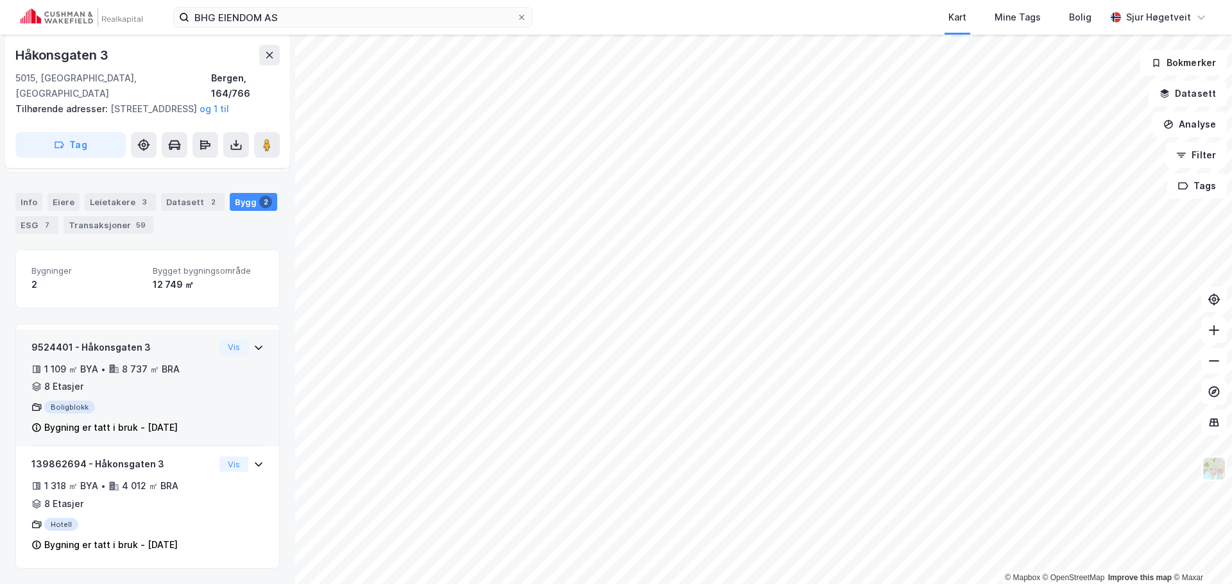
scroll to position [6, 0]
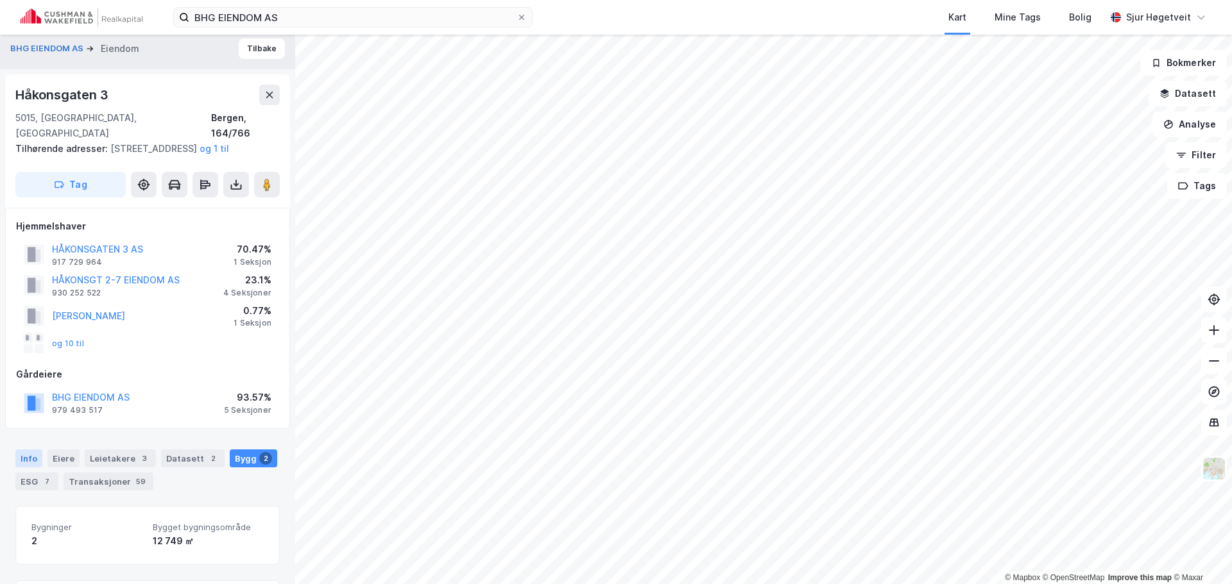
click at [25, 460] on div "Info" at bounding box center [28, 459] width 27 height 18
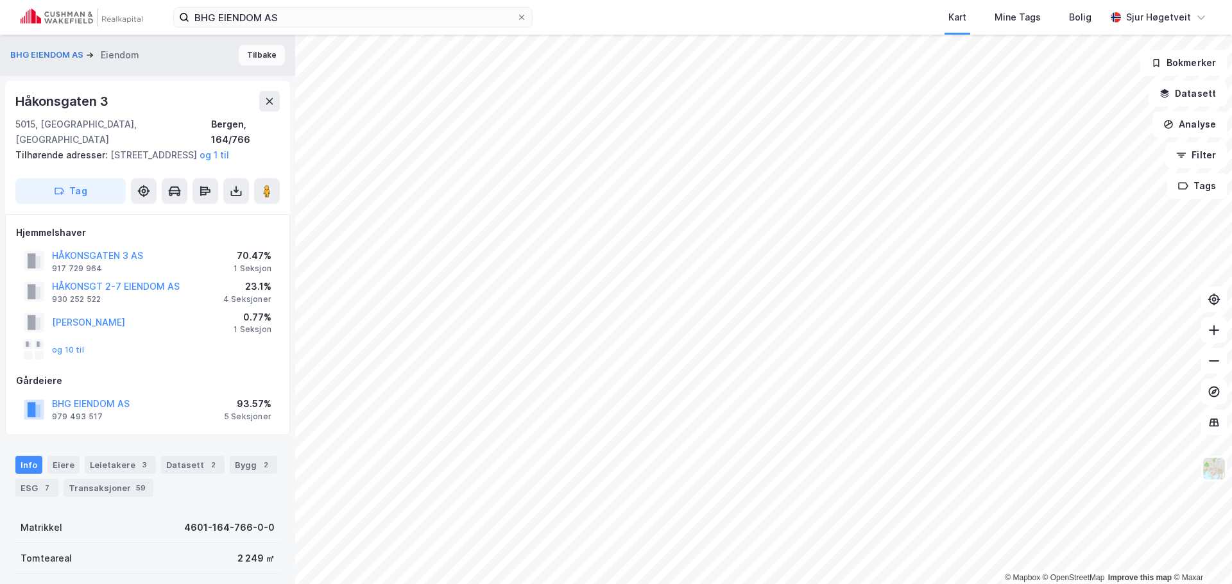
click at [252, 54] on button "Tilbake" at bounding box center [262, 55] width 46 height 21
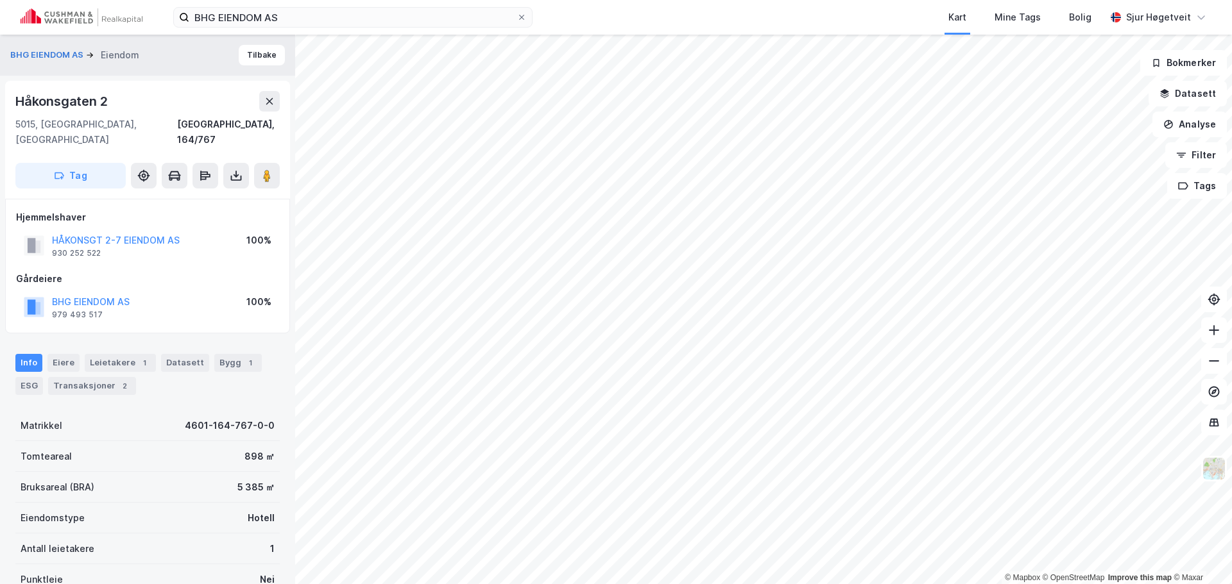
scroll to position [4, 0]
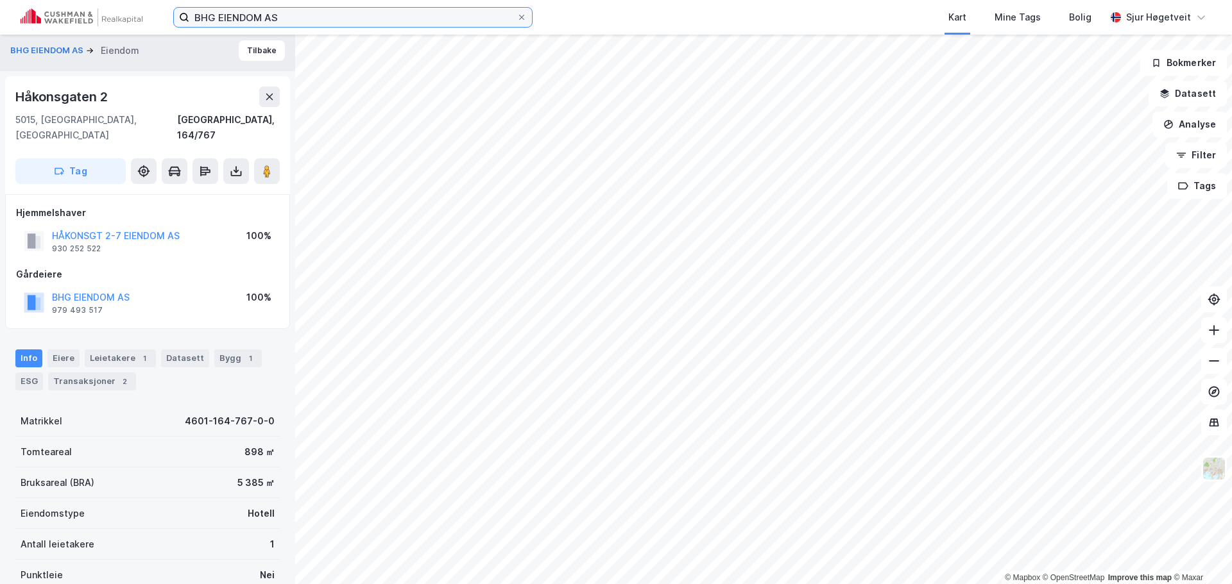
click at [365, 8] on input "BHG EIENDOM AS" at bounding box center [352, 17] width 327 height 19
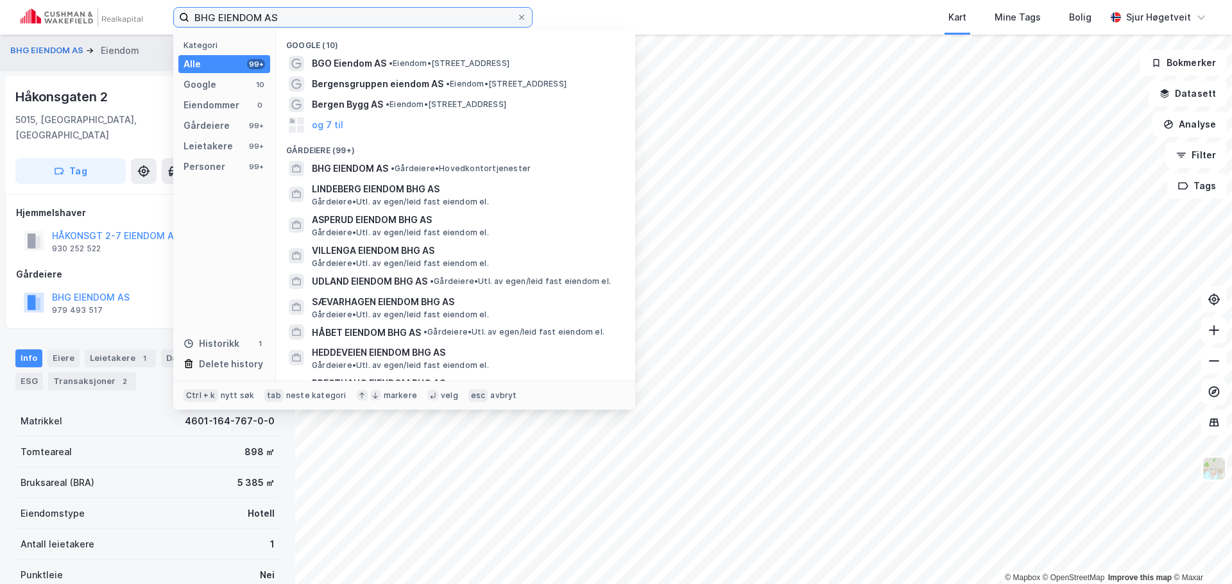
click at [366, 13] on input "BHG EIENDOM AS" at bounding box center [352, 17] width 327 height 19
paste input "ERGEN KOMMUNALE PENSJONSKASSE"
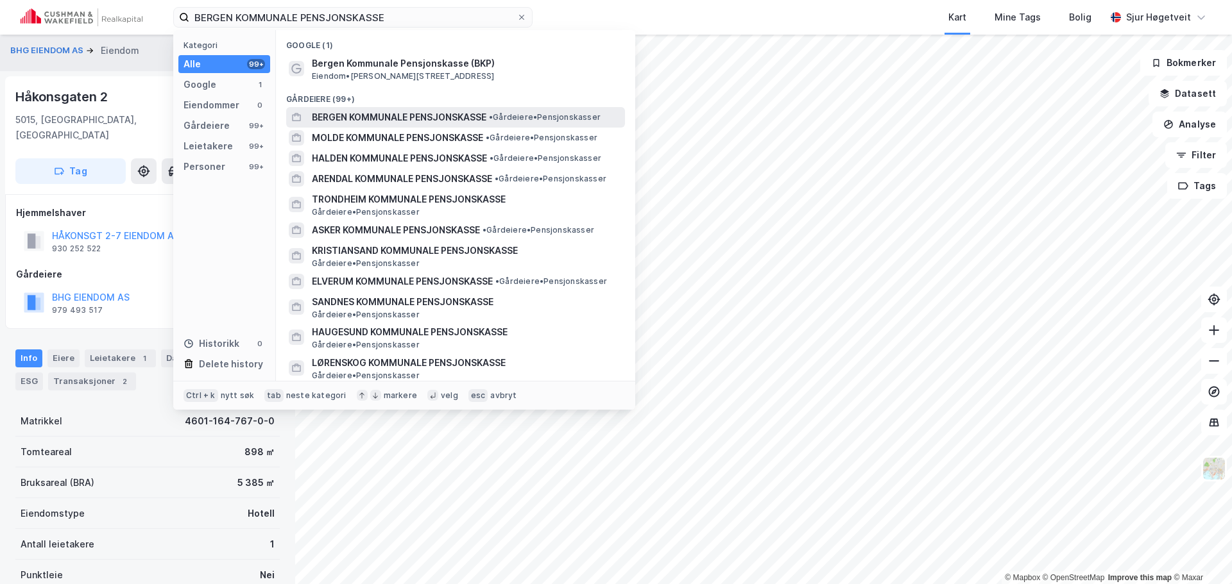
click at [444, 110] on span "BERGEN KOMMUNALE PENSJONSKASSE" at bounding box center [399, 117] width 175 height 15
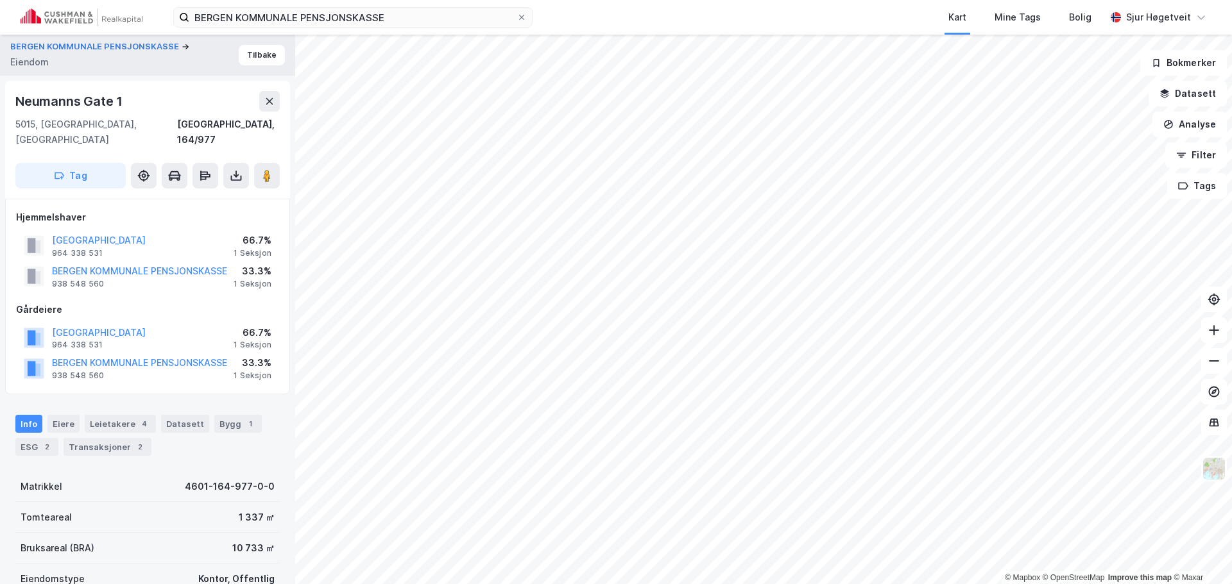
scroll to position [4, 0]
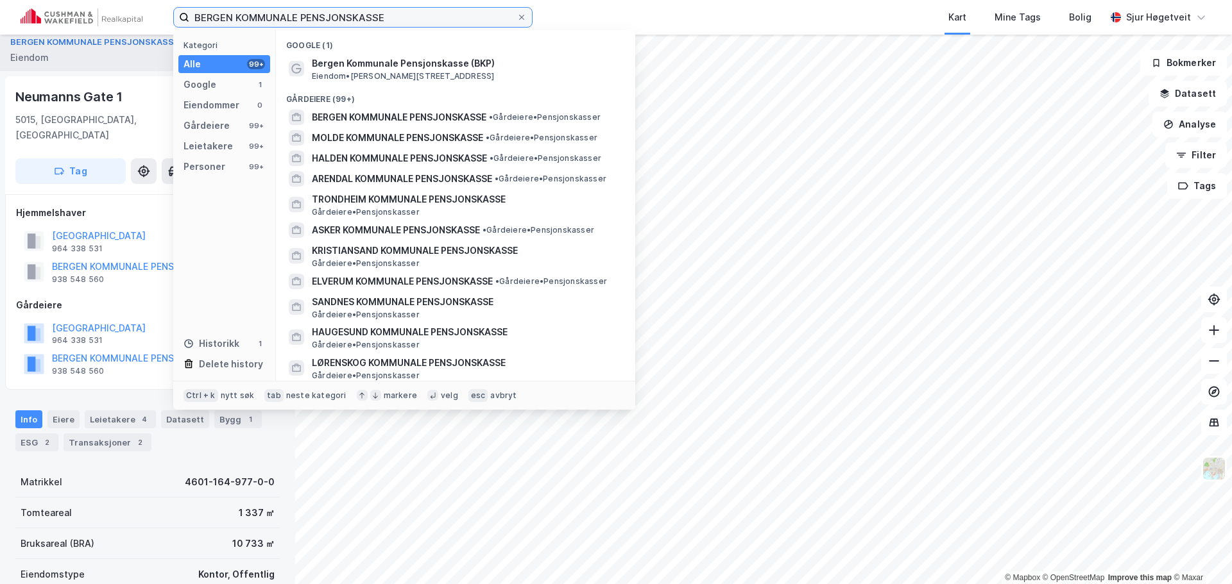
click at [423, 11] on input "BERGEN KOMMUNALE PENSJONSKASSE" at bounding box center [352, 17] width 327 height 19
paste input "FRYDENBØ MARINA AS"
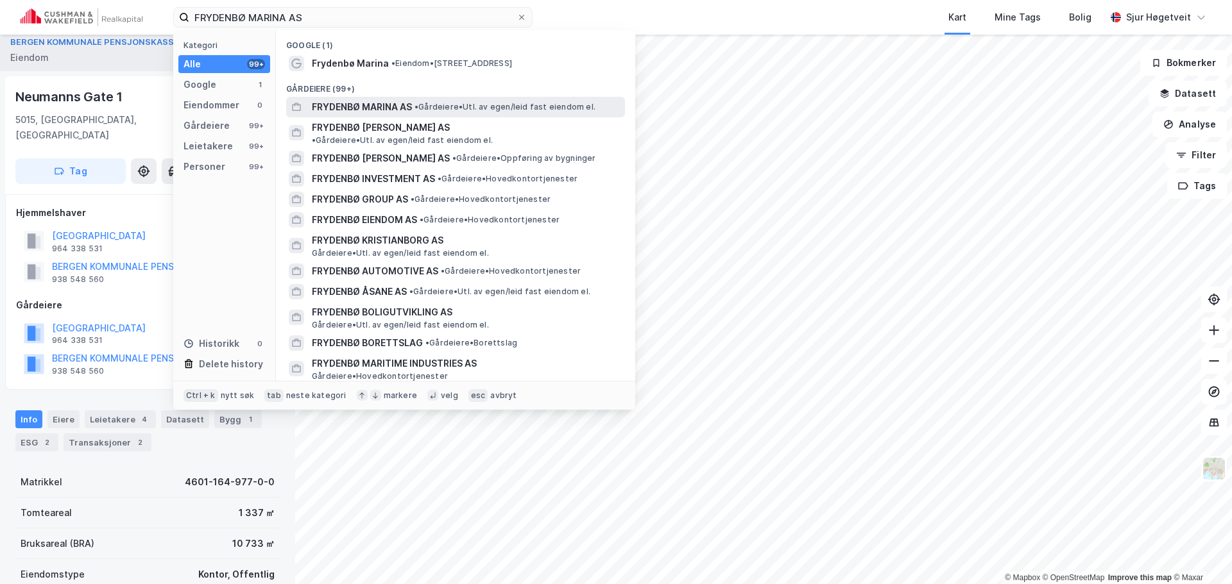
click at [459, 99] on div "FRYDENBØ MARINA AS • Gårdeiere • Utl. av egen/leid fast eiendom el." at bounding box center [455, 107] width 339 height 21
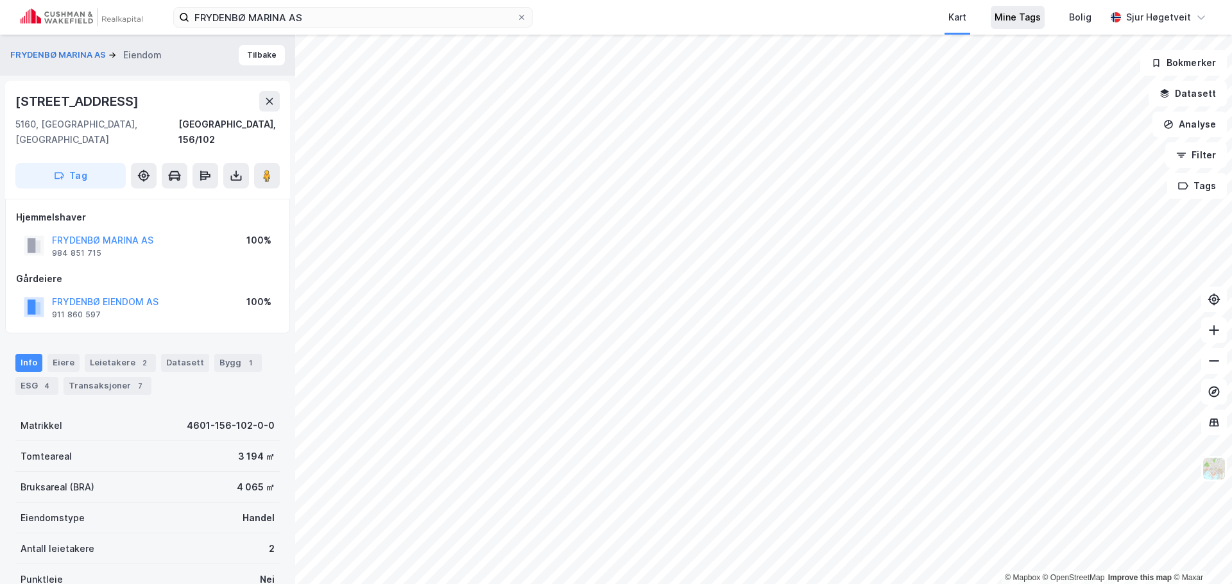
scroll to position [4, 0]
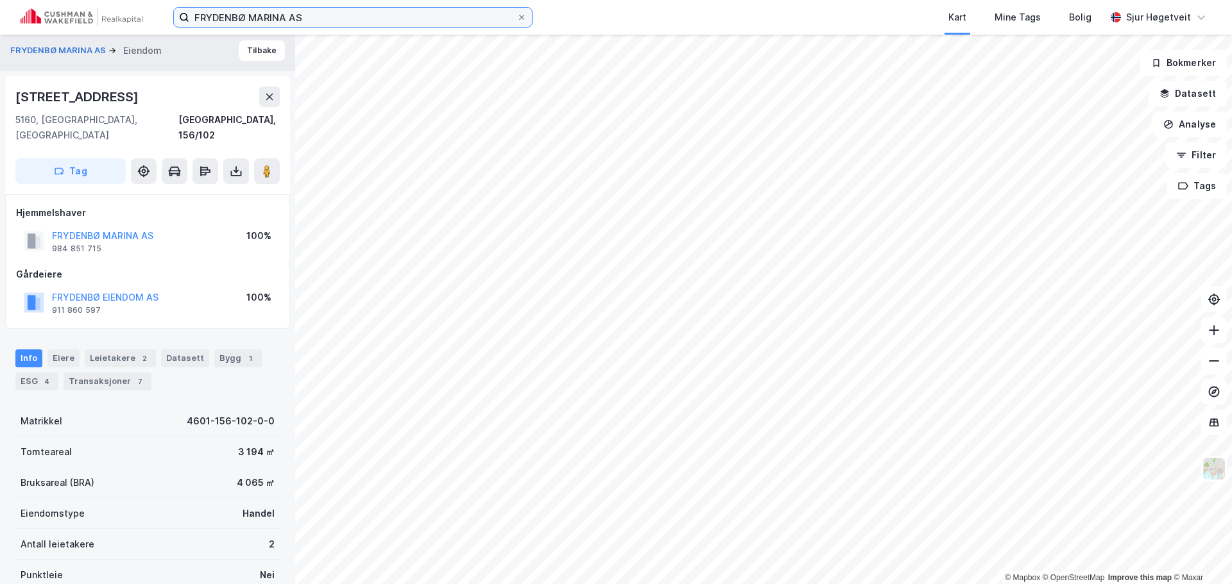
click at [414, 13] on input "FRYDENBØ MARINA AS" at bounding box center [352, 17] width 327 height 19
click at [414, 12] on input "FRYDENBØ MARINA AS" at bounding box center [352, 17] width 327 height 19
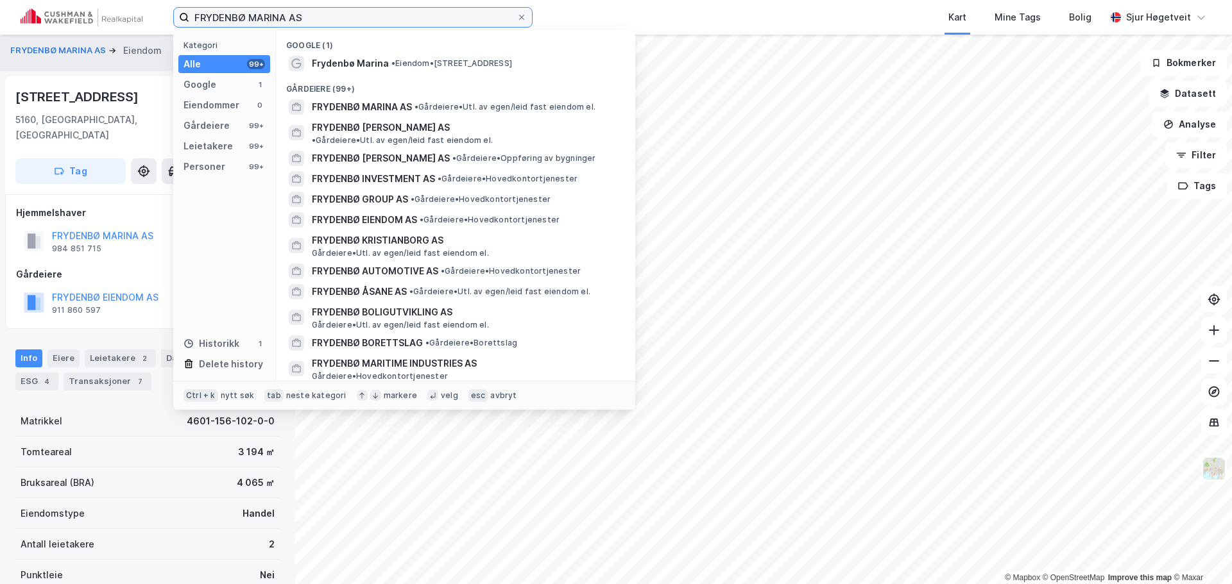
click at [413, 12] on input "FRYDENBØ MARINA AS" at bounding box center [352, 17] width 327 height 19
click at [411, 10] on input "FRYDENBØ MARINA AS" at bounding box center [352, 17] width 327 height 19
paste input "STOREBRAND EIENDOMSFOND [GEOGRAPHIC_DATA] KS"
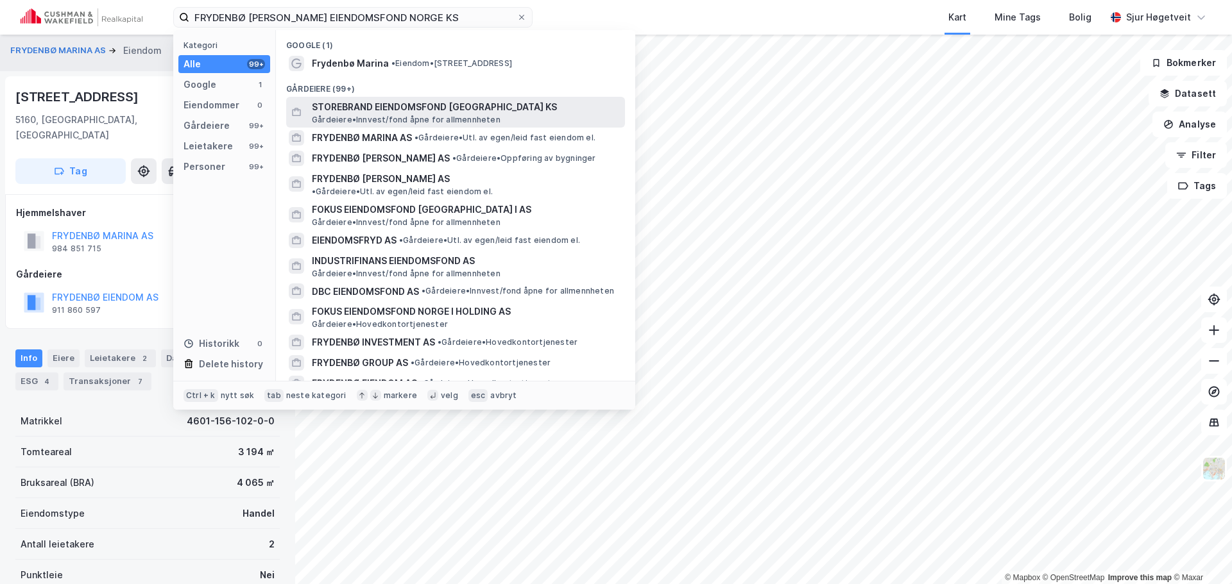
click at [452, 111] on span "STOREBRAND EIENDOMSFOND [GEOGRAPHIC_DATA] KS" at bounding box center [466, 106] width 308 height 15
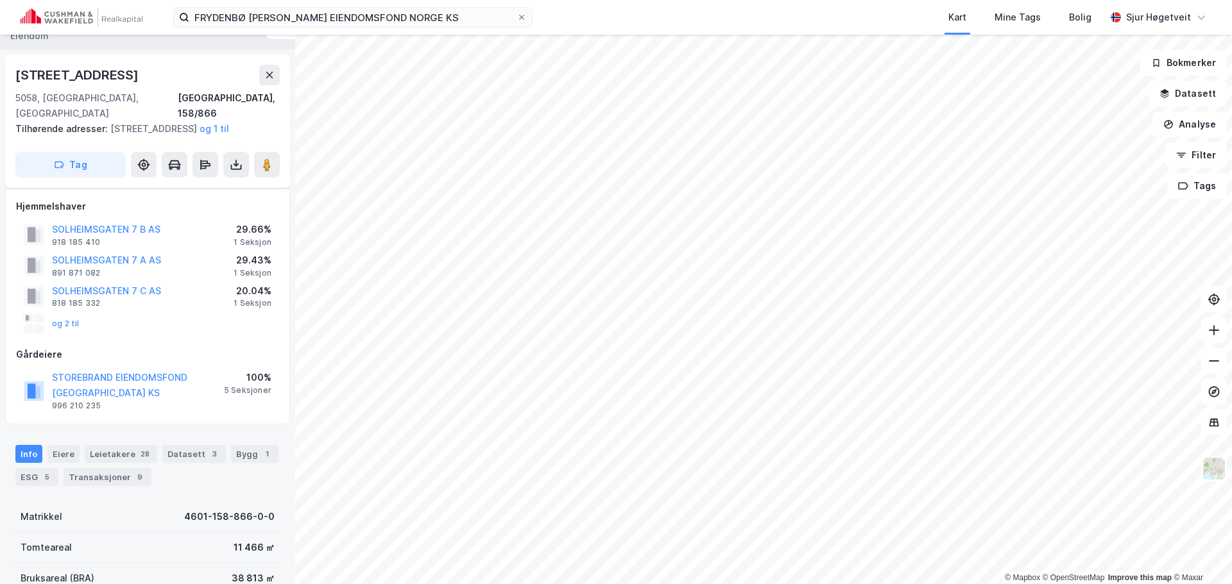
scroll to position [4, 0]
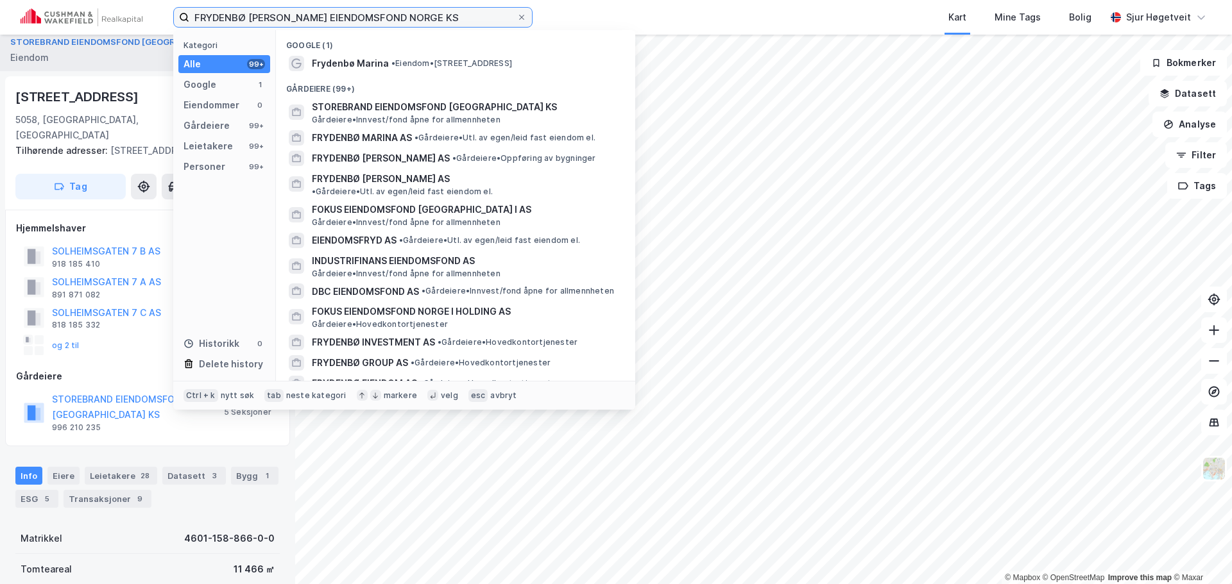
click at [302, 21] on input "FRYDENBØ [PERSON_NAME] EIENDOMSFOND NORGE KS" at bounding box center [352, 17] width 327 height 19
click at [299, 21] on input "FRYDENBØ [PERSON_NAME] EIENDOMSFOND NORGE KS" at bounding box center [352, 17] width 327 height 19
click at [298, 19] on input "FRYDENBØ [PERSON_NAME] EIENDOMSFOND NORGE KS" at bounding box center [352, 17] width 327 height 19
click at [297, 19] on input "FRYDENBØ [PERSON_NAME] EIENDOMSFOND NORGE KS" at bounding box center [352, 17] width 327 height 19
click at [296, 19] on input "FRYDENBØ [PERSON_NAME] EIENDOMSFOND NORGE KS" at bounding box center [352, 17] width 327 height 19
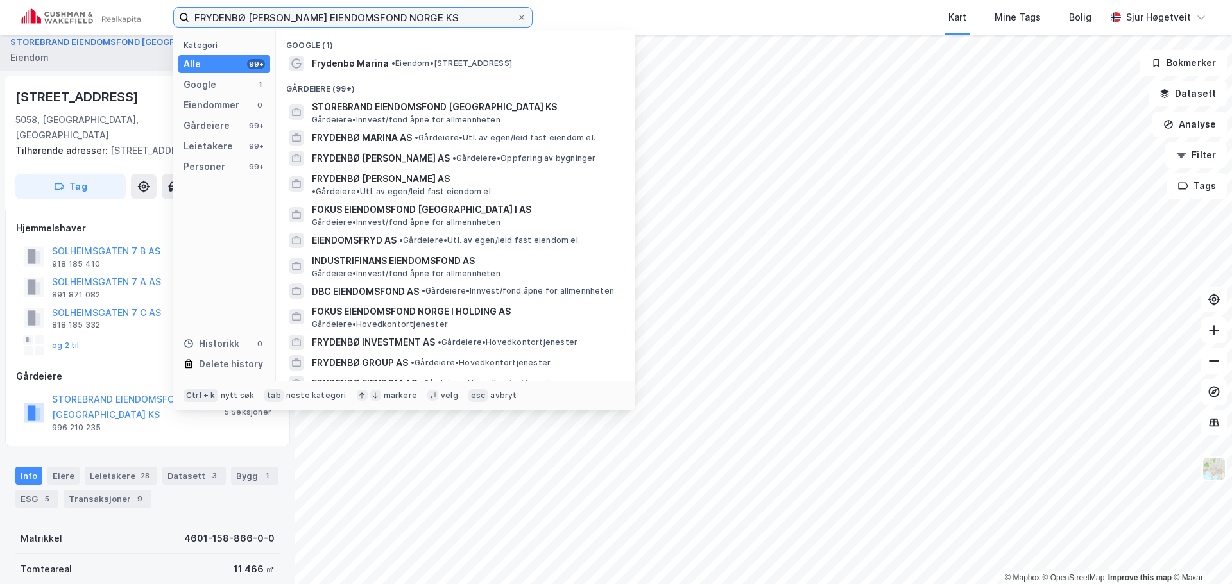
paste input "ODFJELL EIENDOM A"
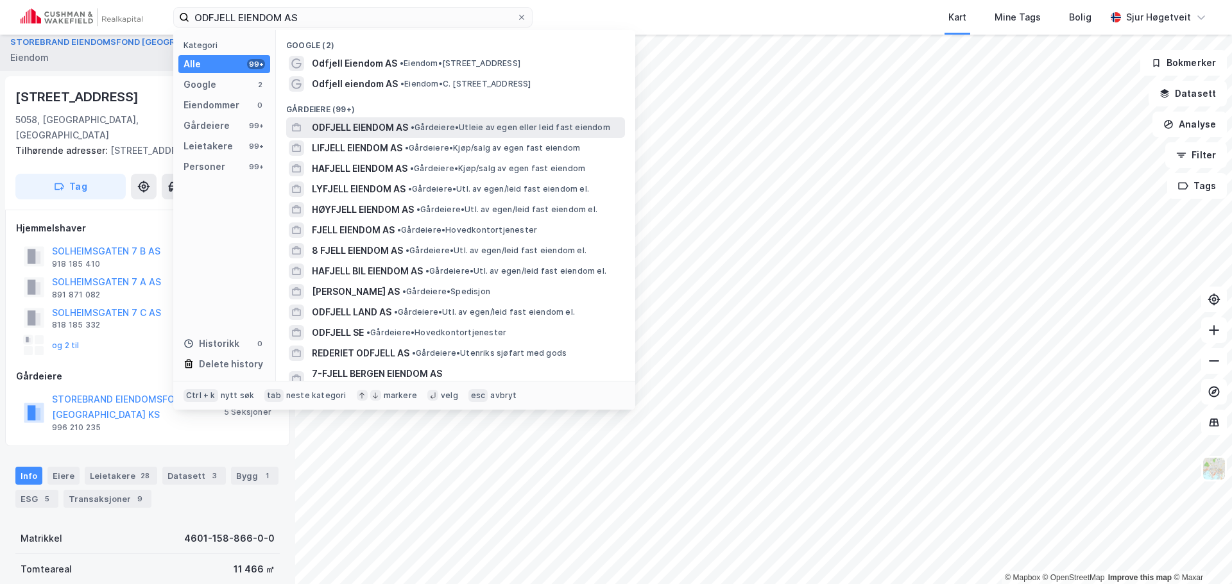
click at [416, 120] on div "ODFJELL EIENDOM AS • Gårdeiere • Utleie av egen eller leid fast eiendom" at bounding box center [467, 127] width 311 height 15
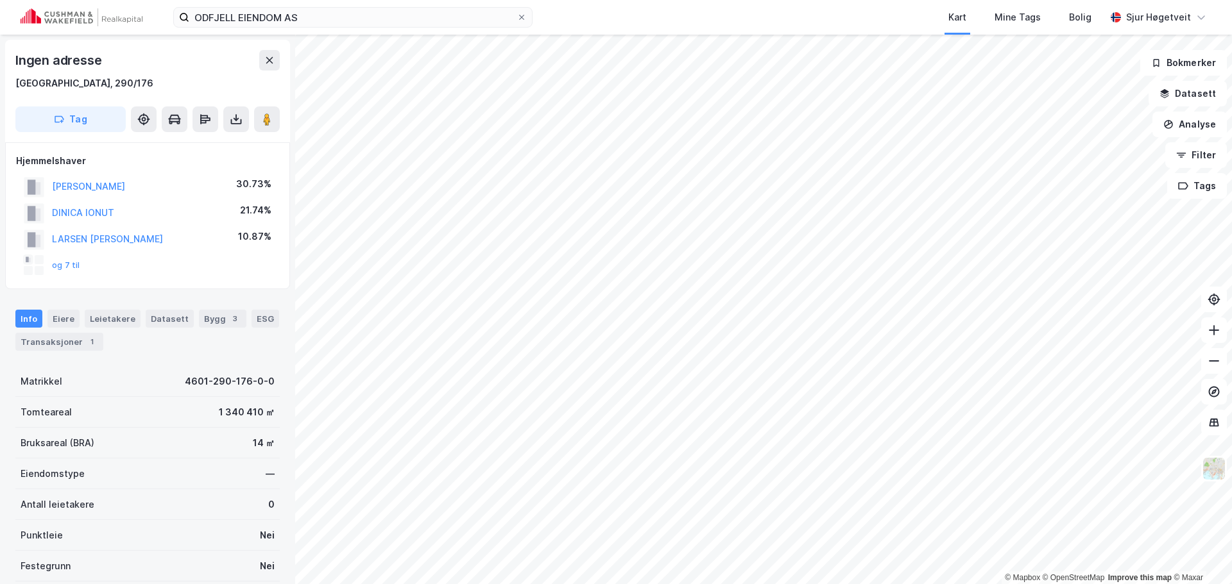
scroll to position [4, 0]
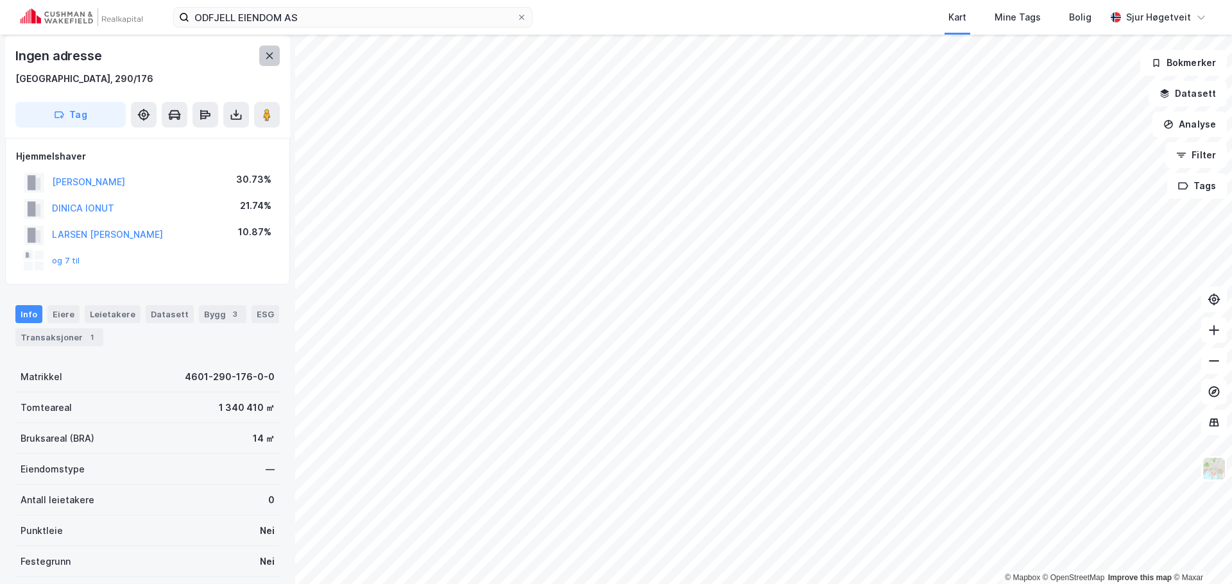
click at [266, 60] on icon at bounding box center [269, 56] width 10 height 10
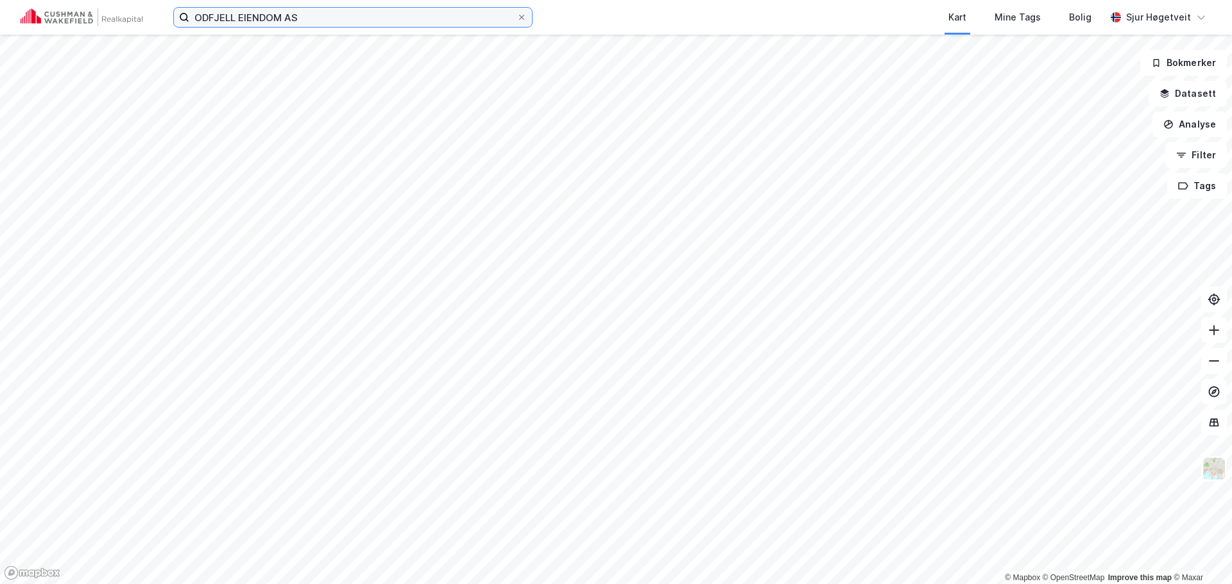
click at [352, 19] on input "ODFJELL EIENDOM AS" at bounding box center [352, 17] width 327 height 19
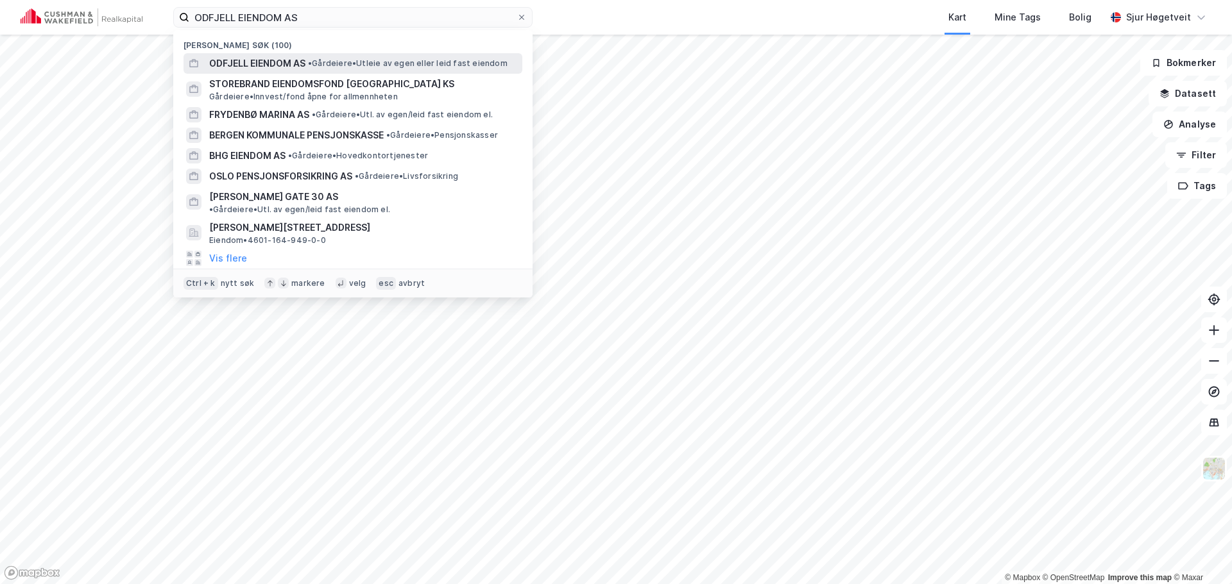
click at [361, 58] on span "• Gårdeiere • Utleie av egen eller leid fast eiendom" at bounding box center [408, 63] width 200 height 10
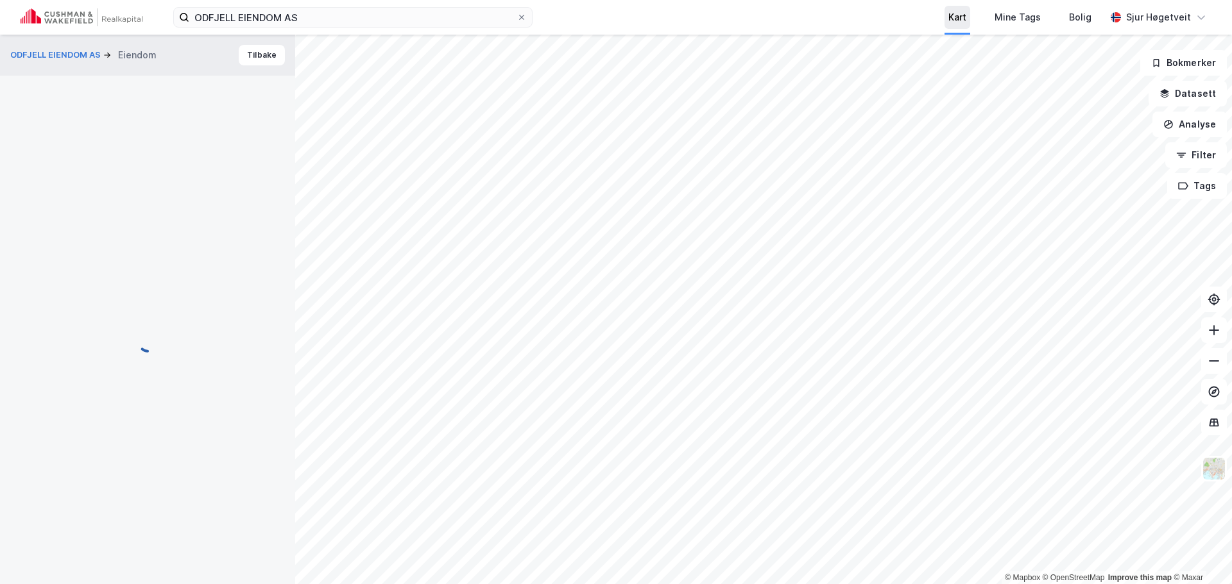
scroll to position [4, 0]
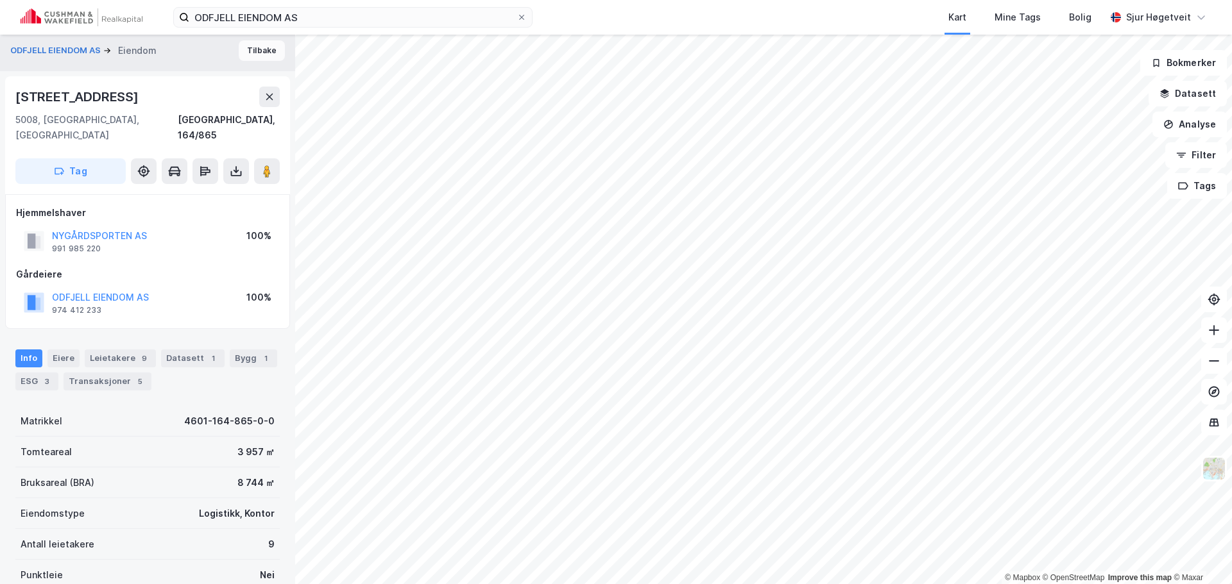
click at [253, 52] on button "Tilbake" at bounding box center [262, 50] width 46 height 21
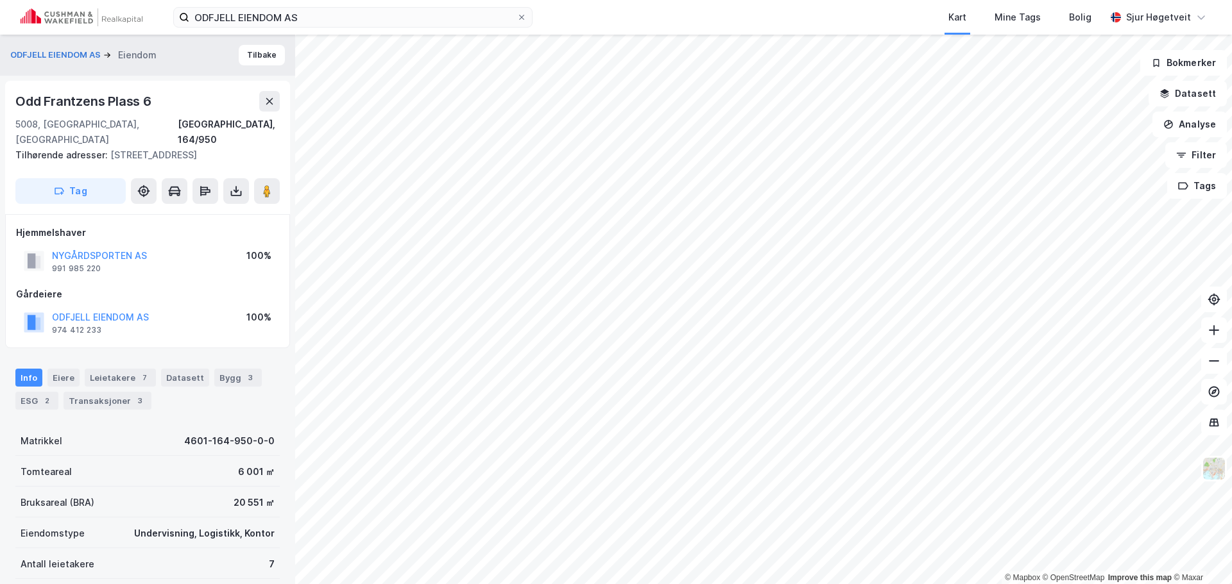
scroll to position [4, 0]
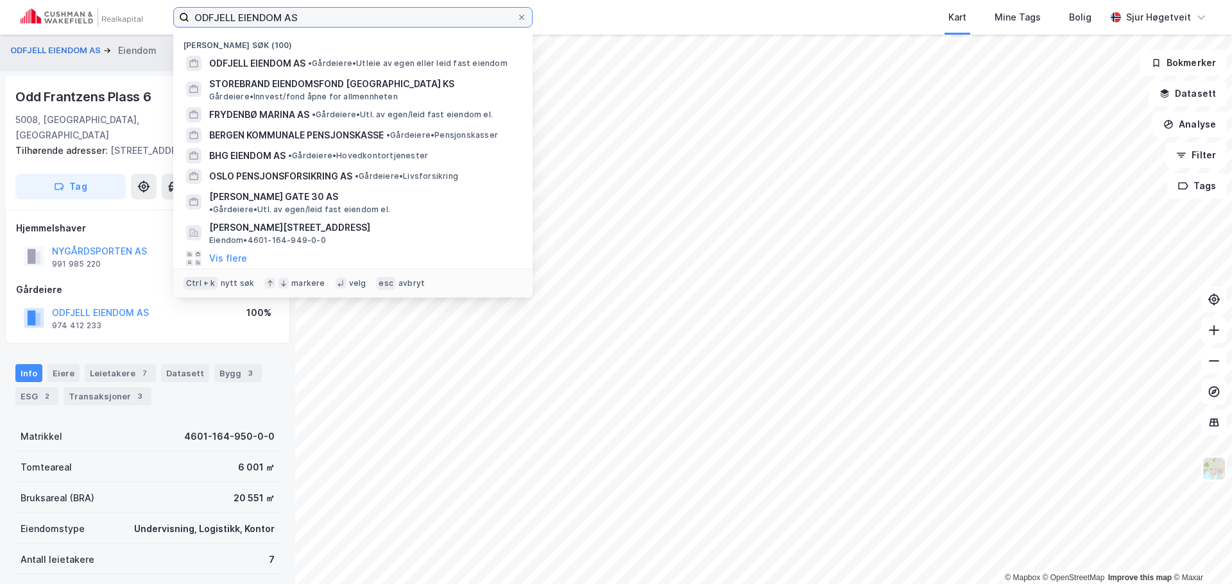
click at [316, 18] on input "ODFJELL EIENDOM AS" at bounding box center [352, 17] width 327 height 19
click at [316, 17] on input "ODFJELL EIENDOM AS" at bounding box center [352, 17] width 327 height 19
paste input "Kommunal Landspensjonskasse"
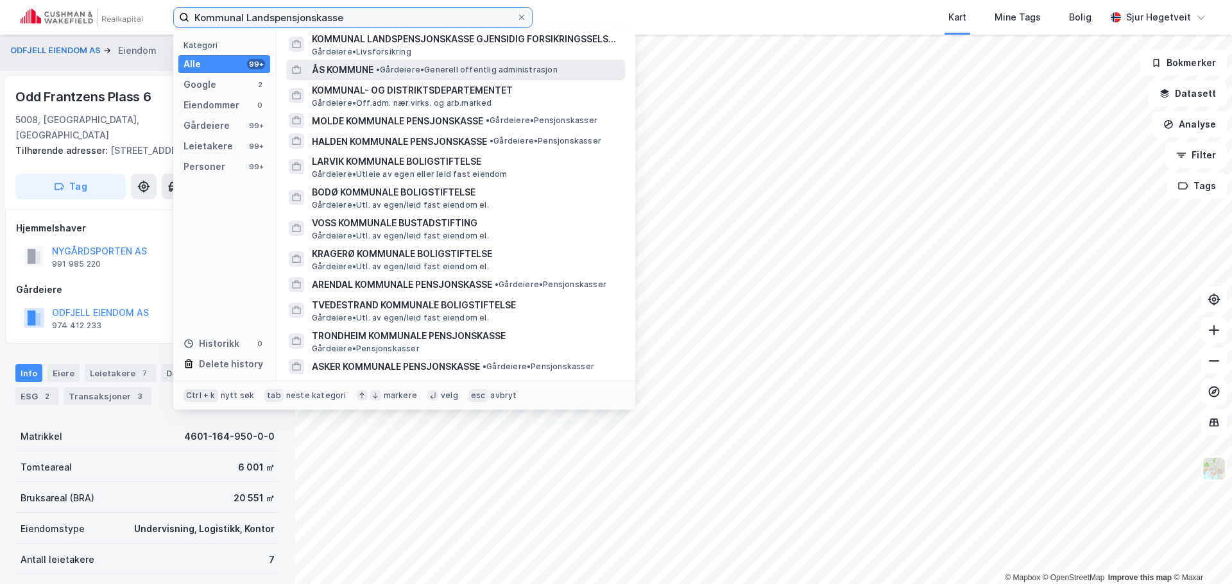
scroll to position [0, 0]
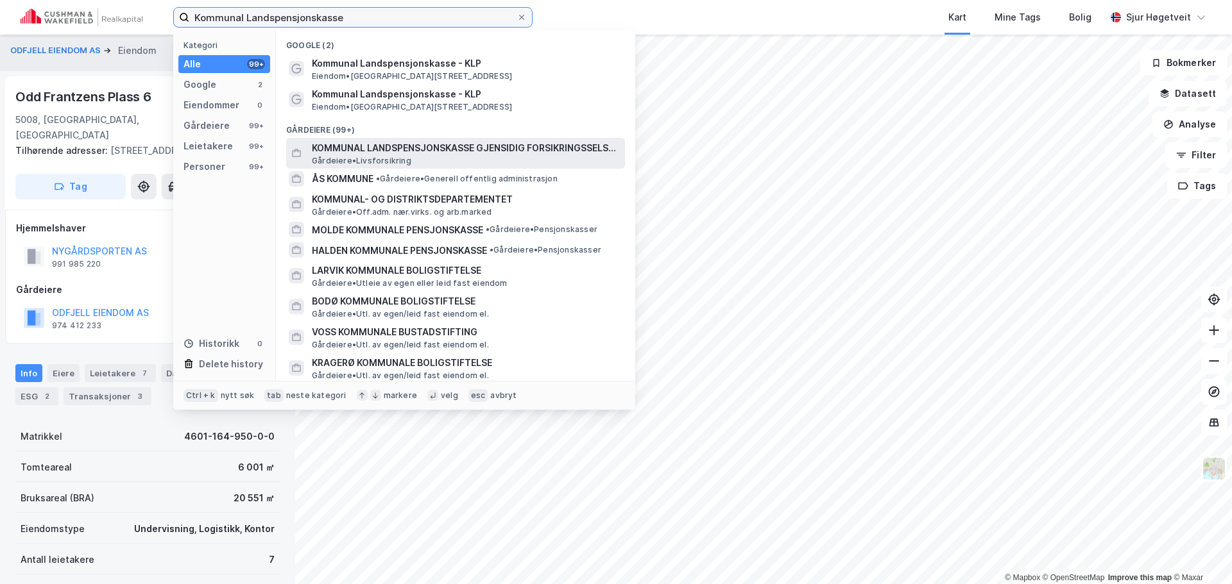
type input "Kommunal Landspensjonskasse"
click at [434, 151] on span "KOMMUNAL LANDSPENSJONSKASSE GJENSIDIG FORSIKRINGSSELSKAP" at bounding box center [466, 148] width 308 height 15
